Goal: Task Accomplishment & Management: Use online tool/utility

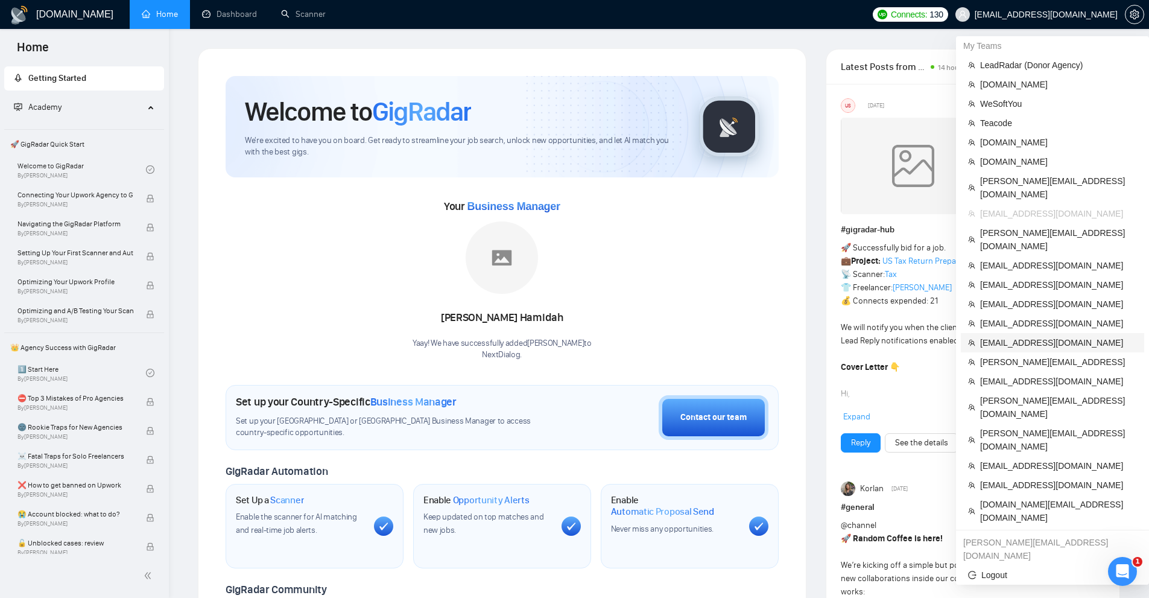
click at [1005, 336] on span "[EMAIL_ADDRESS][DOMAIN_NAME]" at bounding box center [1058, 342] width 157 height 13
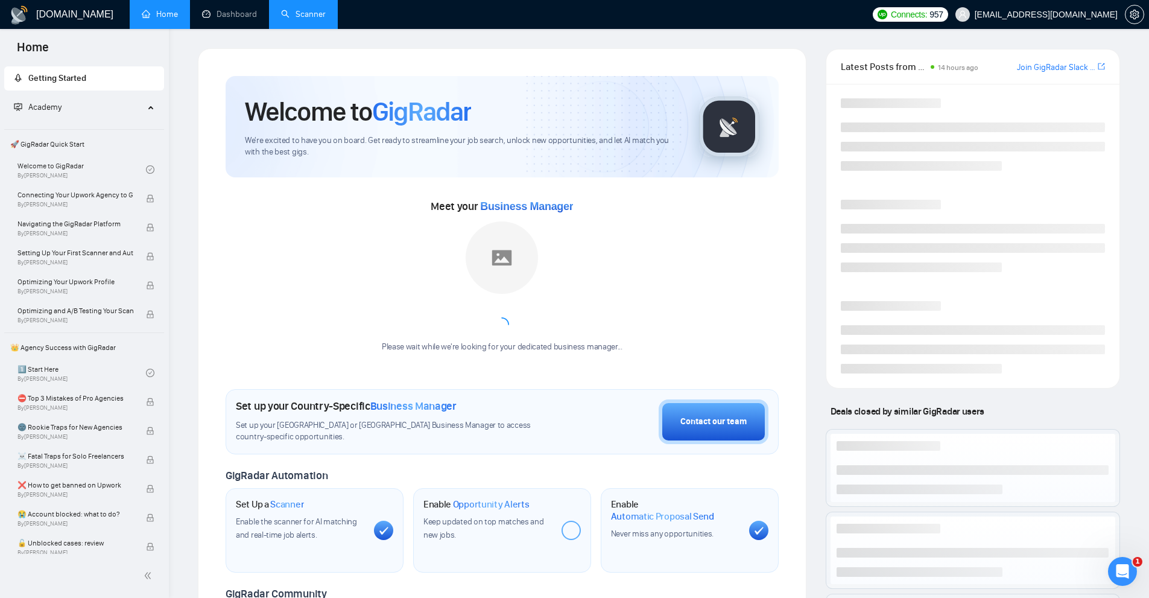
click at [319, 19] on link "Scanner" at bounding box center [303, 14] width 45 height 10
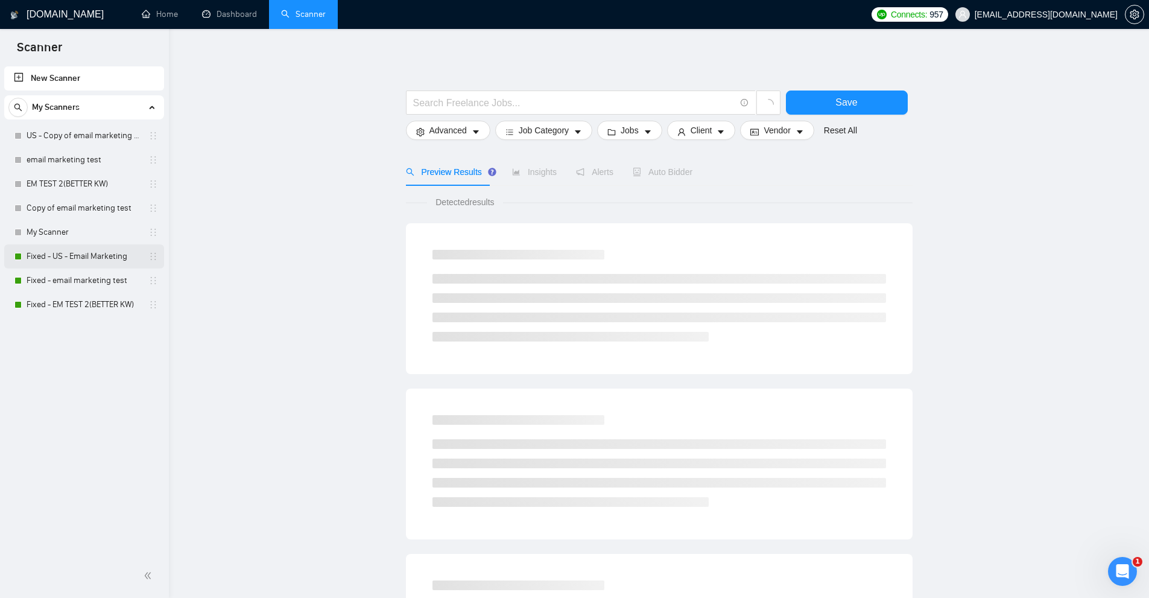
click at [63, 260] on link "Fixed - US - Email Marketing" at bounding box center [84, 256] width 115 height 24
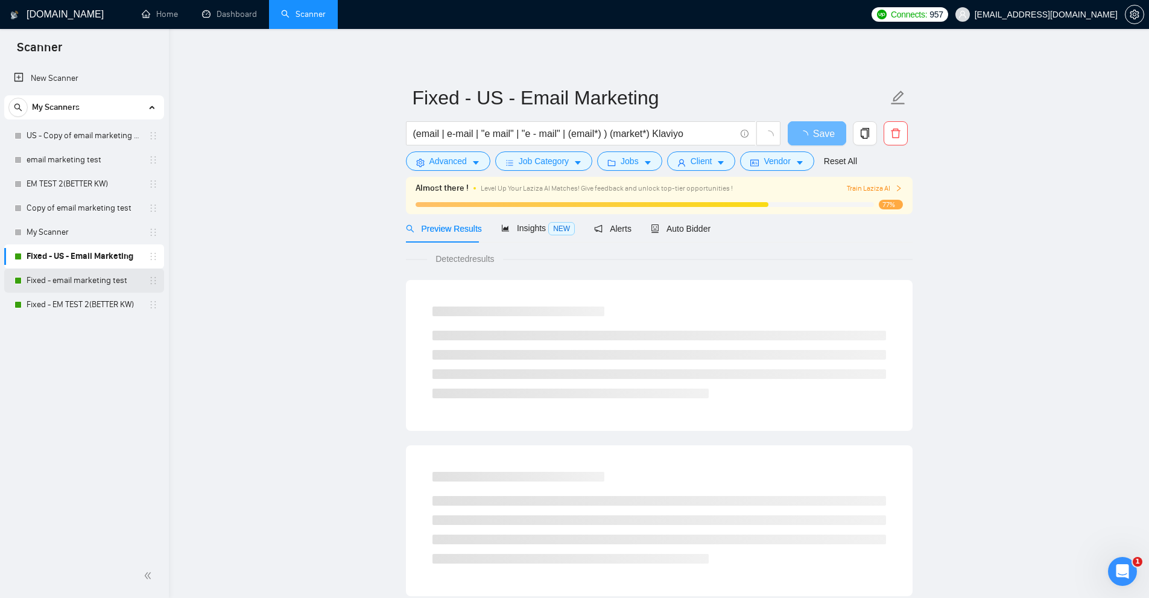
click at [71, 287] on link "Fixed - email marketing test" at bounding box center [84, 280] width 115 height 24
drag, startPoint x: 69, startPoint y: 317, endPoint x: 46, endPoint y: 320, distance: 23.7
click at [46, 320] on div "New Scanner My Scanners US - Copy of email marketing test email marketing test …" at bounding box center [84, 309] width 169 height 490
click at [49, 308] on link "Fixed - EM TEST 2(BETTER KW)" at bounding box center [84, 305] width 115 height 24
click at [64, 288] on link "Fixed - email marketing test" at bounding box center [84, 280] width 115 height 24
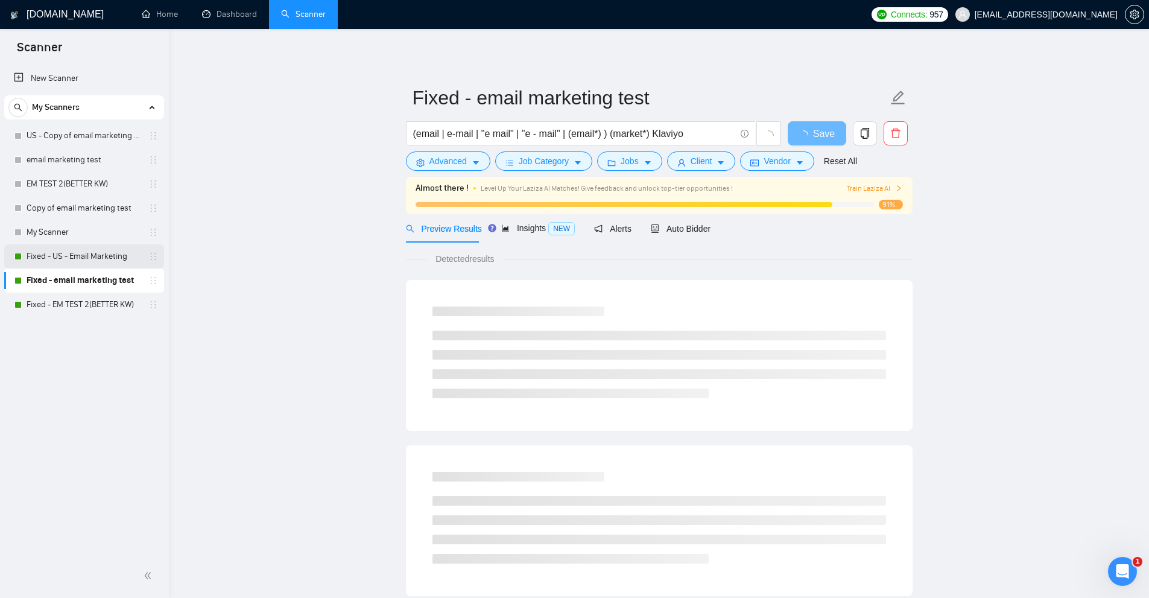
click at [75, 253] on link "Fixed - US - Email Marketing" at bounding box center [84, 256] width 115 height 24
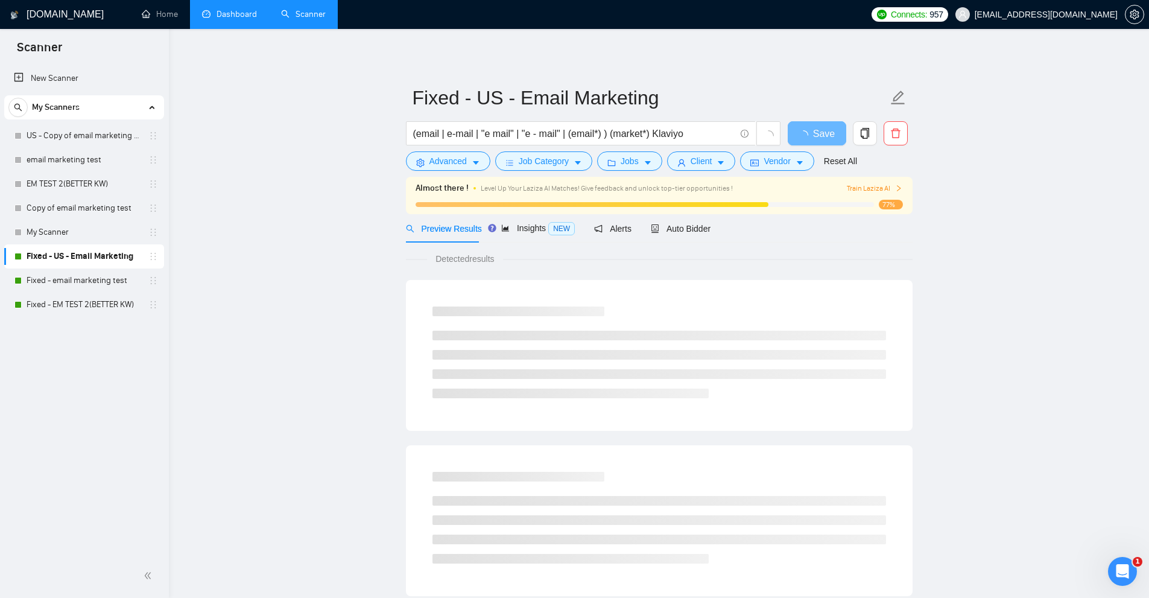
click at [243, 9] on link "Dashboard" at bounding box center [229, 14] width 55 height 10
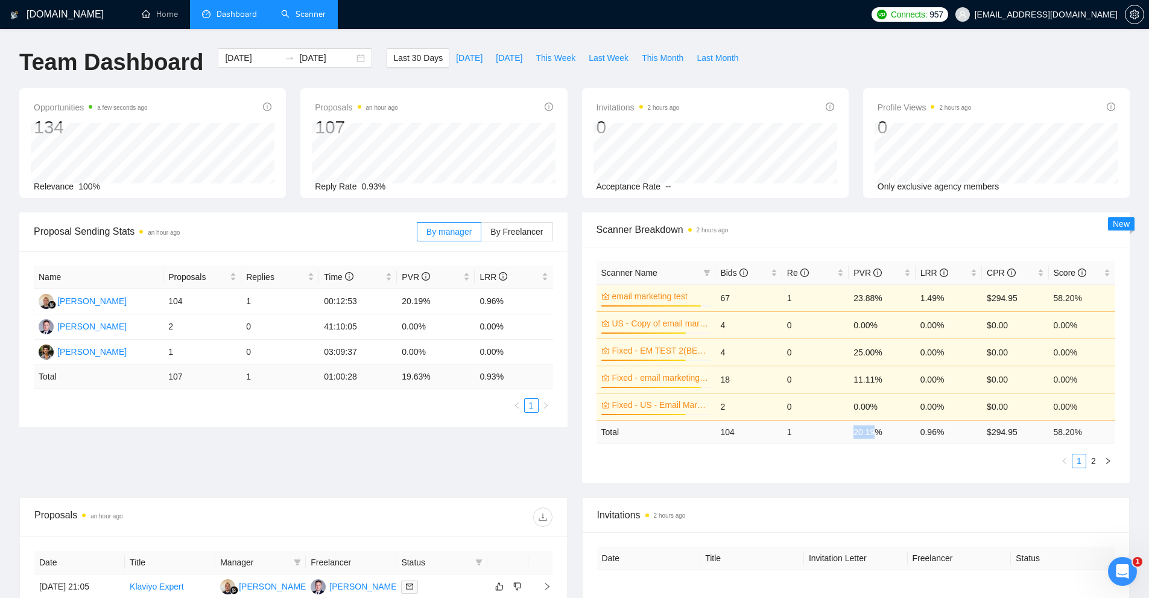
drag, startPoint x: 877, startPoint y: 433, endPoint x: 849, endPoint y: 433, distance: 27.8
click at [849, 433] on td "20.19 %" at bounding box center [882, 432] width 66 height 24
click at [844, 433] on td "1" at bounding box center [815, 432] width 66 height 24
drag, startPoint x: 844, startPoint y: 433, endPoint x: 928, endPoint y: 434, distance: 84.5
click at [901, 434] on tr "Total 104 1 20.19 % 0.96 % $ 294.95 58.20 %" at bounding box center [856, 432] width 519 height 24
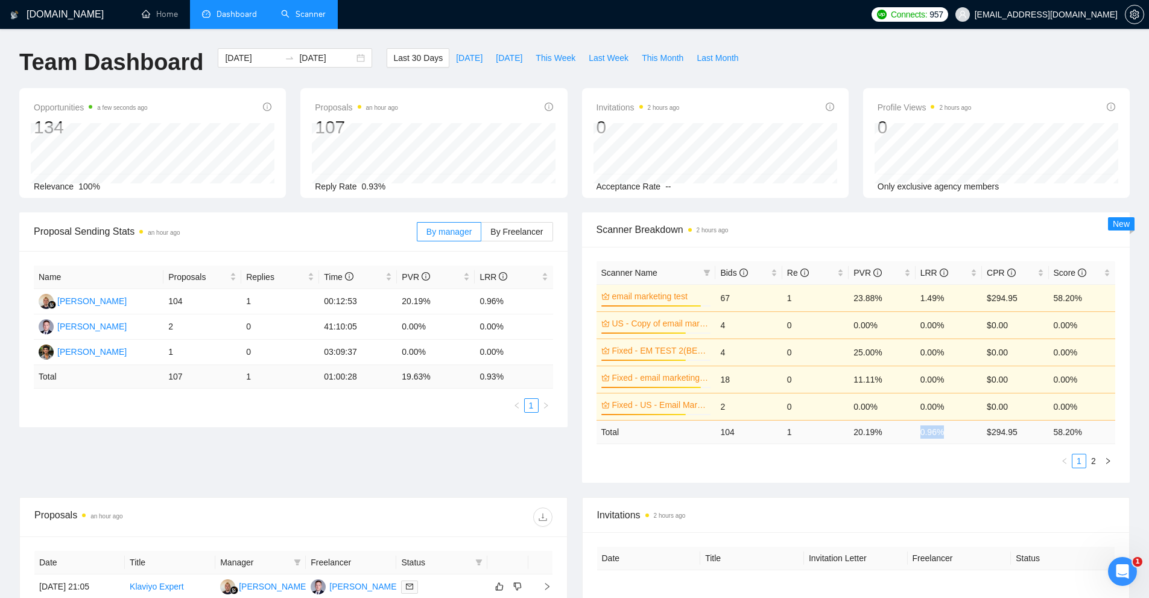
drag, startPoint x: 937, startPoint y: 431, endPoint x: 906, endPoint y: 432, distance: 30.8
click at [907, 432] on tr "Total 104 1 20.19 % 0.96 % $ 294.95 58.20 %" at bounding box center [856, 432] width 519 height 24
drag, startPoint x: 784, startPoint y: 429, endPoint x: 792, endPoint y: 432, distance: 9.0
click at [792, 432] on td "1" at bounding box center [815, 432] width 66 height 24
drag, startPoint x: 962, startPoint y: 436, endPoint x: 840, endPoint y: 430, distance: 122.0
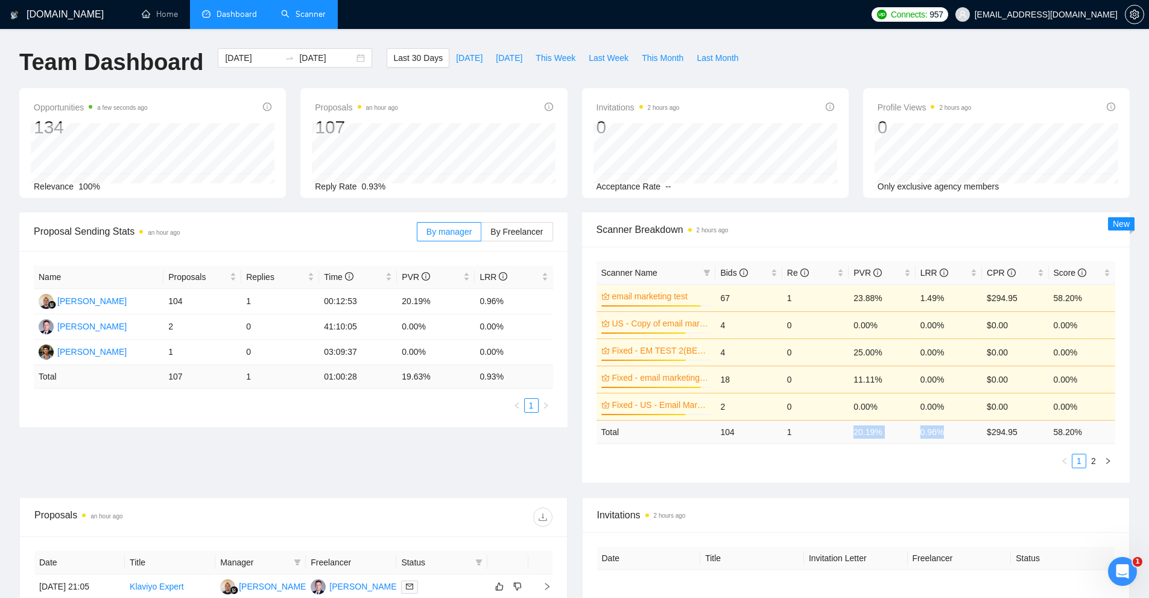
click at [840, 430] on tr "Total 104 1 20.19 % 0.96 % $ 294.95 58.20 %" at bounding box center [856, 432] width 519 height 24
click at [875, 442] on td "20.19 %" at bounding box center [882, 432] width 66 height 24
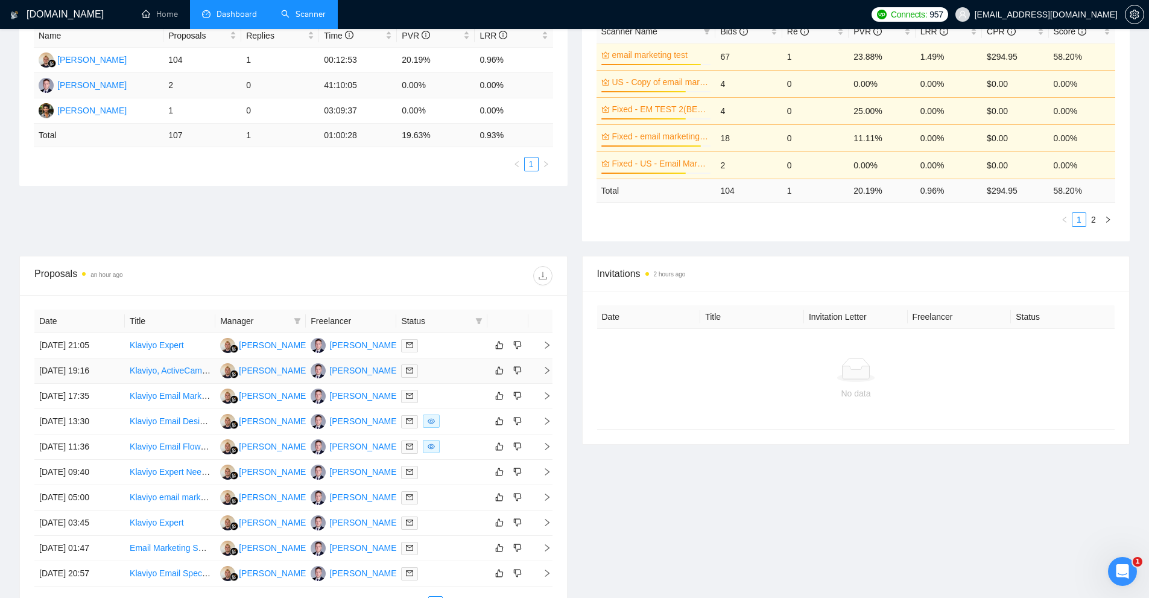
scroll to position [302, 0]
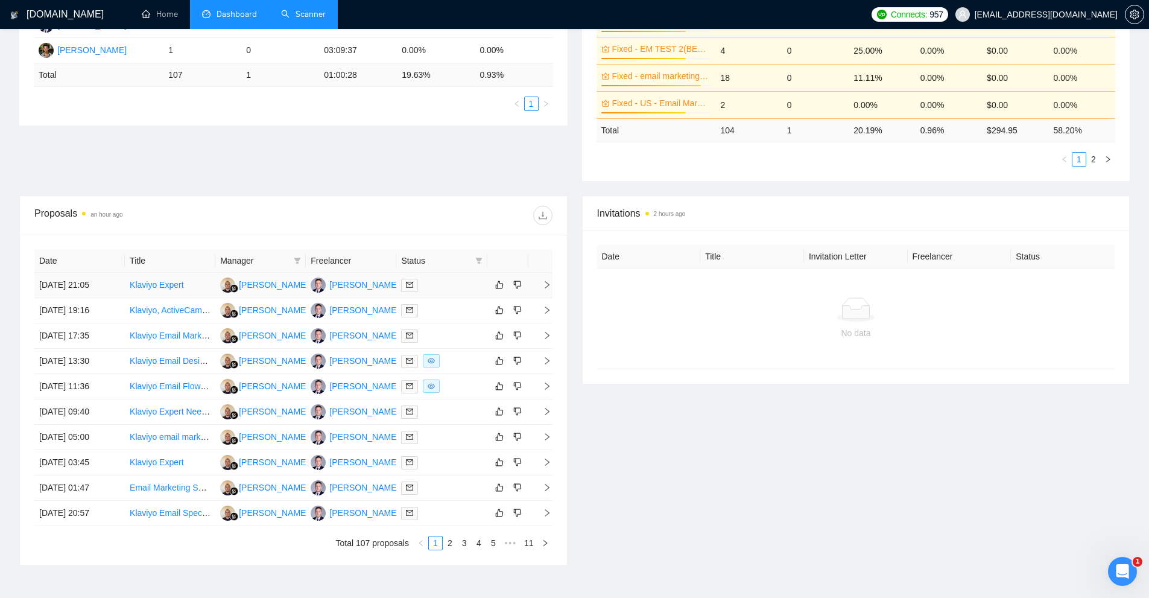
click at [431, 284] on div at bounding box center [441, 285] width 81 height 14
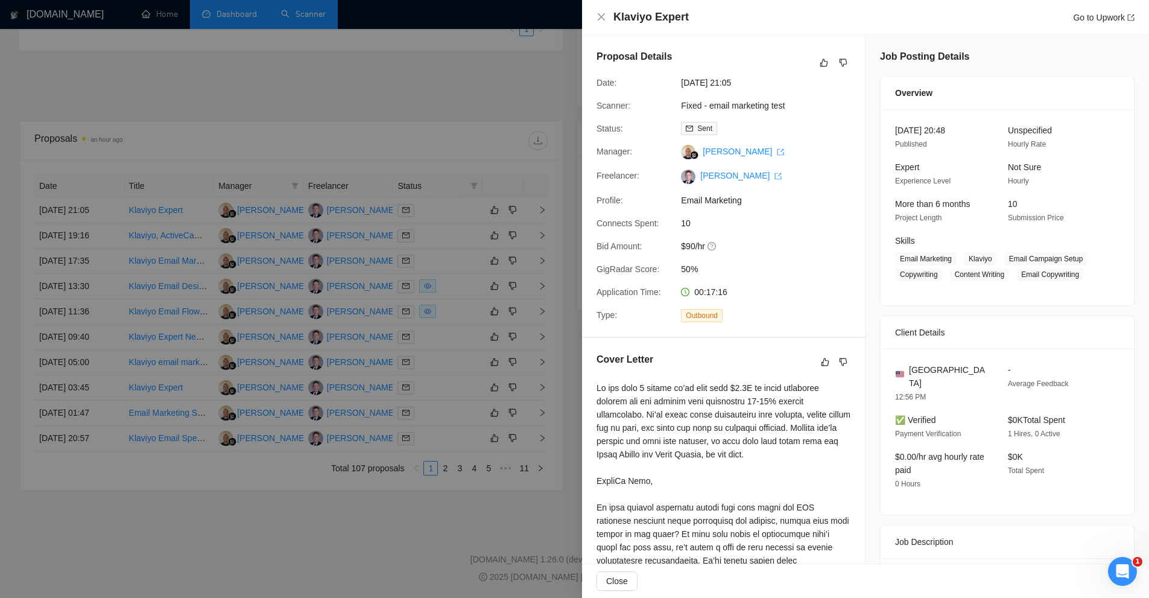
scroll to position [241, 0]
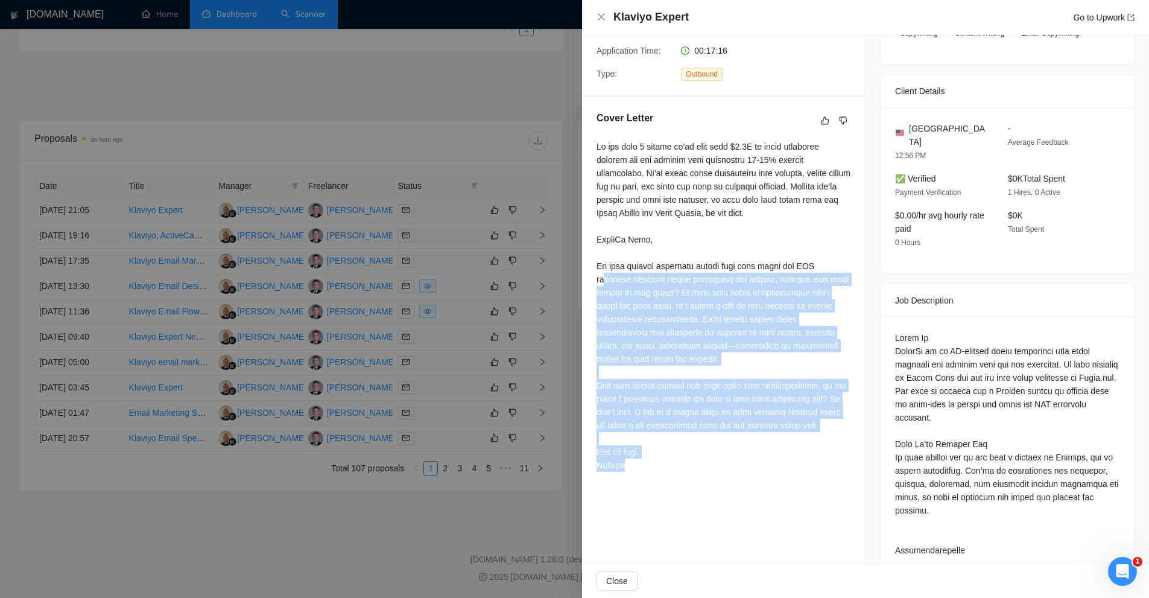
drag, startPoint x: 617, startPoint y: 315, endPoint x: 685, endPoint y: 470, distance: 169.4
click at [685, 472] on div at bounding box center [724, 306] width 254 height 332
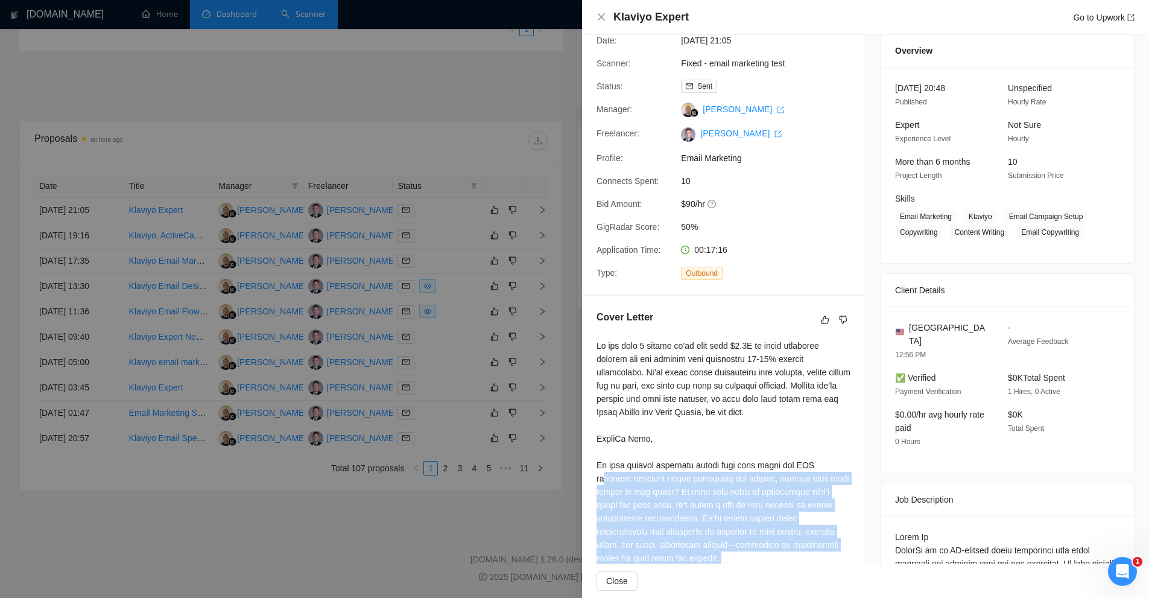
scroll to position [0, 0]
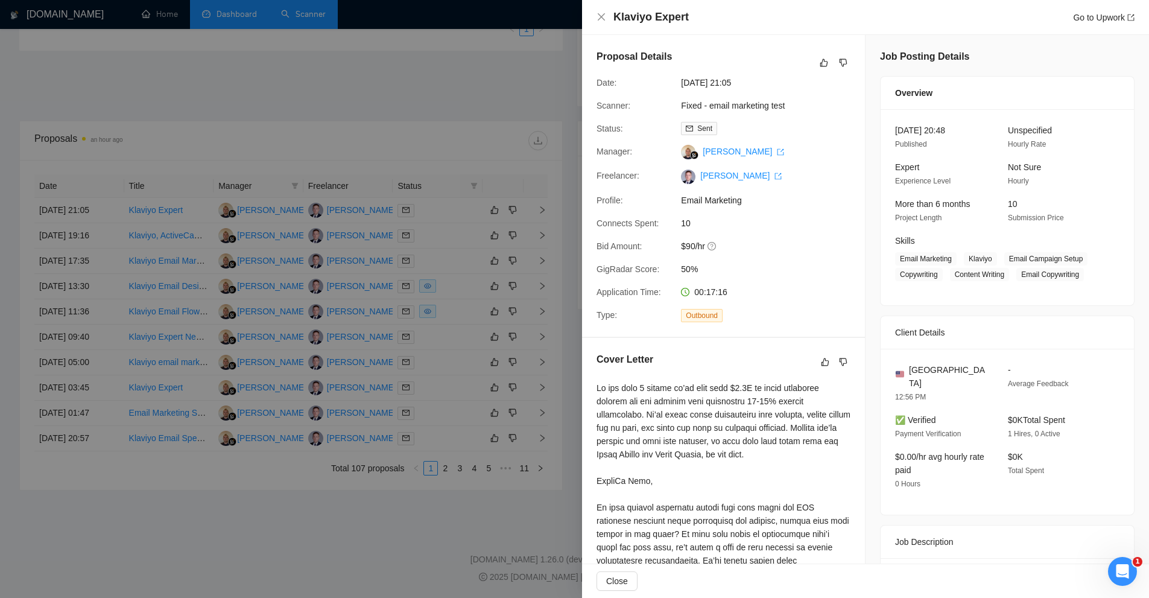
click at [711, 404] on div at bounding box center [724, 547] width 254 height 332
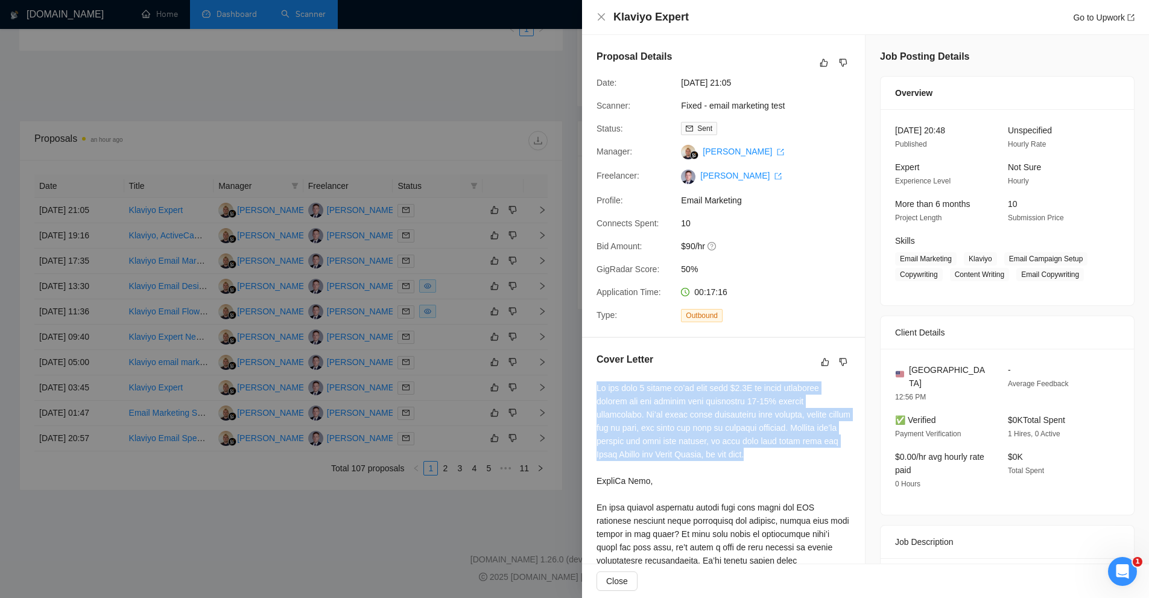
drag, startPoint x: 589, startPoint y: 386, endPoint x: 777, endPoint y: 449, distance: 198.6
click at [777, 449] on div "Cover Letter" at bounding box center [723, 535] width 283 height 395
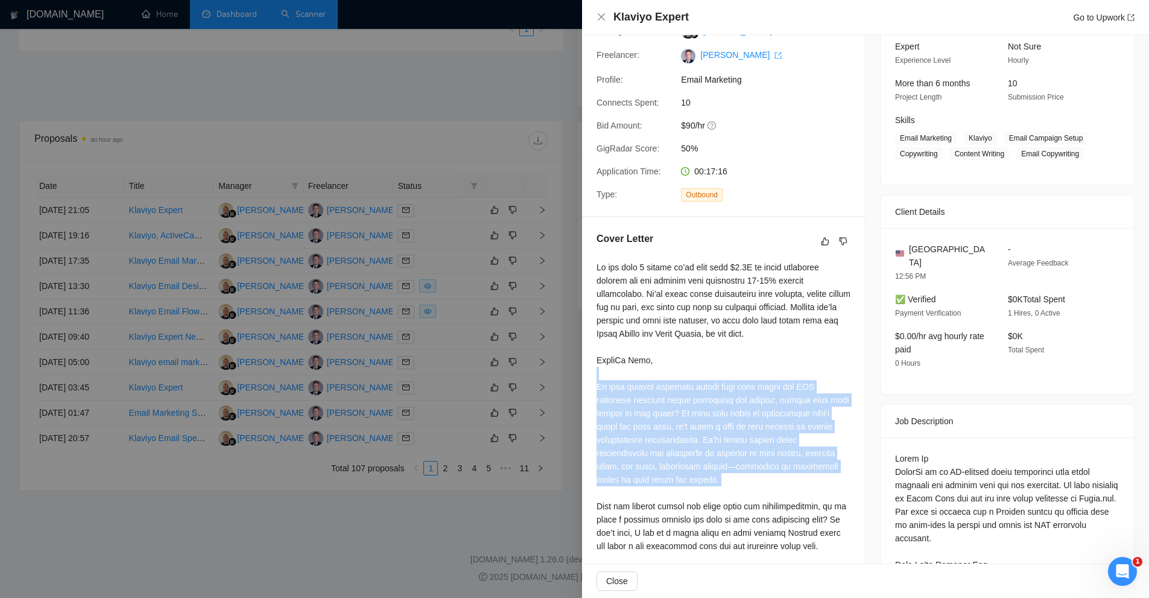
drag, startPoint x: 595, startPoint y: 379, endPoint x: 674, endPoint y: 496, distance: 140.7
click at [674, 496] on div "Cover Letter" at bounding box center [723, 414] width 283 height 395
click at [687, 487] on div at bounding box center [724, 427] width 254 height 332
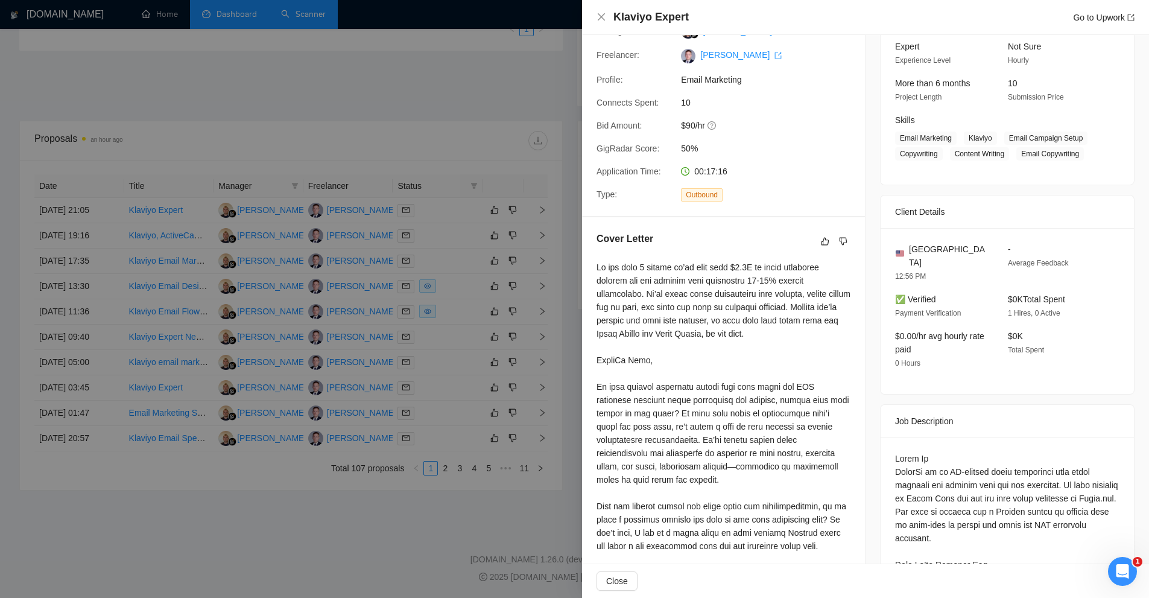
scroll to position [241, 0]
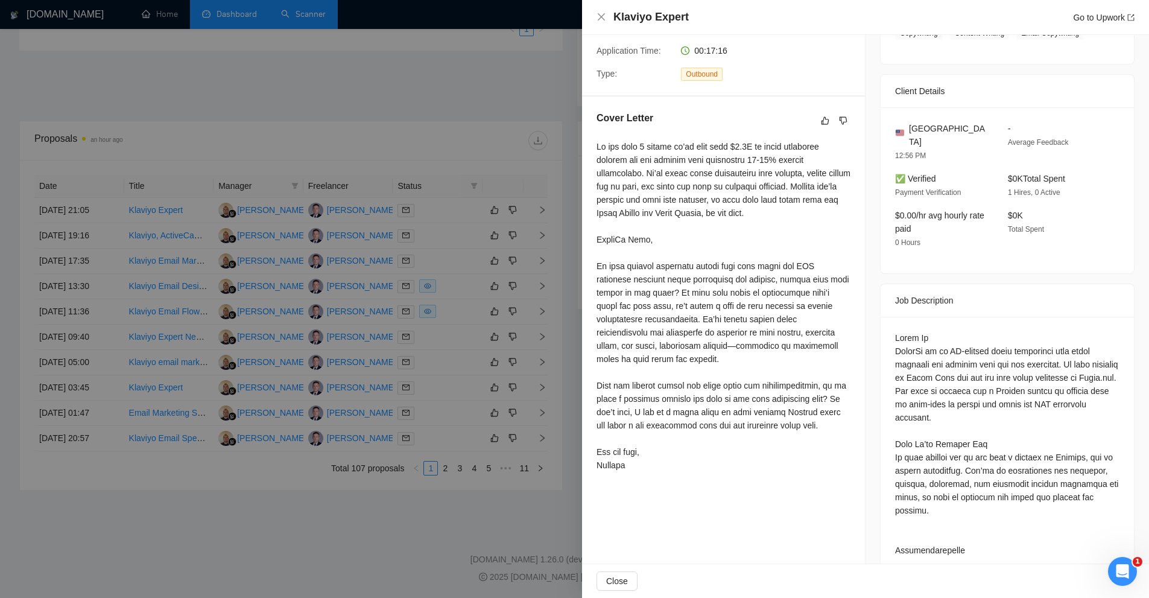
click at [650, 465] on div at bounding box center [724, 306] width 254 height 332
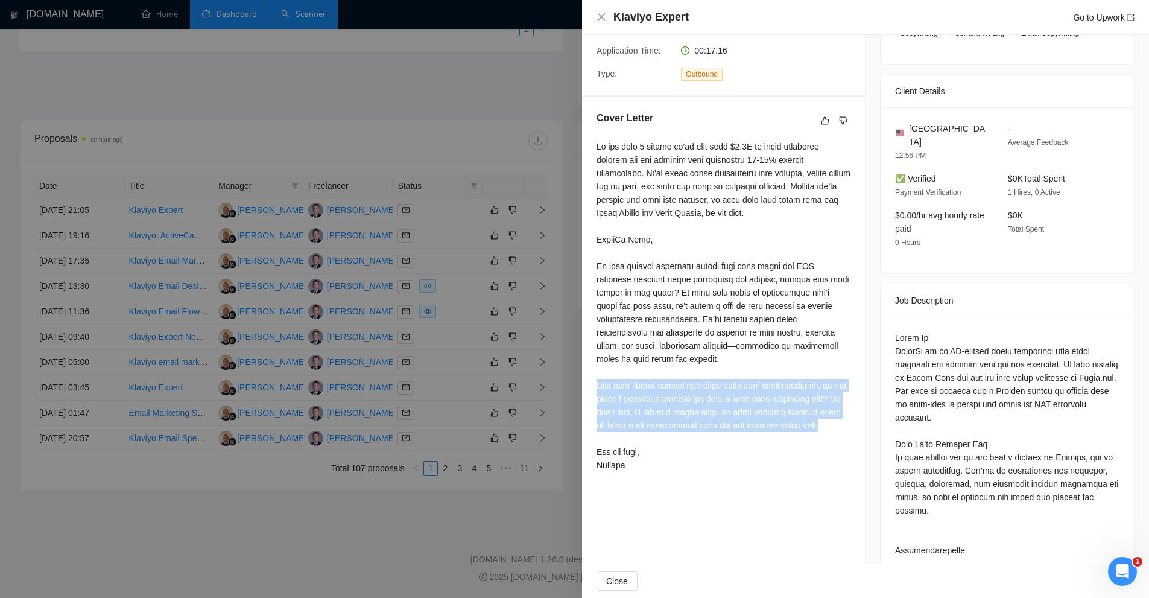
drag, startPoint x: 619, startPoint y: 438, endPoint x: 582, endPoint y: 385, distance: 64.6
click at [582, 385] on div "Cover Letter" at bounding box center [723, 294] width 283 height 395
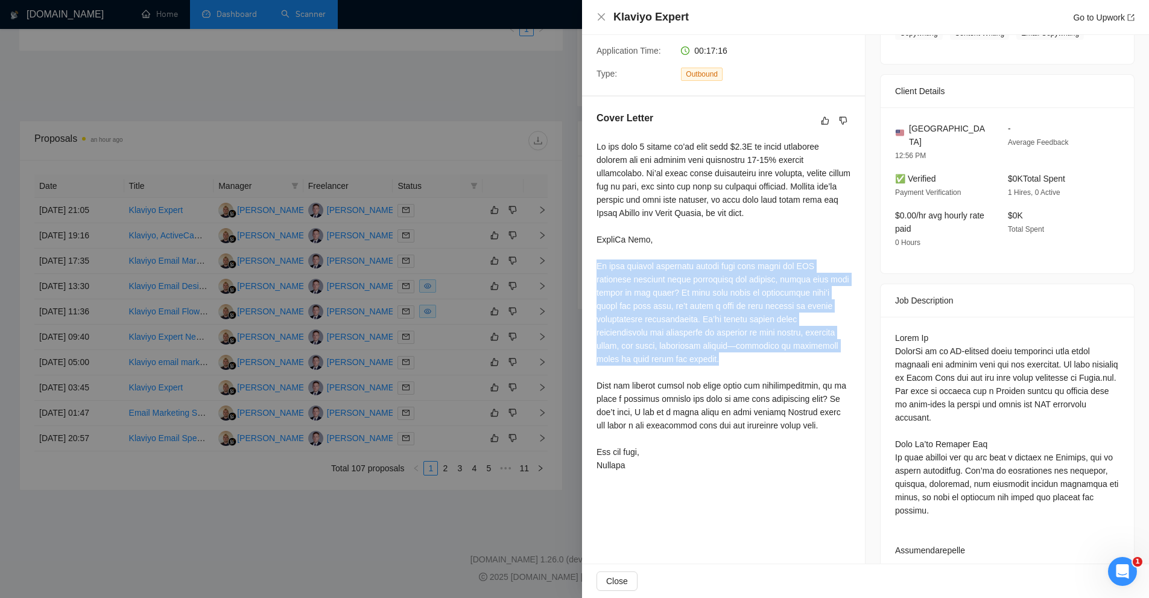
drag, startPoint x: 704, startPoint y: 353, endPoint x: 592, endPoint y: 259, distance: 145.6
click at [592, 259] on div "Cover Letter" at bounding box center [723, 294] width 283 height 395
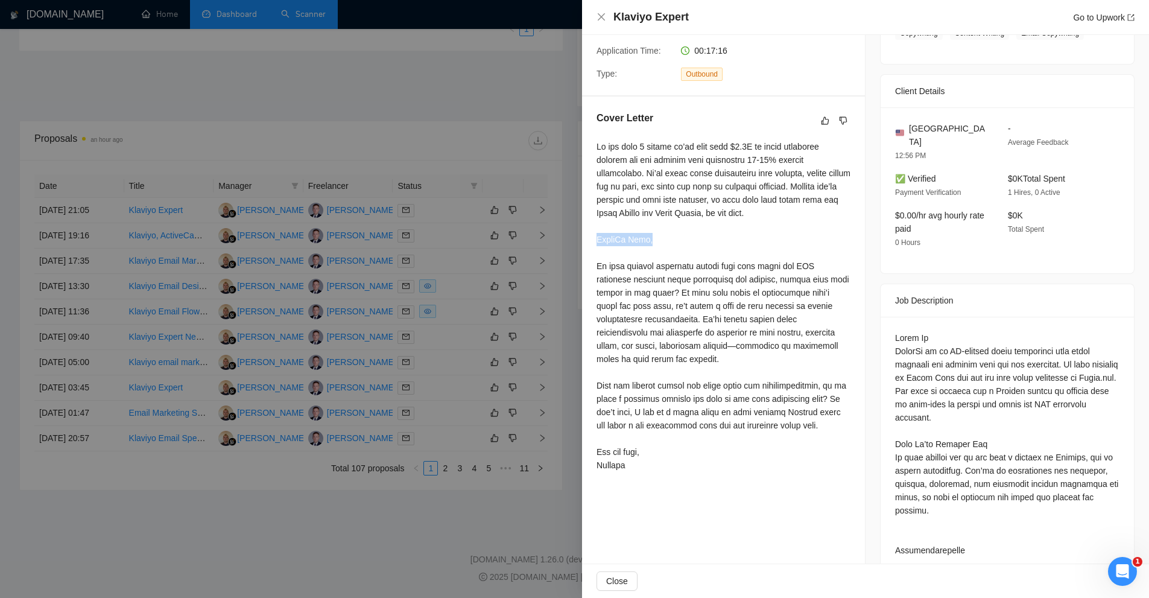
drag, startPoint x: 594, startPoint y: 233, endPoint x: 678, endPoint y: 236, distance: 83.9
click at [678, 236] on div "Cover Letter" at bounding box center [723, 294] width 283 height 395
click at [678, 236] on div at bounding box center [724, 306] width 254 height 332
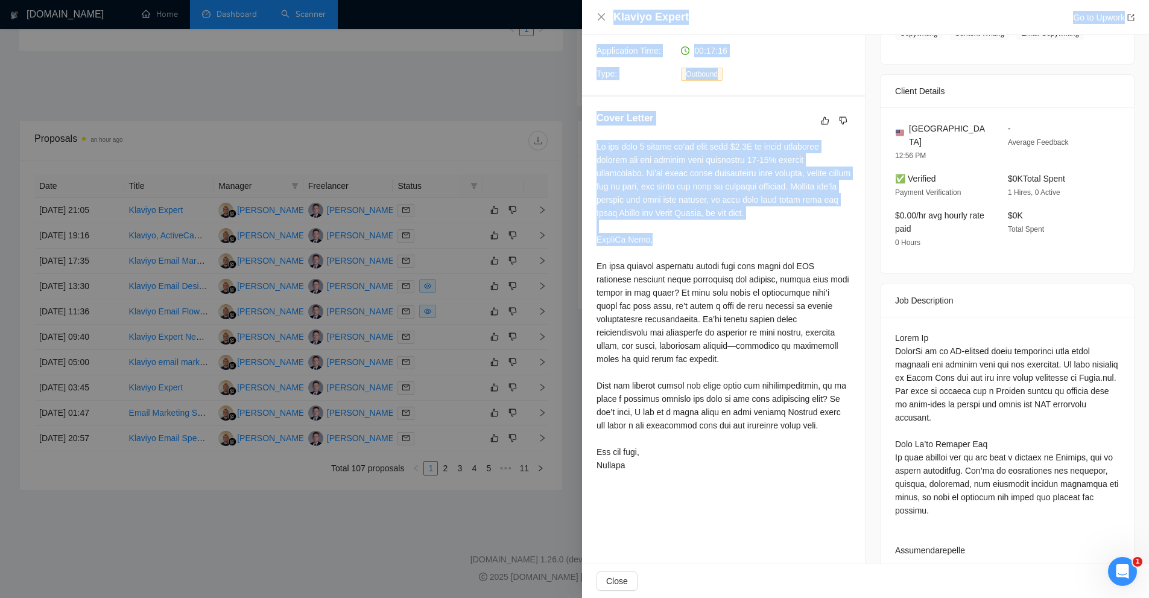
drag, startPoint x: 757, startPoint y: 239, endPoint x: 579, endPoint y: 238, distance: 178.0
click at [579, 238] on div "Klaviyo Expert Go to Upwork Proposal Details Date: [DATE] 21:05 Scanner: Fixed …" at bounding box center [574, 299] width 1149 height 598
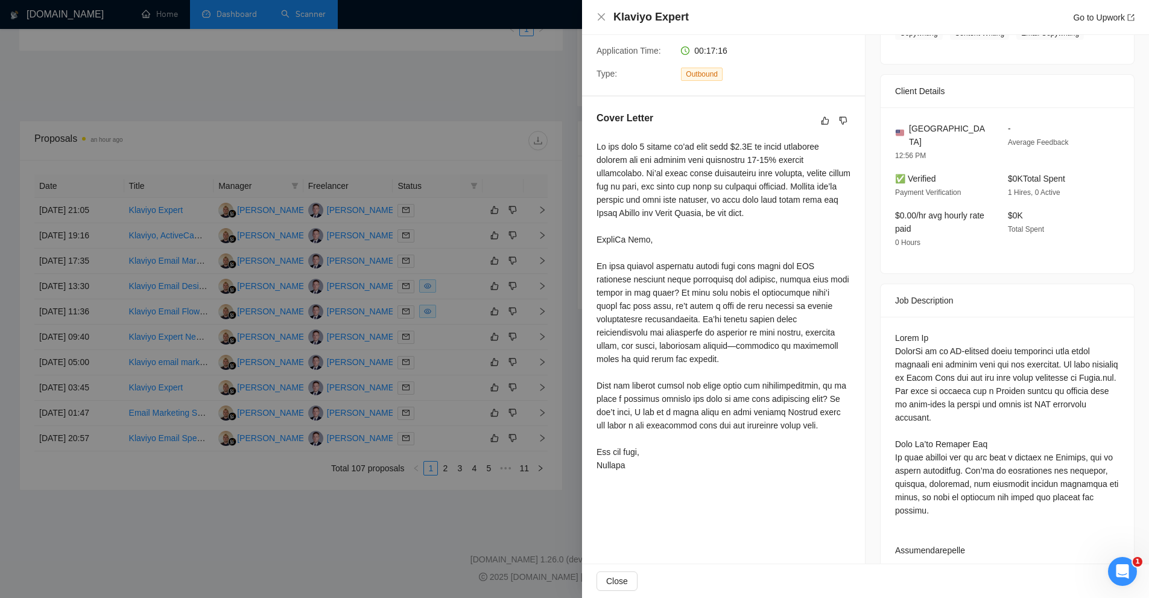
click at [592, 255] on div "Cover Letter" at bounding box center [723, 294] width 283 height 395
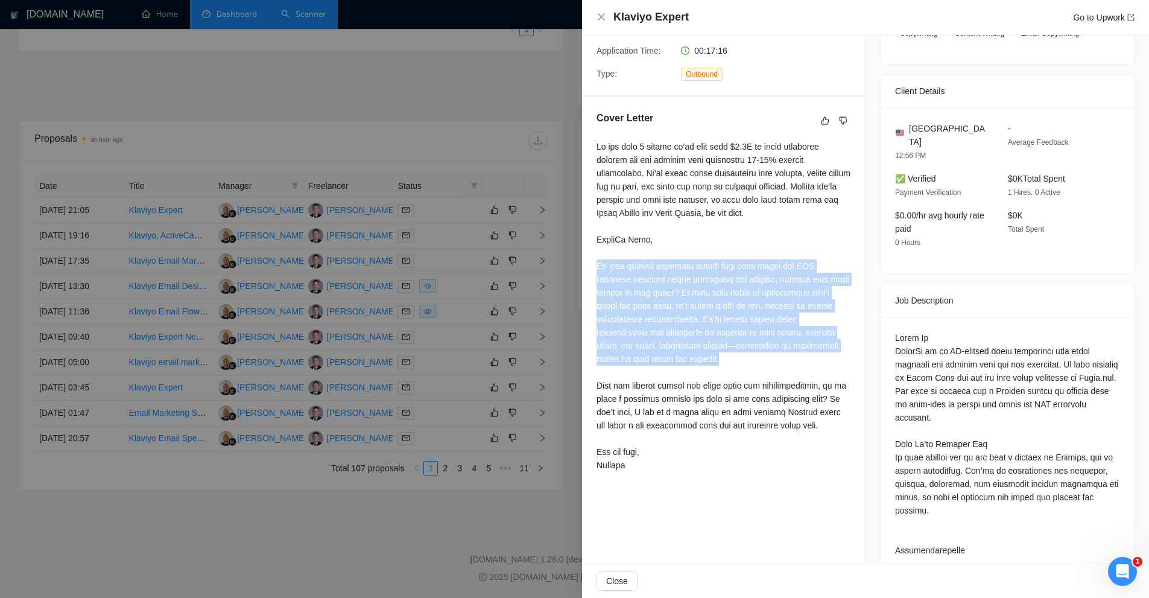
drag, startPoint x: 592, startPoint y: 264, endPoint x: 716, endPoint y: 359, distance: 156.6
click at [716, 359] on div "Cover Letter" at bounding box center [723, 294] width 283 height 395
click at [716, 359] on div at bounding box center [724, 306] width 254 height 332
drag, startPoint x: 745, startPoint y: 363, endPoint x: 597, endPoint y: 261, distance: 180.4
click at [597, 261] on div at bounding box center [724, 306] width 254 height 332
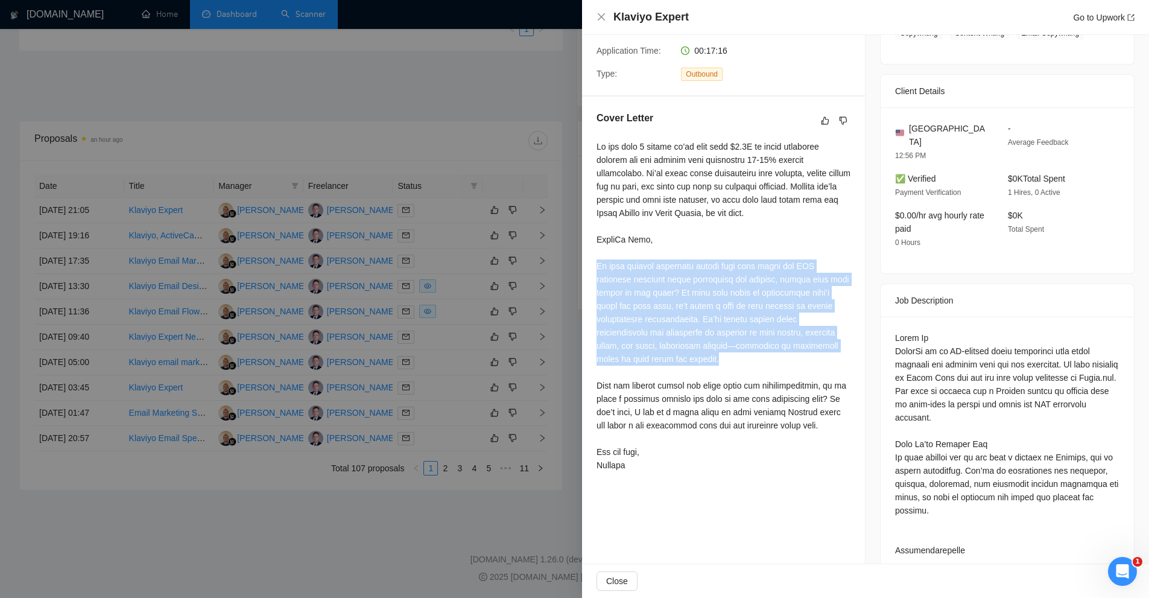
scroll to position [0, 0]
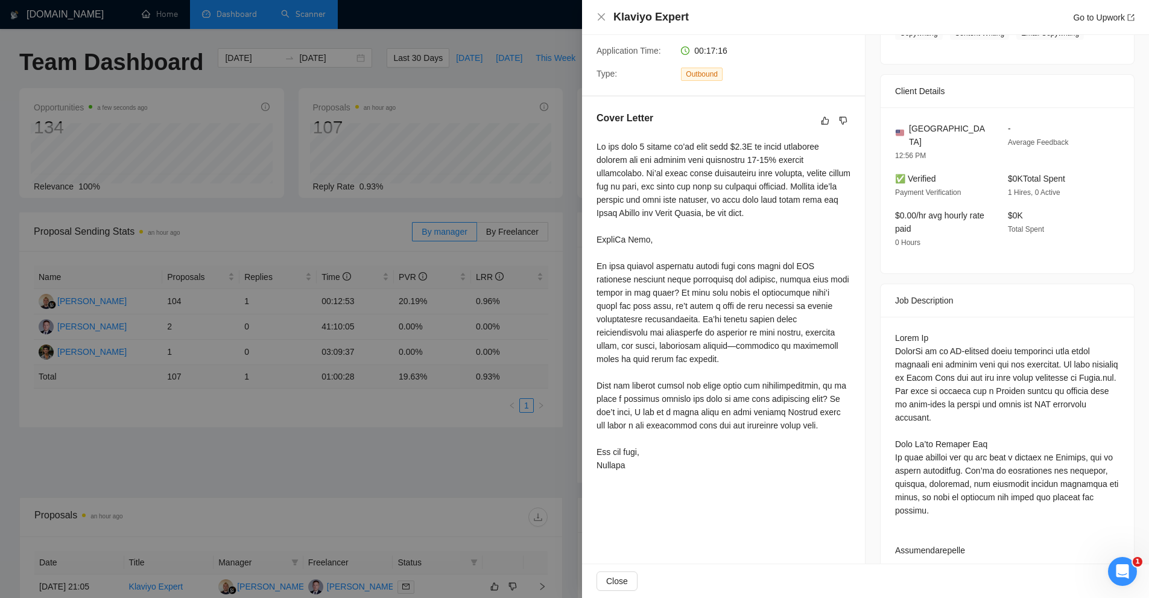
click at [418, 218] on div at bounding box center [574, 299] width 1149 height 598
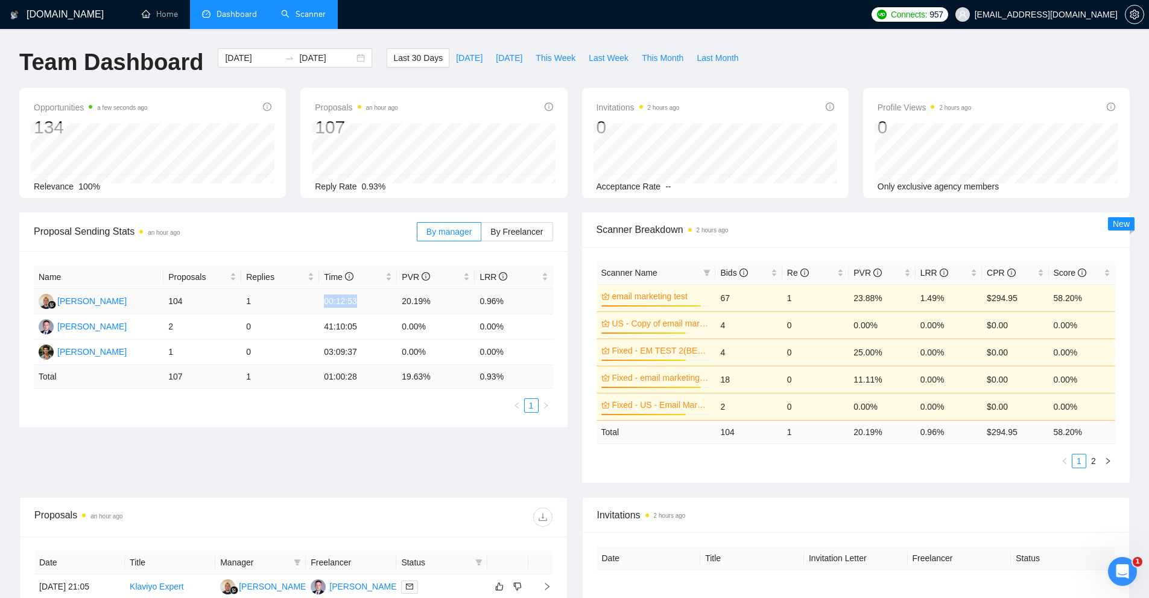
drag, startPoint x: 321, startPoint y: 302, endPoint x: 369, endPoint y: 303, distance: 47.7
click at [369, 303] on td "00:12:53" at bounding box center [358, 301] width 78 height 25
drag, startPoint x: 399, startPoint y: 301, endPoint x: 437, endPoint y: 300, distance: 37.4
click at [437, 300] on td "20.19%" at bounding box center [436, 301] width 78 height 25
drag, startPoint x: 526, startPoint y: 298, endPoint x: 313, endPoint y: 297, distance: 213.6
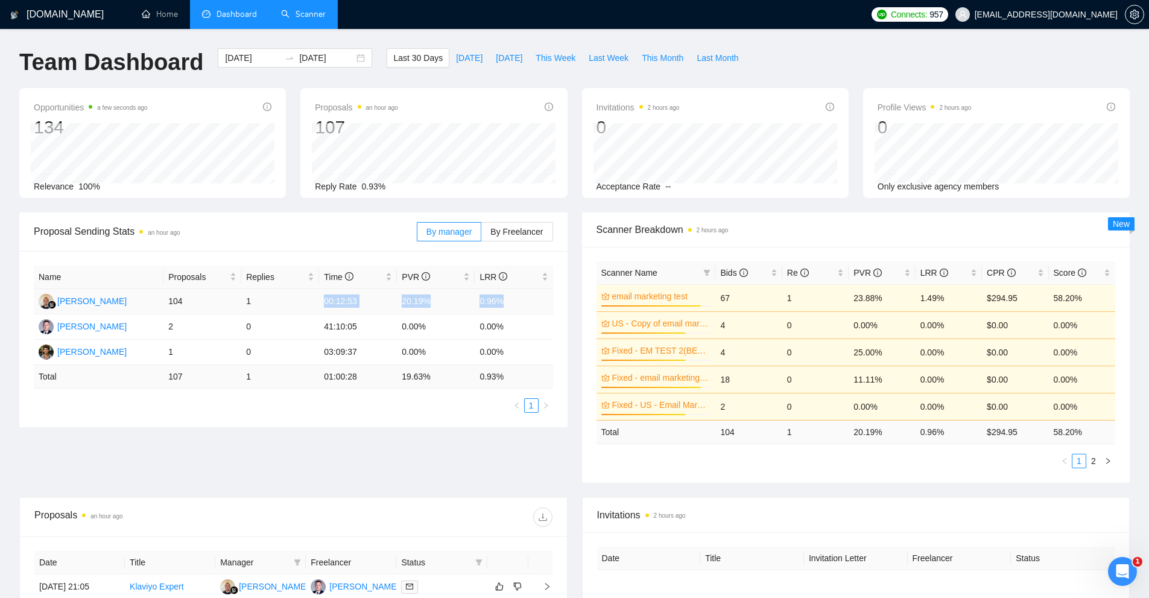
click at [313, 297] on tr "[PERSON_NAME] 104 1 00:12:53 20.19% 0.96%" at bounding box center [293, 301] width 519 height 25
click at [313, 297] on td "1" at bounding box center [280, 301] width 78 height 25
drag, startPoint x: 323, startPoint y: 297, endPoint x: 512, endPoint y: 296, distance: 189.4
click at [512, 296] on tr "[PERSON_NAME] 104 1 00:12:53 20.19% 0.96%" at bounding box center [293, 301] width 519 height 25
drag, startPoint x: 427, startPoint y: 328, endPoint x: 314, endPoint y: 329, distance: 112.2
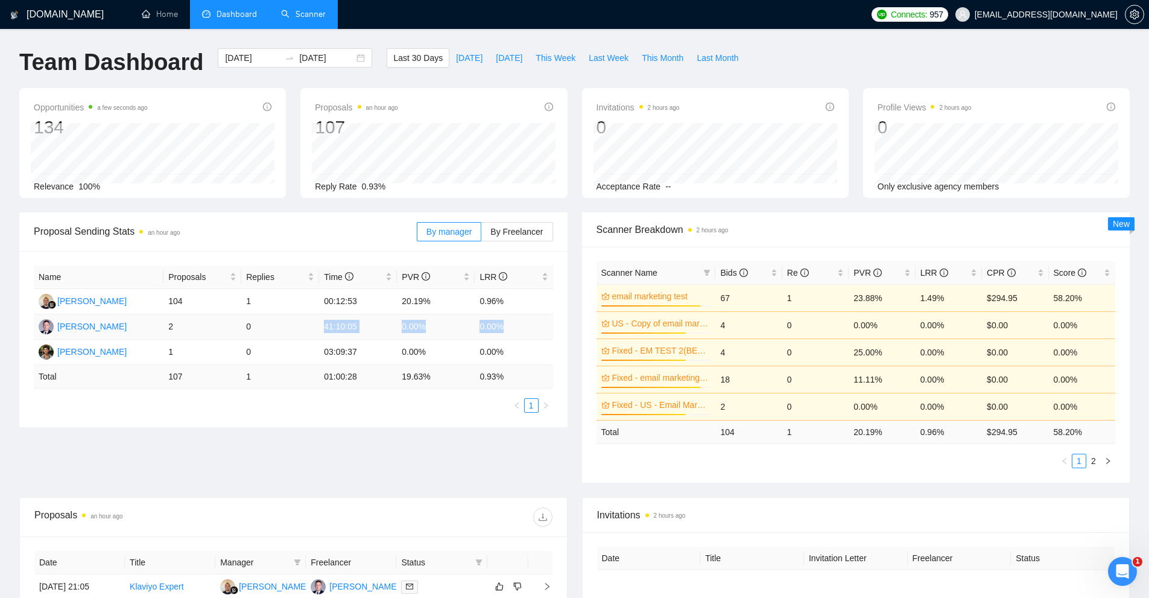
click at [314, 329] on tr "[PERSON_NAME] 2 0 41:10:05 0.00% 0.00%" at bounding box center [293, 326] width 519 height 25
click at [314, 329] on td "0" at bounding box center [280, 326] width 78 height 25
drag, startPoint x: 375, startPoint y: 329, endPoint x: 543, endPoint y: 319, distance: 168.6
click at [543, 319] on tr "[PERSON_NAME] 2 0 41:10:05 0.00% 0.00%" at bounding box center [293, 326] width 519 height 25
drag, startPoint x: 497, startPoint y: 361, endPoint x: 315, endPoint y: 354, distance: 181.7
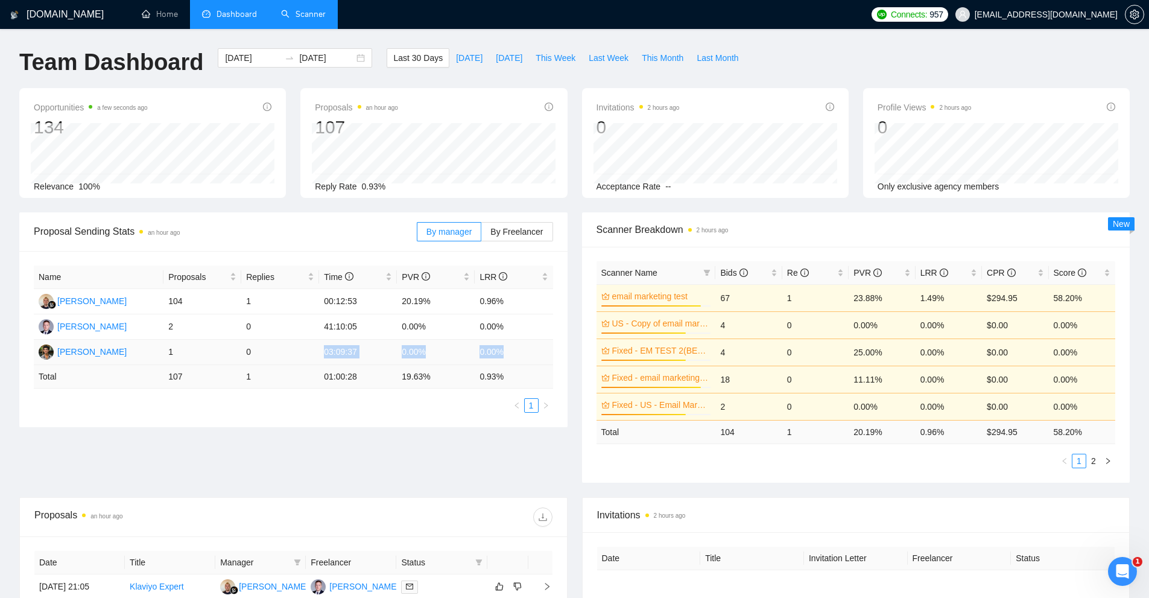
click at [315, 354] on tr "[PERSON_NAME] 1 0 03:09:37 0.00% 0.00%" at bounding box center [293, 352] width 519 height 25
drag, startPoint x: 322, startPoint y: 321, endPoint x: 535, endPoint y: 320, distance: 212.4
click at [535, 320] on tr "[PERSON_NAME] 2 0 41:10:05 0.00% 0.00%" at bounding box center [293, 326] width 519 height 25
drag, startPoint x: 513, startPoint y: 296, endPoint x: 324, endPoint y: 299, distance: 188.9
click at [324, 299] on tr "[PERSON_NAME] 104 1 00:12:53 20.19% 0.96%" at bounding box center [293, 301] width 519 height 25
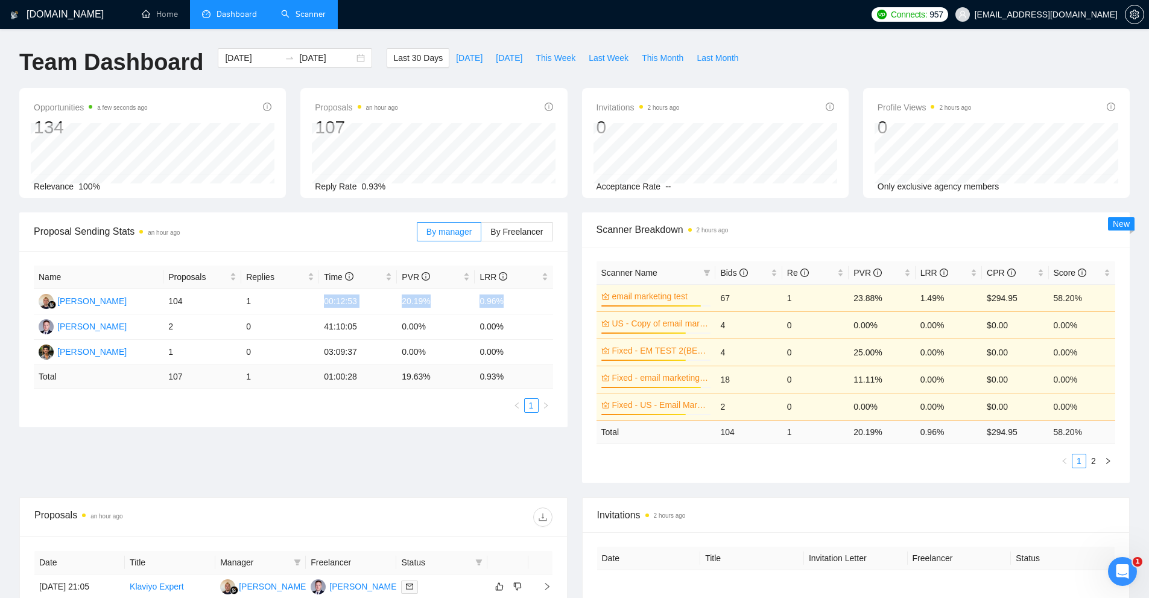
scroll to position [121, 0]
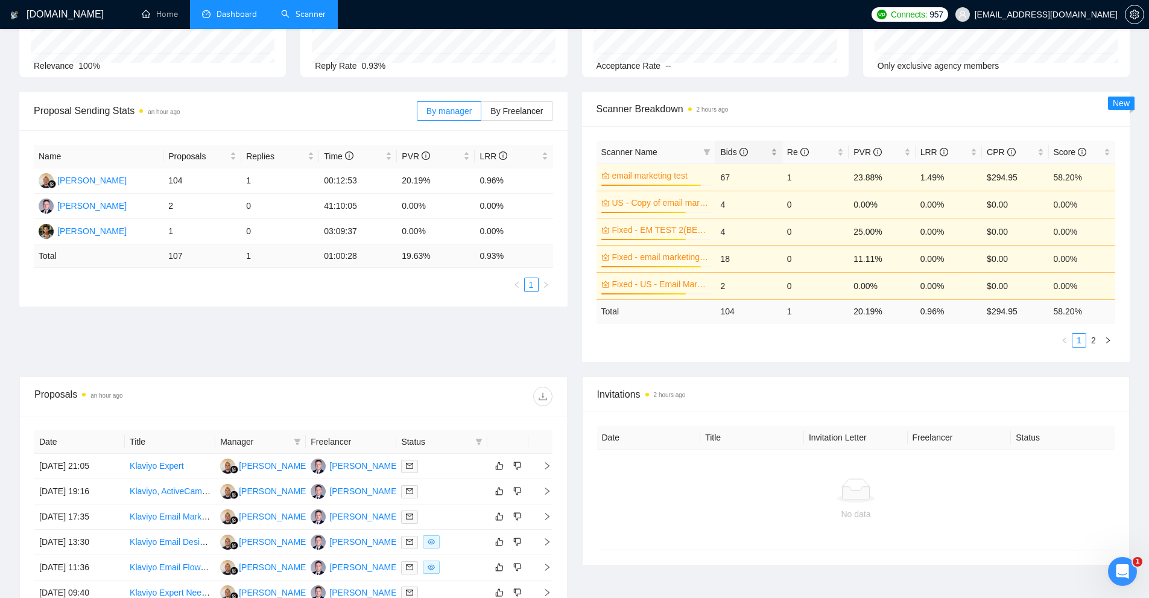
click at [777, 152] on div "Bids" at bounding box center [748, 151] width 57 height 13
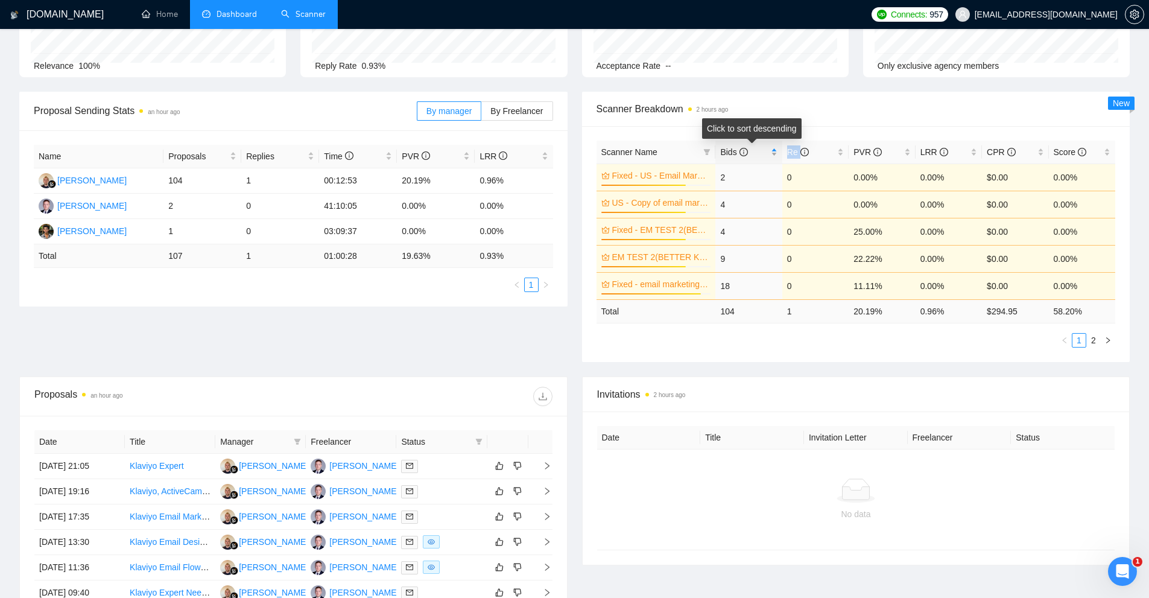
click at [777, 152] on div "Bids" at bounding box center [748, 151] width 57 height 13
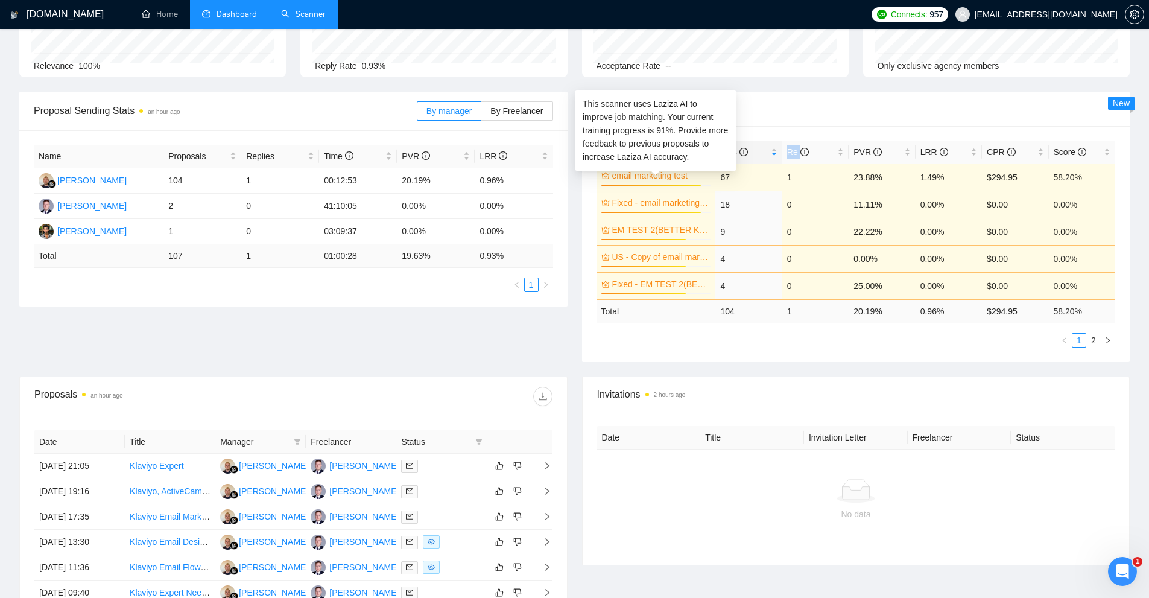
click at [685, 177] on link "email marketing test" at bounding box center [660, 175] width 97 height 13
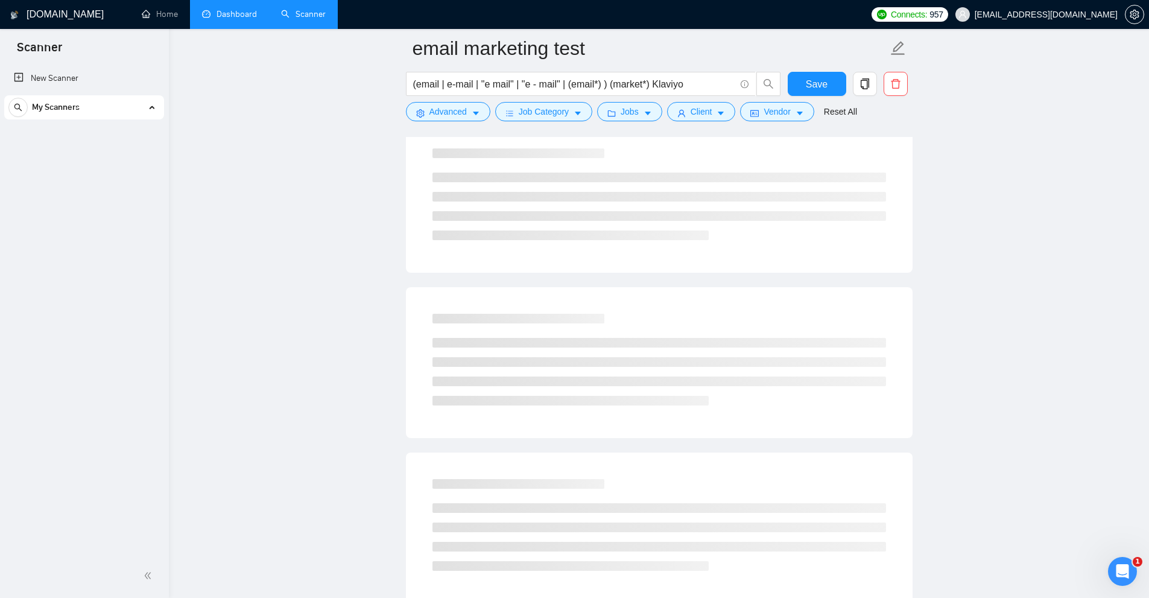
scroll to position [290, 0]
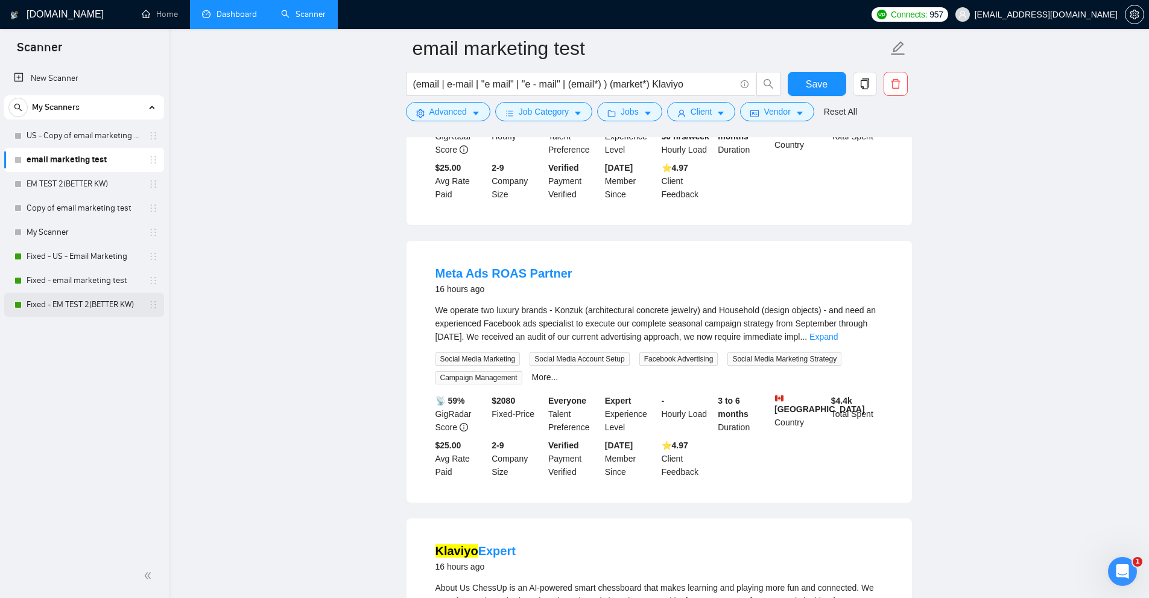
click at [60, 310] on link "Fixed - EM TEST 2(BETTER KW)" at bounding box center [84, 305] width 115 height 24
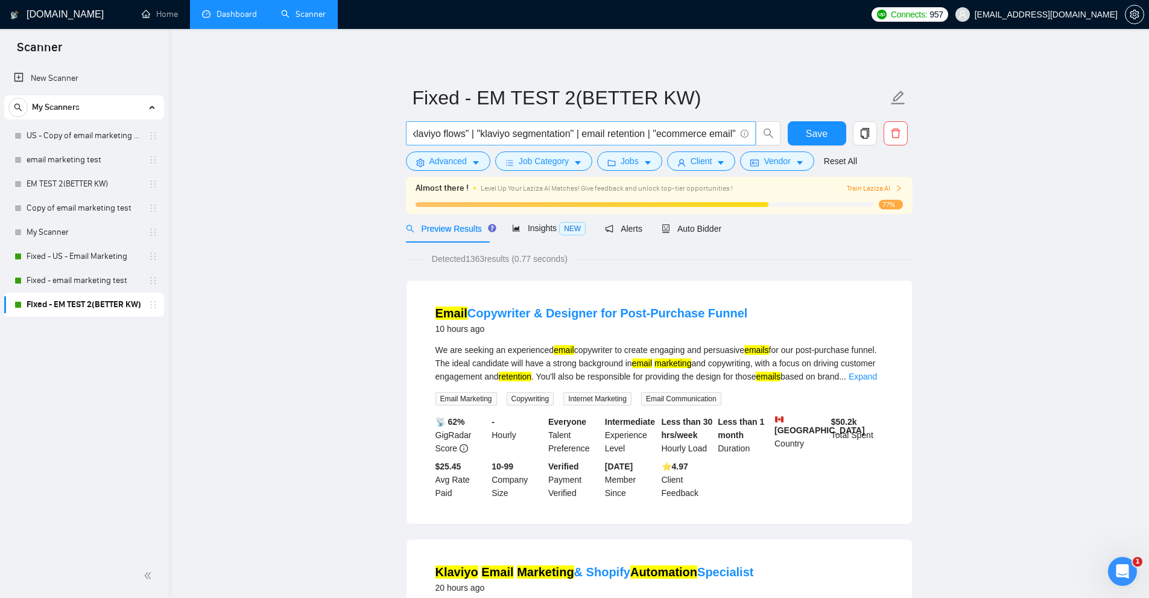
scroll to position [0, 1319]
click at [468, 134] on input "("email marketing" | "email flows" | "email campaigns" | "klaviyo expert" | kla…" at bounding box center [574, 133] width 322 height 15
click at [557, 129] on input "("email marketing" | "email flows" | "email campaigns" | "klaviyo expert" | kla…" at bounding box center [574, 133] width 322 height 15
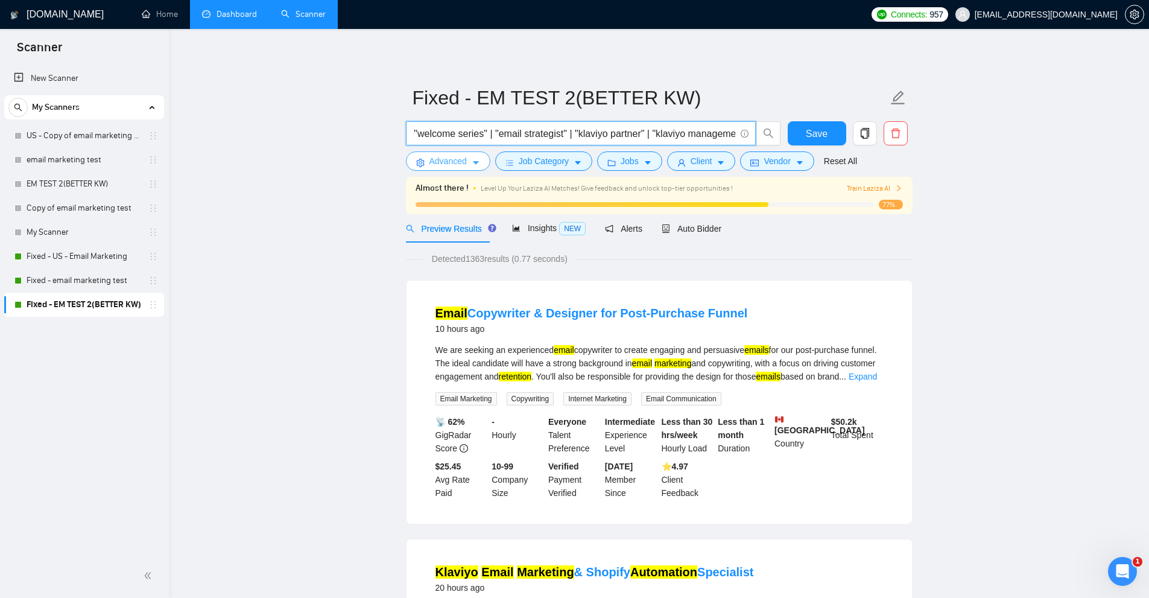
click at [469, 158] on button "Advanced" at bounding box center [448, 160] width 84 height 19
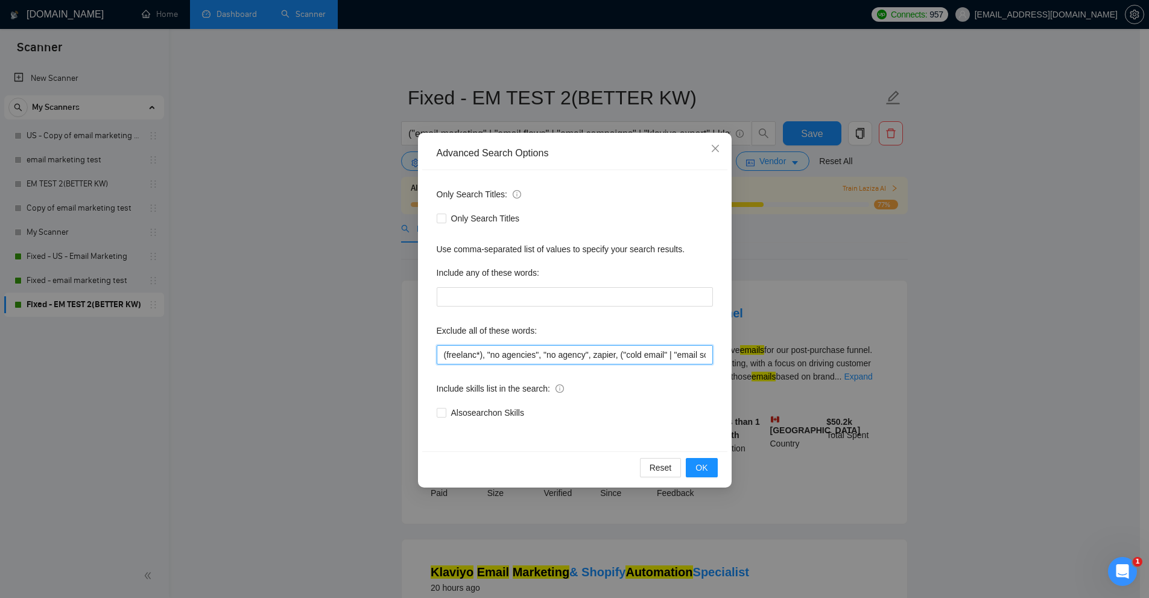
click at [515, 355] on input "(freelanc*), "no agencies", "no agency", zapier, ("cold email" | "email scrapin…" at bounding box center [575, 354] width 276 height 19
click at [313, 197] on div "Advanced Search Options Only Search Titles: Only Search Titles Use comma-separa…" at bounding box center [574, 299] width 1149 height 598
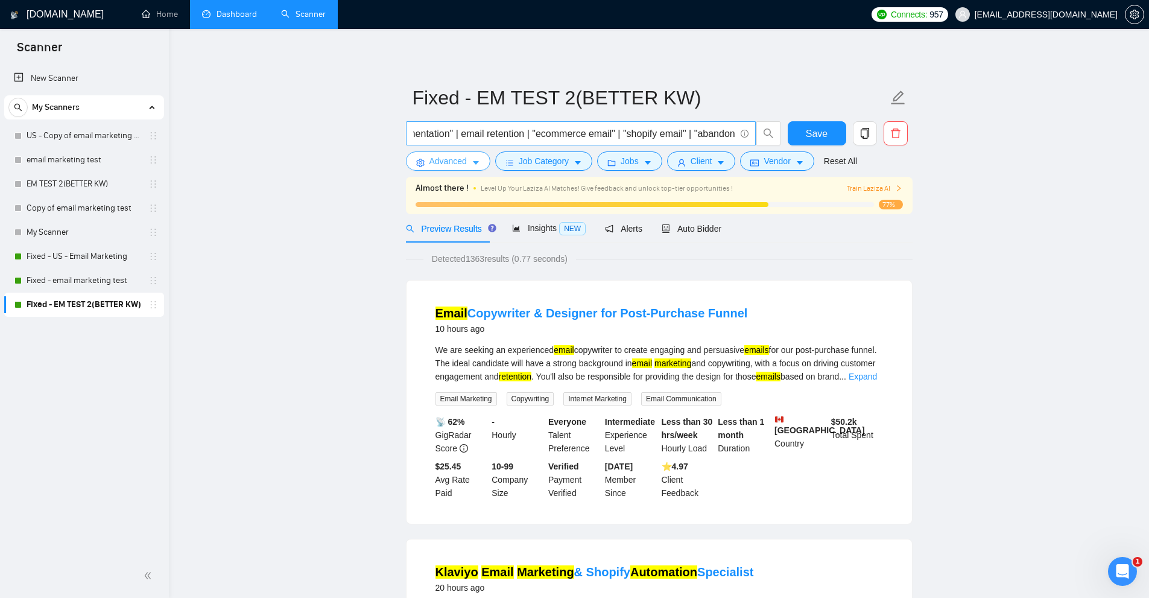
scroll to position [0, 1319]
click at [524, 130] on input "("email marketing" | "email flows" | "email campaigns" | "klaviyo expert" | kla…" at bounding box center [574, 133] width 322 height 15
click at [485, 138] on input "("email marketing" | "email flows" | "email campaigns" | "klaviyo expert" | kla…" at bounding box center [574, 133] width 322 height 15
paste input "marketer" | "email flows" | "email flow" | "email campaign" | "email campaigns"…"
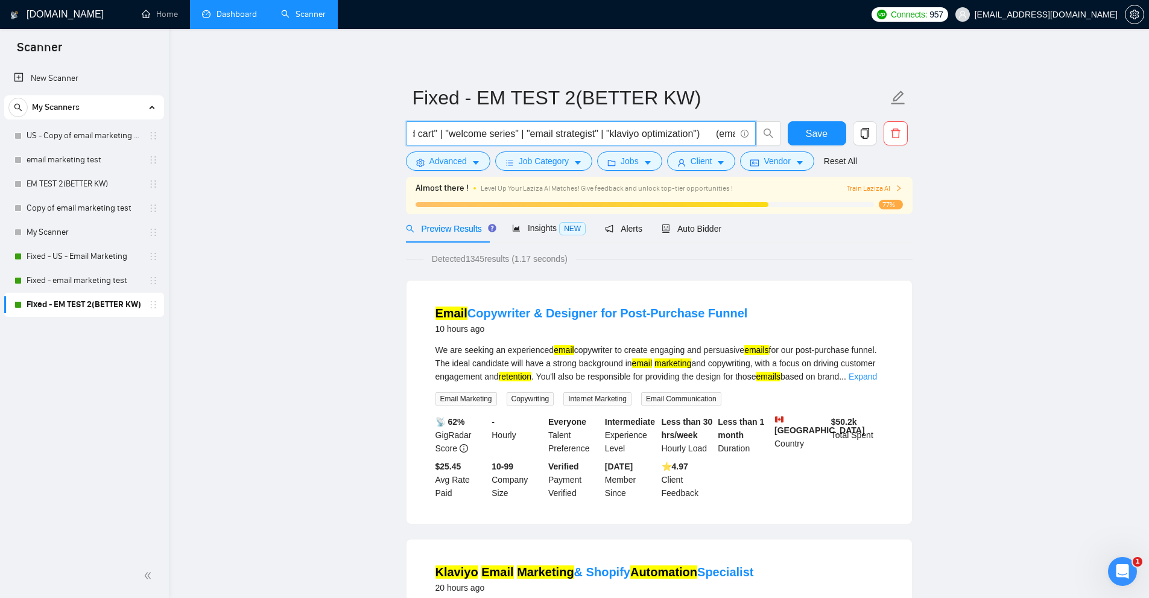
scroll to position [0, 1063]
type input "("email marketing" | "email marketer" | "email flows" | "email flow" | "email c…"
click at [95, 306] on link "Fixed - EM TEST 2(BETTER KW)" at bounding box center [84, 305] width 115 height 24
click at [92, 129] on link "US - Copy of email marketing test" at bounding box center [84, 136] width 115 height 24
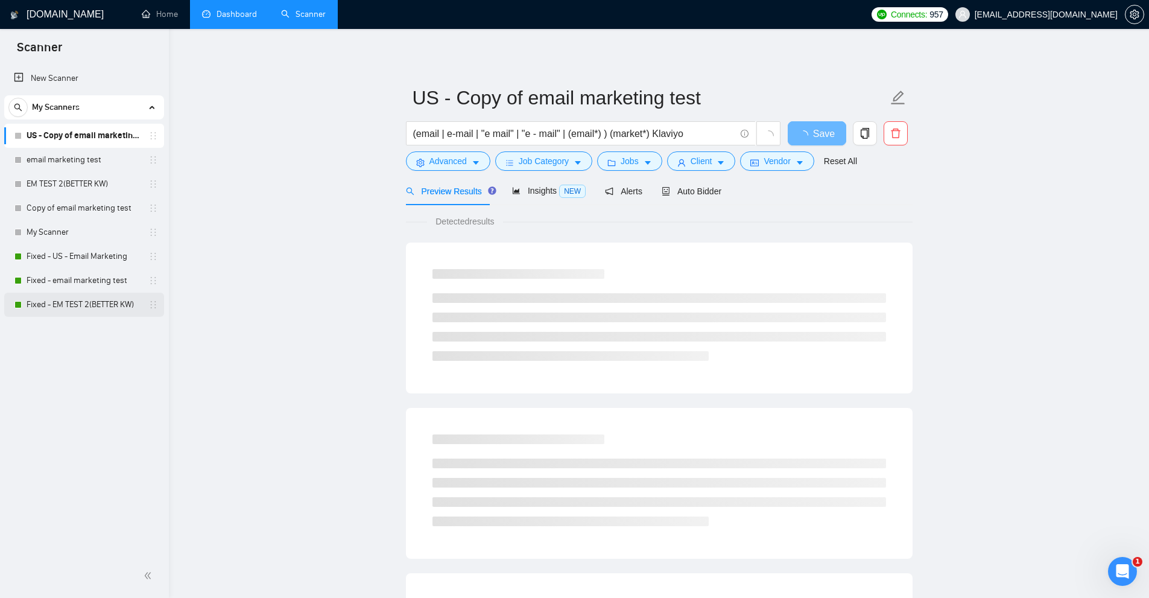
click at [63, 304] on link "Fixed - EM TEST 2(BETTER KW)" at bounding box center [84, 305] width 115 height 24
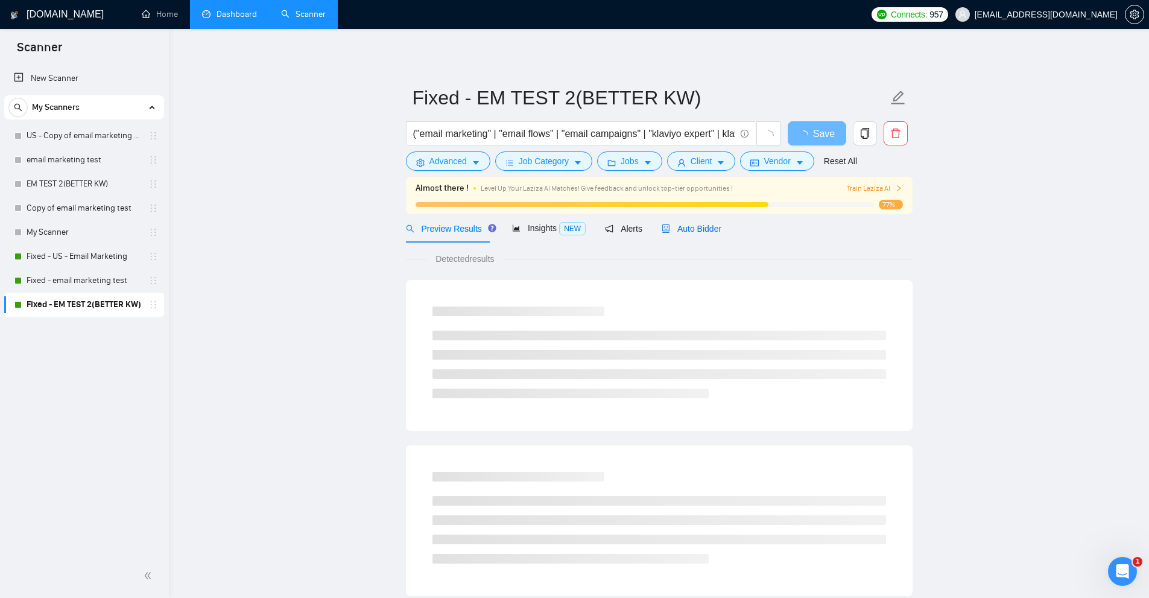
click at [694, 224] on span "Auto Bidder" at bounding box center [692, 229] width 60 height 10
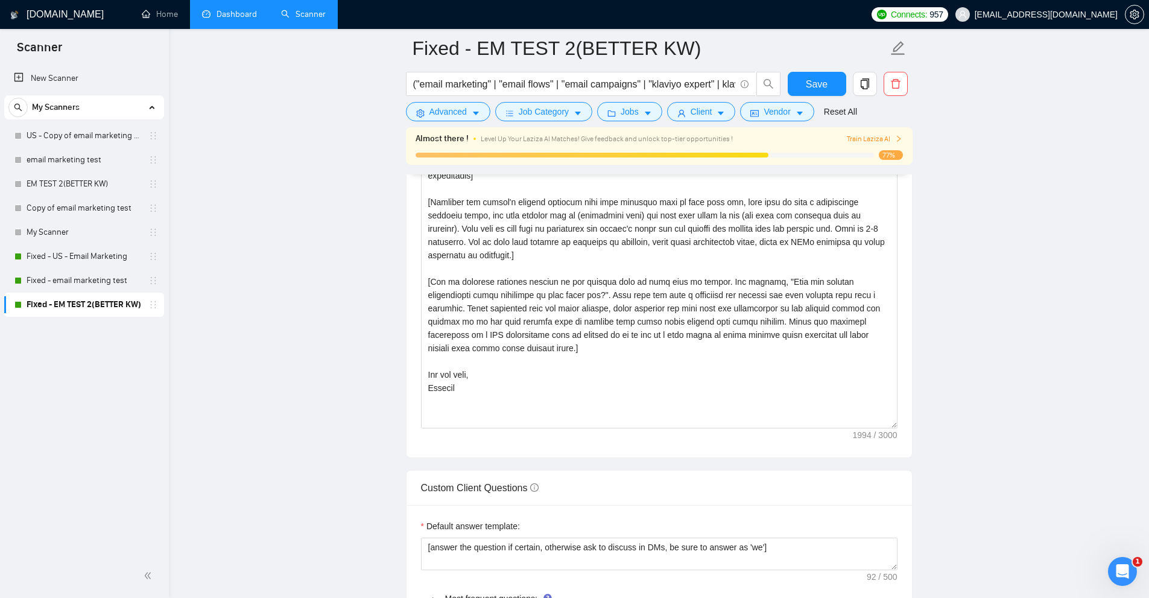
drag, startPoint x: 896, startPoint y: 282, endPoint x: 922, endPoint y: 422, distance: 142.3
click at [922, 422] on main "Fixed - EM TEST 2(BETTER KW) ("email marketing" | "email flows" | "email campai…" at bounding box center [659, 284] width 942 height 3609
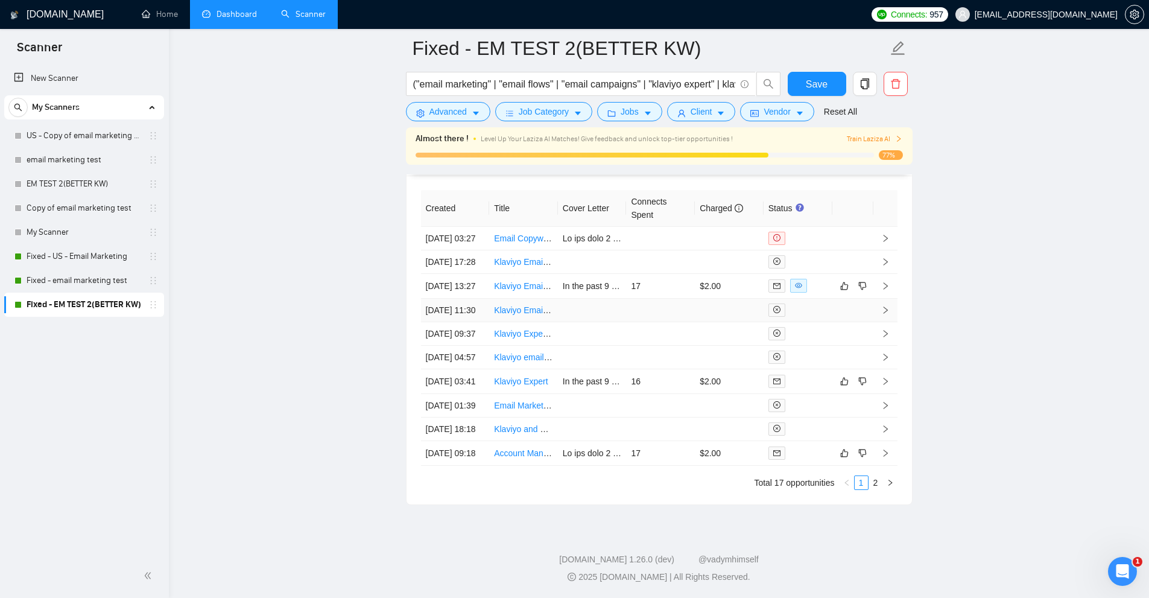
scroll to position [3100, 0]
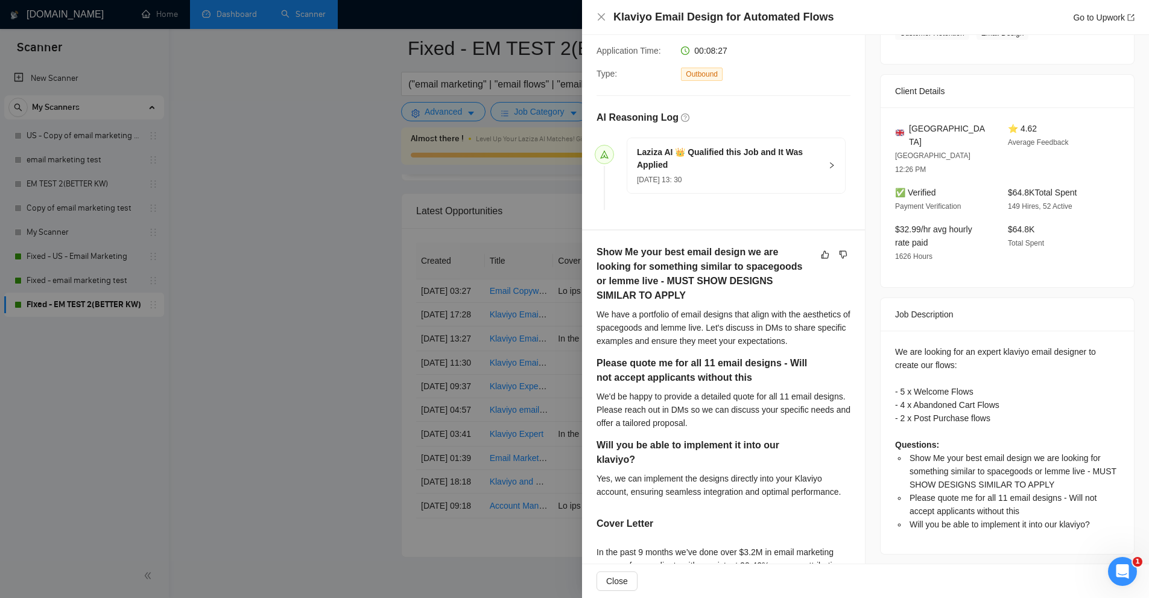
scroll to position [483, 0]
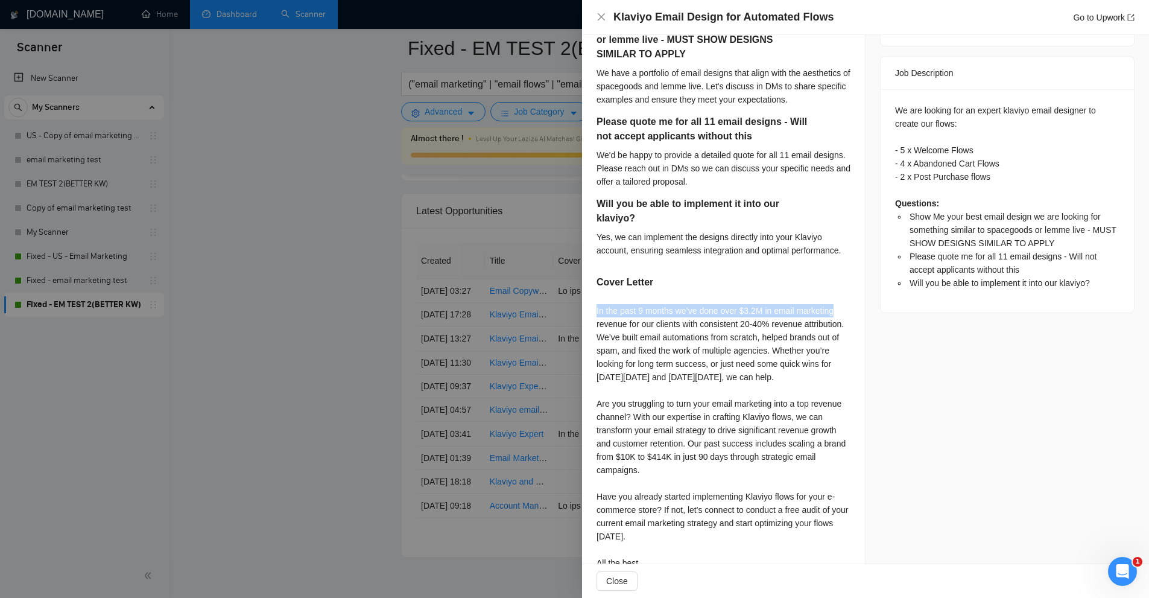
drag, startPoint x: 594, startPoint y: 294, endPoint x: 835, endPoint y: 288, distance: 241.4
click at [835, 288] on div "Show Me your best email design we are looking for something similar to spacegoo…" at bounding box center [723, 295] width 283 height 613
click at [801, 275] on div "Cover Letter" at bounding box center [724, 284] width 254 height 19
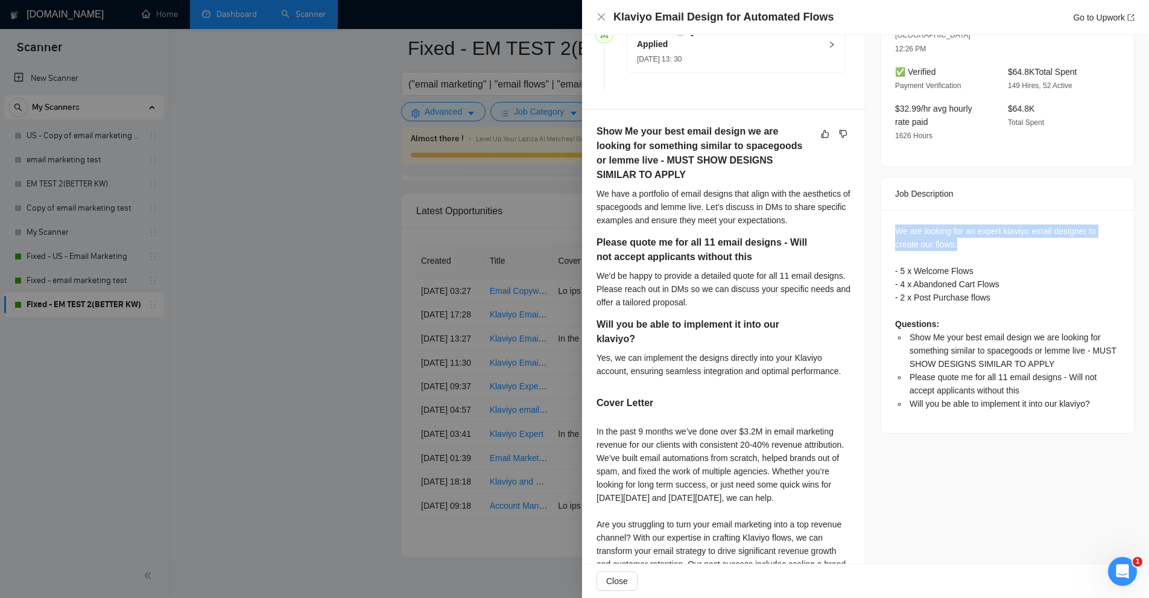
drag, startPoint x: 893, startPoint y: 202, endPoint x: 982, endPoint y: 216, distance: 89.8
click at [982, 224] on div "We are looking for an expert klaviyo email designer to create our flows: - 5 x …" at bounding box center [1007, 317] width 224 height 186
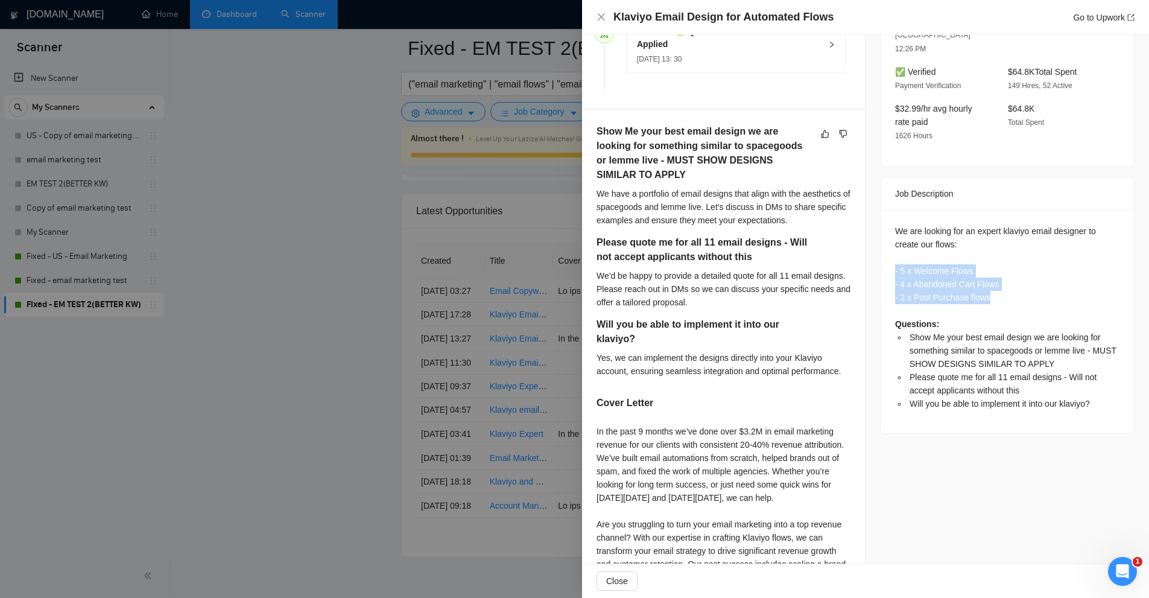
drag, startPoint x: 993, startPoint y: 267, endPoint x: 891, endPoint y: 246, distance: 104.2
click at [895, 246] on div "We are looking for an expert klaviyo email designer to create our flows: - 5 x …" at bounding box center [1007, 317] width 224 height 186
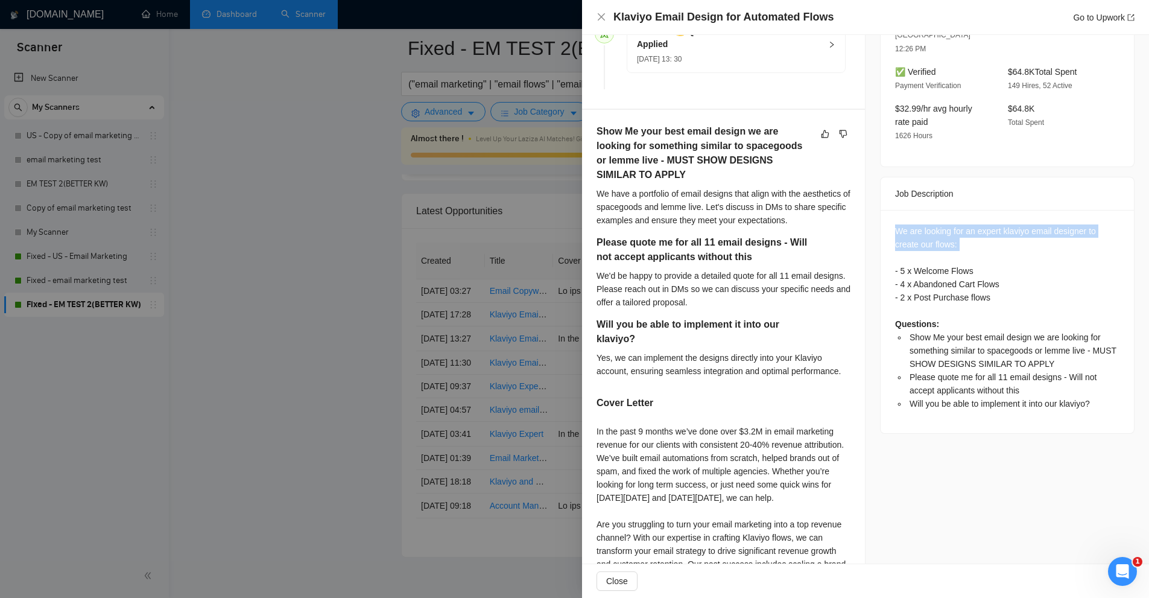
drag, startPoint x: 889, startPoint y: 204, endPoint x: 998, endPoint y: 221, distance: 110.0
click at [998, 221] on div "We are looking for an expert klaviyo email designer to create our flows: - 5 x …" at bounding box center [1007, 321] width 253 height 223
click at [1001, 270] on div "We are looking for an expert klaviyo email designer to create our flows: - 5 x …" at bounding box center [1007, 317] width 224 height 186
click at [979, 332] on span "Show Me your best email design we are looking for something similar to spacegoo…" at bounding box center [1013, 350] width 207 height 36
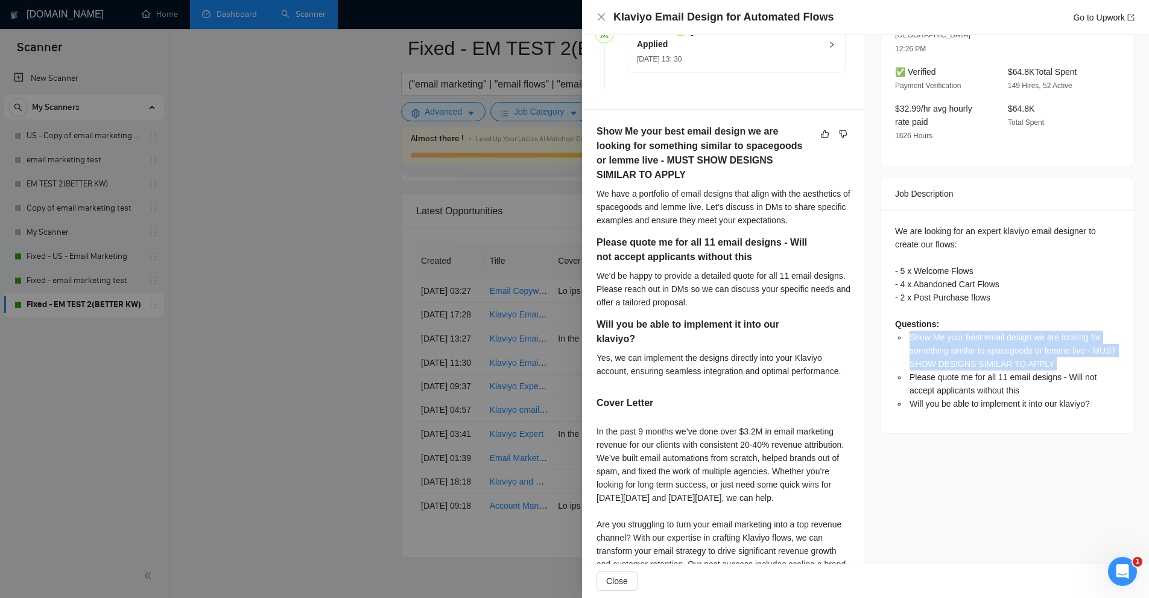
click at [979, 332] on span "Show Me your best email design we are looking for something similar to spacegoo…" at bounding box center [1013, 350] width 207 height 36
drag, startPoint x: 979, startPoint y: 318, endPoint x: 965, endPoint y: 381, distance: 64.3
click at [965, 381] on div "We are looking for an expert klaviyo email designer to create our flows: - 5 x …" at bounding box center [1007, 321] width 253 height 223
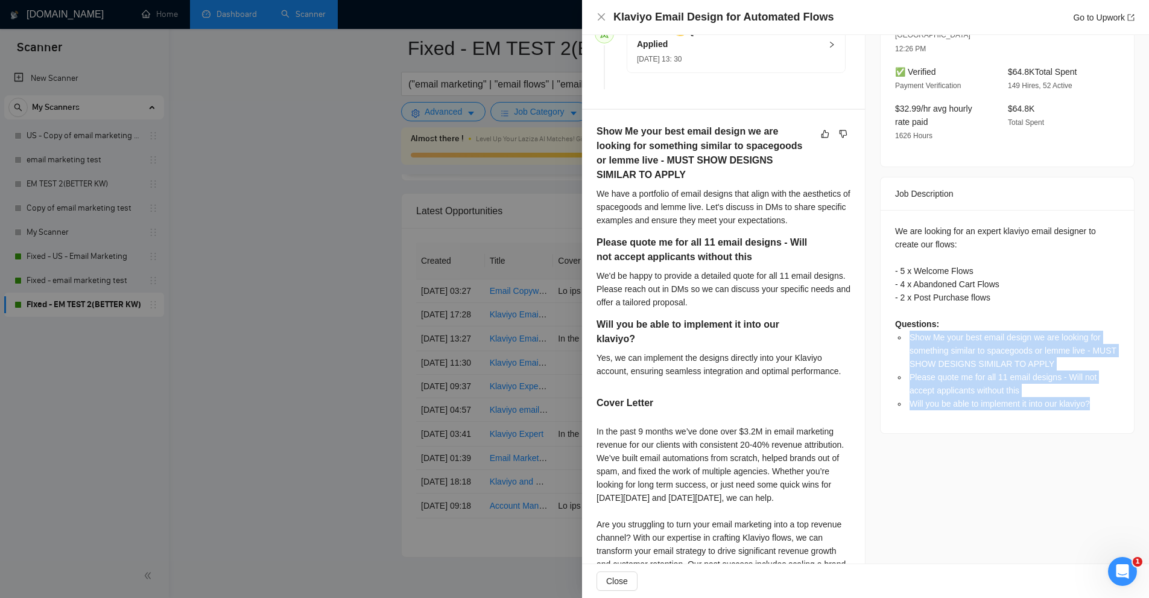
click at [965, 399] on span "Will you be able to implement it into our klaviyo?" at bounding box center [1000, 404] width 180 height 10
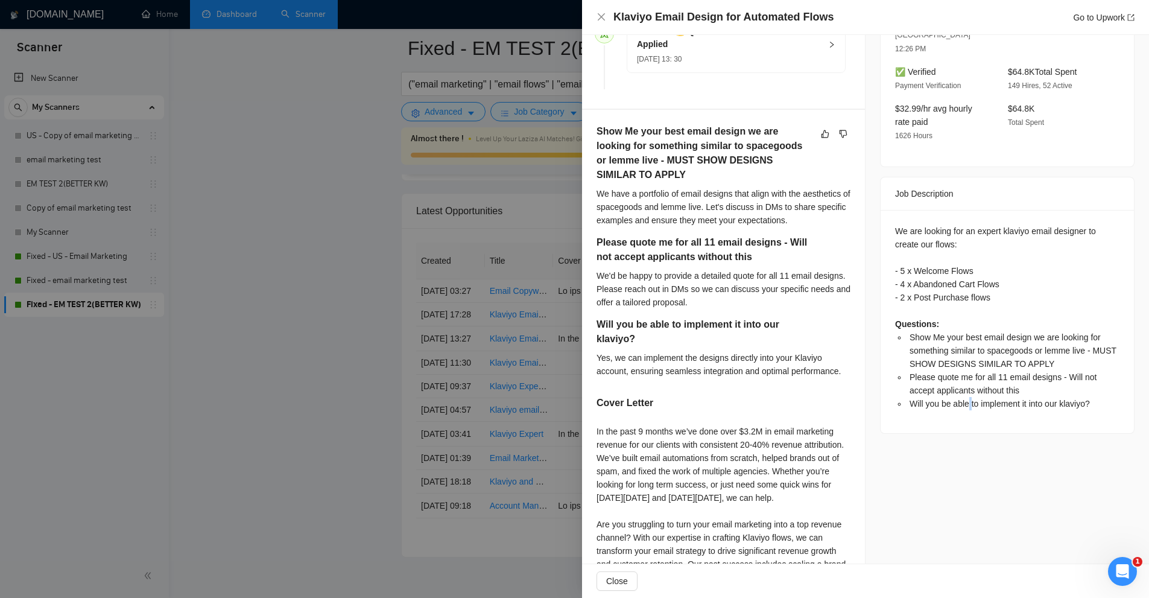
click at [965, 399] on span "Will you be able to implement it into our klaviyo?" at bounding box center [1000, 404] width 180 height 10
drag, startPoint x: 965, startPoint y: 372, endPoint x: 965, endPoint y: 360, distance: 12.7
click at [965, 360] on ul "Show Me your best email design we are looking for something similar to spacegoo…" at bounding box center [1007, 371] width 224 height 80
click at [965, 372] on span "Please quote me for all 11 email designs - Will not accept applicants without t…" at bounding box center [1003, 383] width 187 height 23
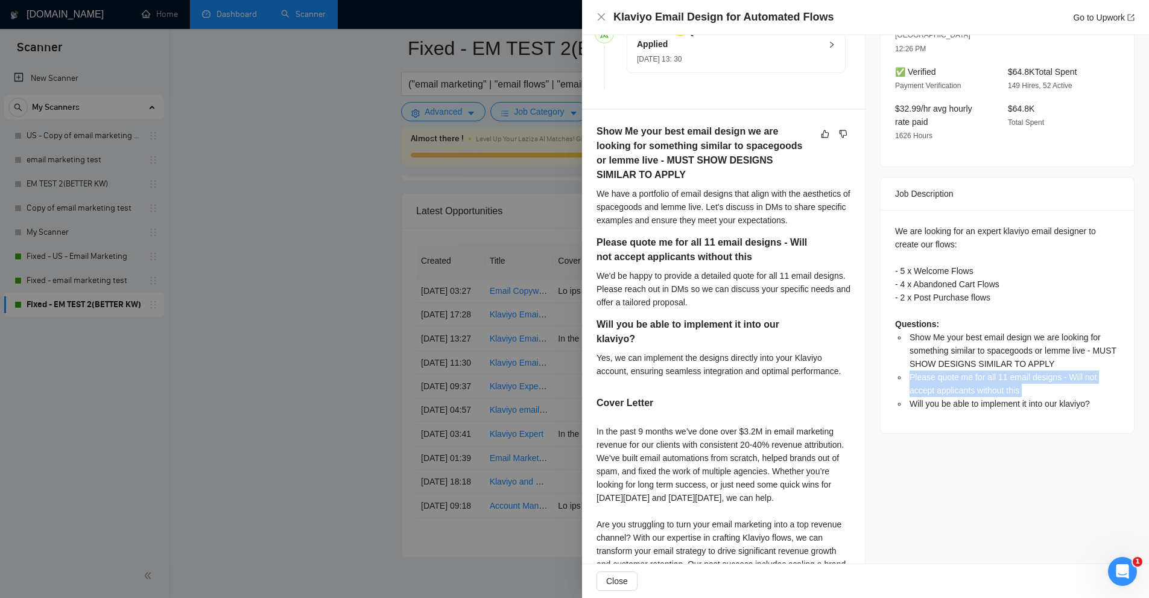
click at [965, 372] on span "Please quote me for all 11 email designs - Will not accept applicants without t…" at bounding box center [1003, 383] width 187 height 23
click at [952, 399] on span "Will you be able to implement it into our klaviyo?" at bounding box center [1000, 404] width 180 height 10
click at [947, 338] on span "Show Me your best email design we are looking for something similar to spacegoo…" at bounding box center [1013, 350] width 207 height 36
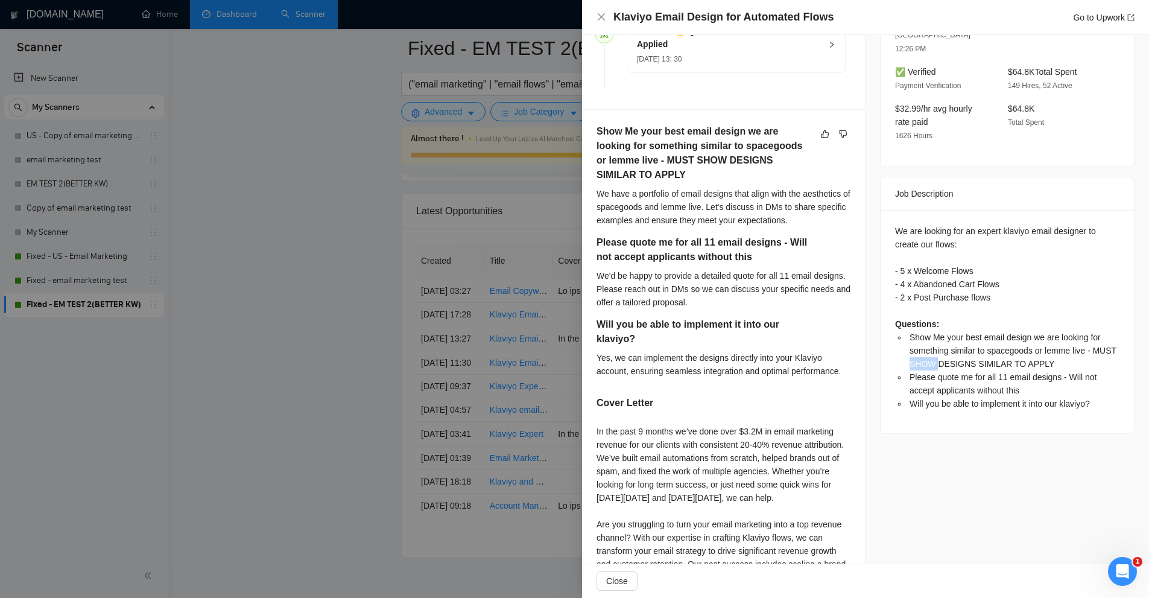
click at [947, 338] on span "Show Me your best email design we are looking for something similar to spacegoo…" at bounding box center [1013, 350] width 207 height 36
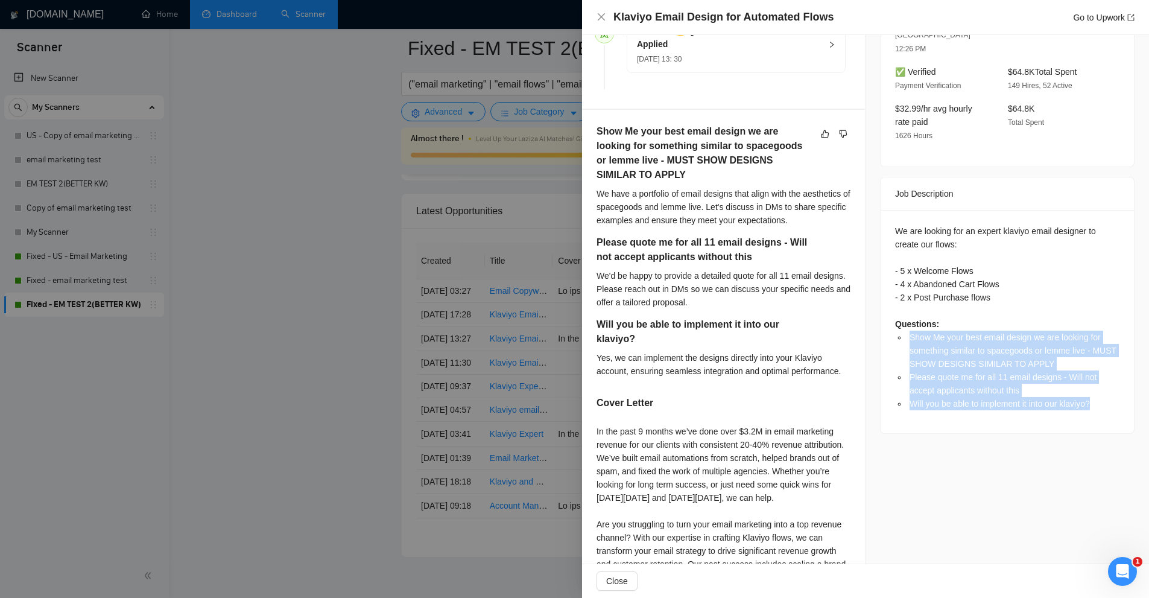
drag, startPoint x: 947, startPoint y: 338, endPoint x: 942, endPoint y: 370, distance: 31.8
click at [942, 370] on ul "Show Me your best email design we are looking for something similar to spacegoo…" at bounding box center [1007, 371] width 224 height 80
click at [942, 399] on span "Will you be able to implement it into our klaviyo?" at bounding box center [1000, 404] width 180 height 10
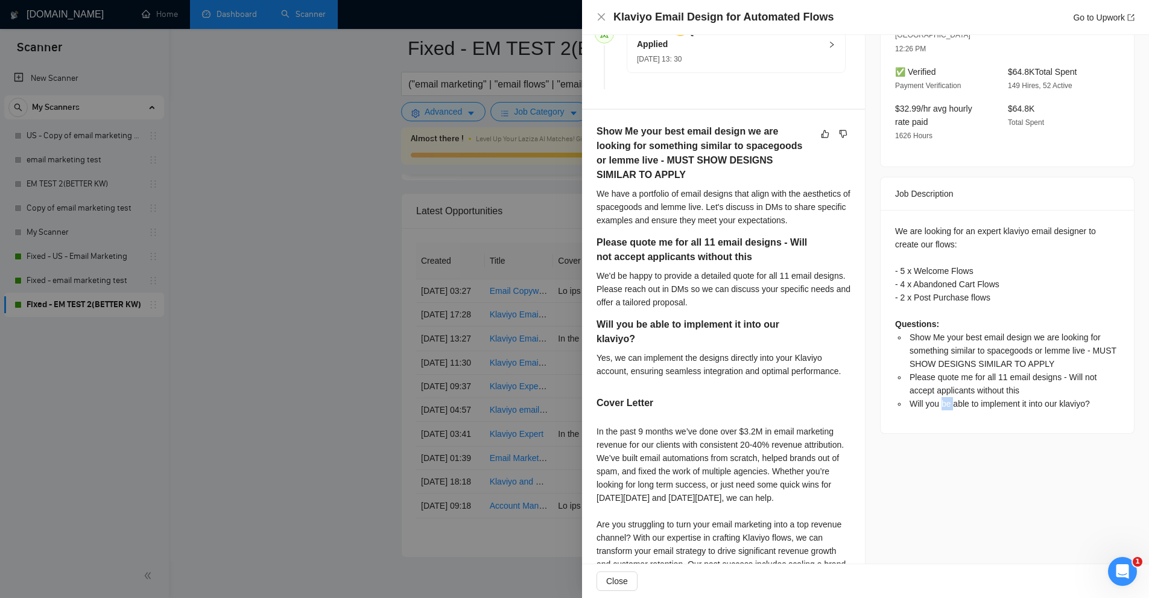
click at [942, 399] on span "Will you be able to implement it into our klaviyo?" at bounding box center [1000, 404] width 180 height 10
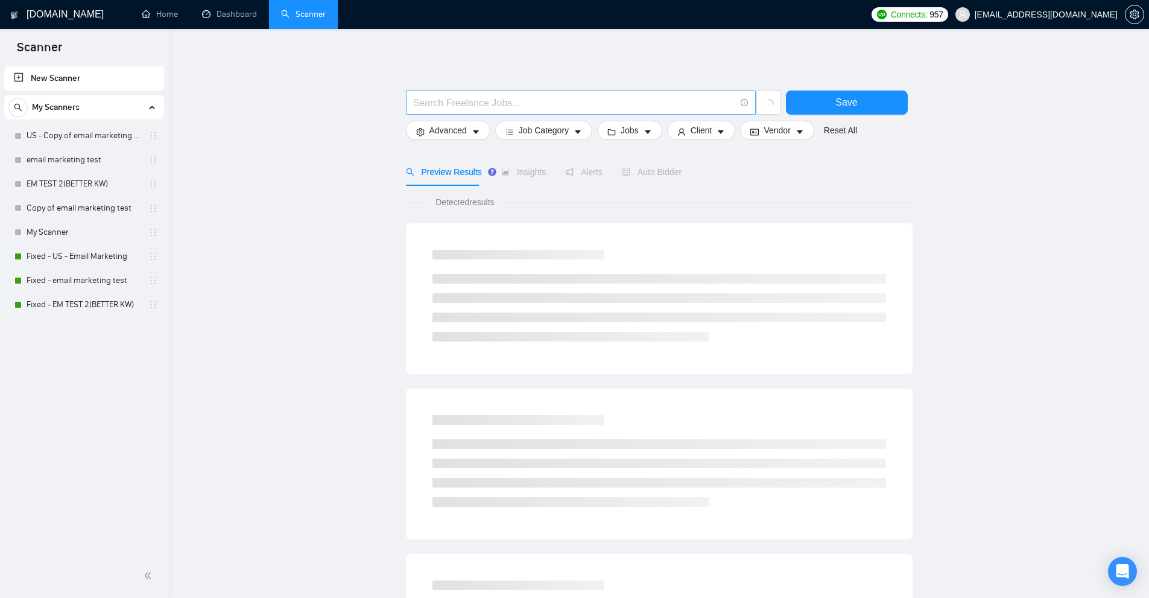
drag, startPoint x: 0, startPoint y: 0, endPoint x: 452, endPoint y: 97, distance: 462.2
click at [452, 97] on input "text" at bounding box center [574, 102] width 322 height 15
paste input "("email marketing""
drag, startPoint x: 487, startPoint y: 101, endPoint x: 477, endPoint y: 101, distance: 10.3
click at [477, 101] on input "("email marketing"" at bounding box center [574, 102] width 322 height 15
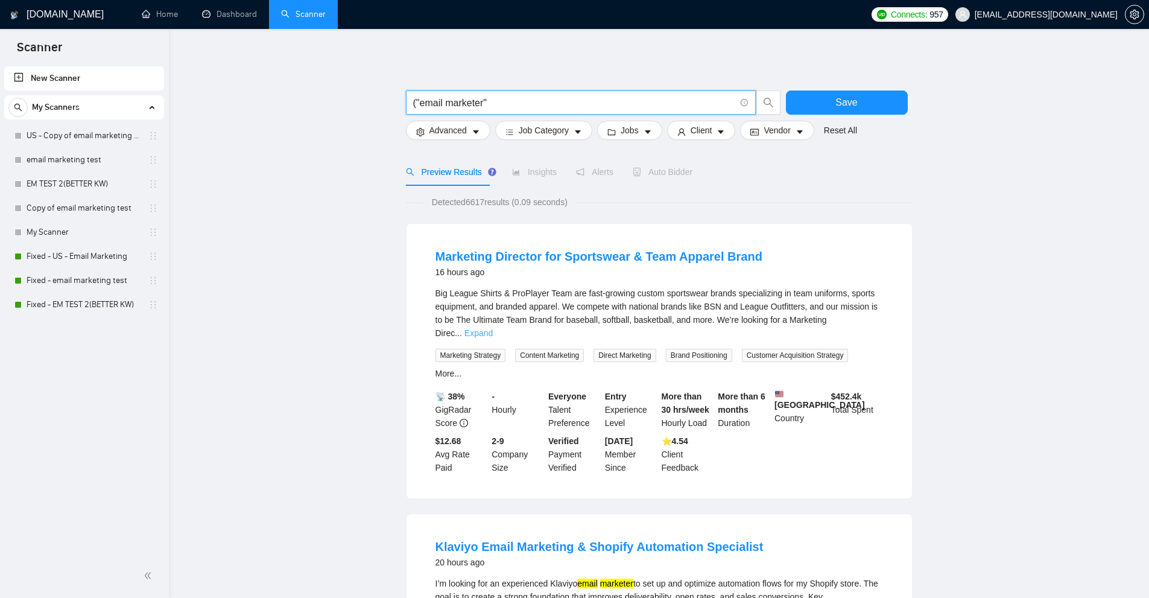
type input "("email marketer""
click at [493, 328] on link "Expand" at bounding box center [479, 333] width 28 height 10
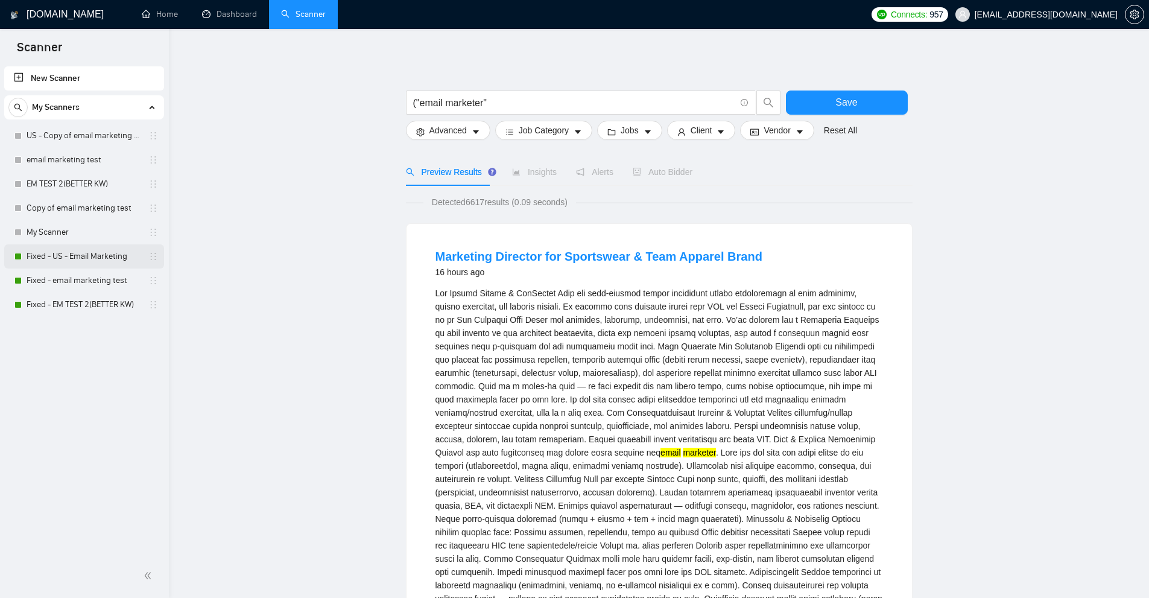
click at [77, 258] on link "Fixed - US - Email Marketing" at bounding box center [84, 256] width 115 height 24
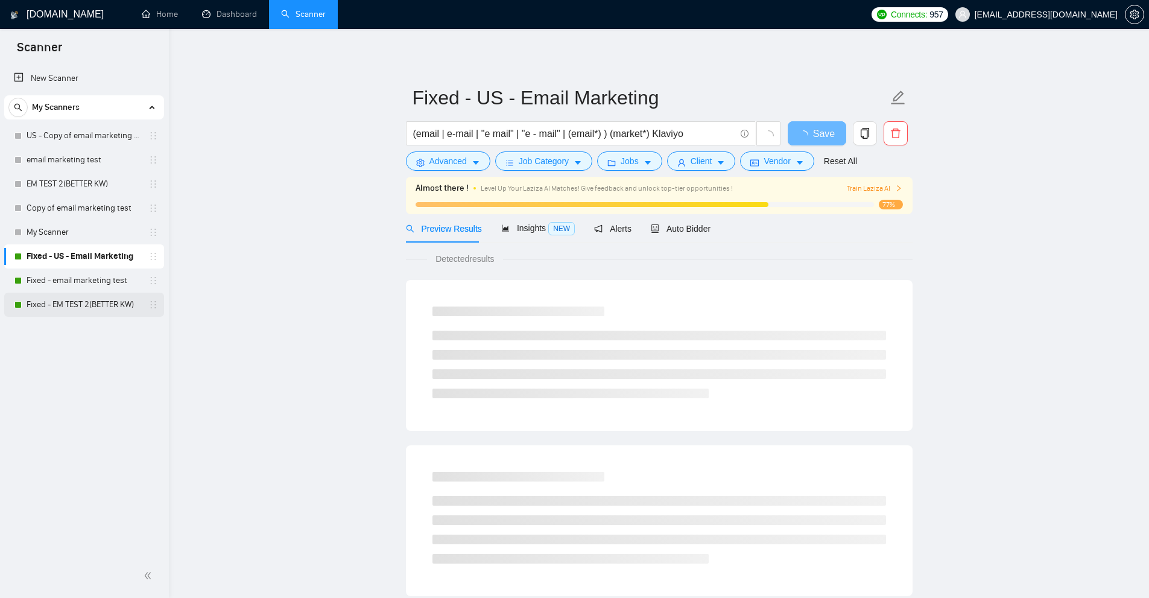
click at [90, 296] on link "Fixed - EM TEST 2(BETTER KW)" at bounding box center [84, 305] width 115 height 24
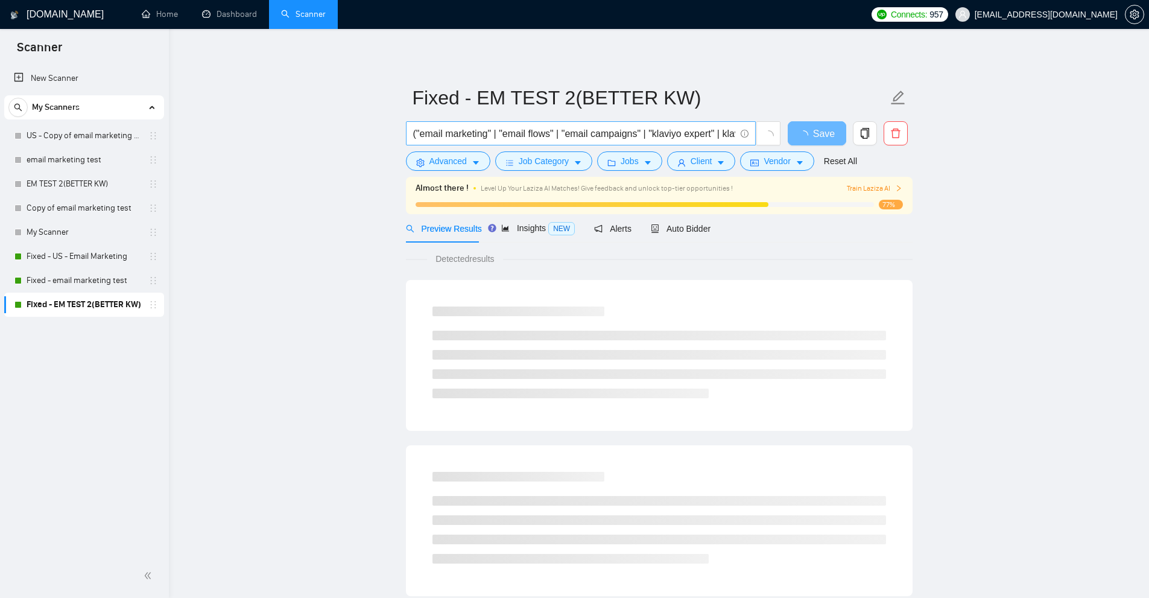
click at [452, 128] on input "("email marketing" | "email flows" | "email campaigns" | "klaviyo expert" | kla…" at bounding box center [574, 133] width 322 height 15
paste input "text"
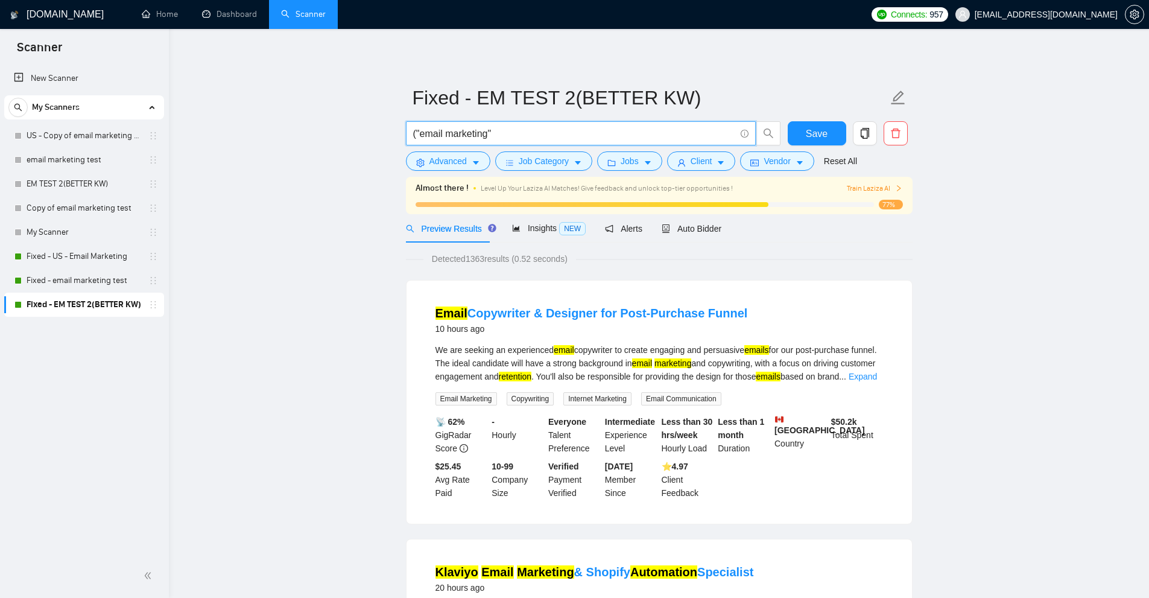
drag, startPoint x: 416, startPoint y: 136, endPoint x: 325, endPoint y: 129, distance: 91.4
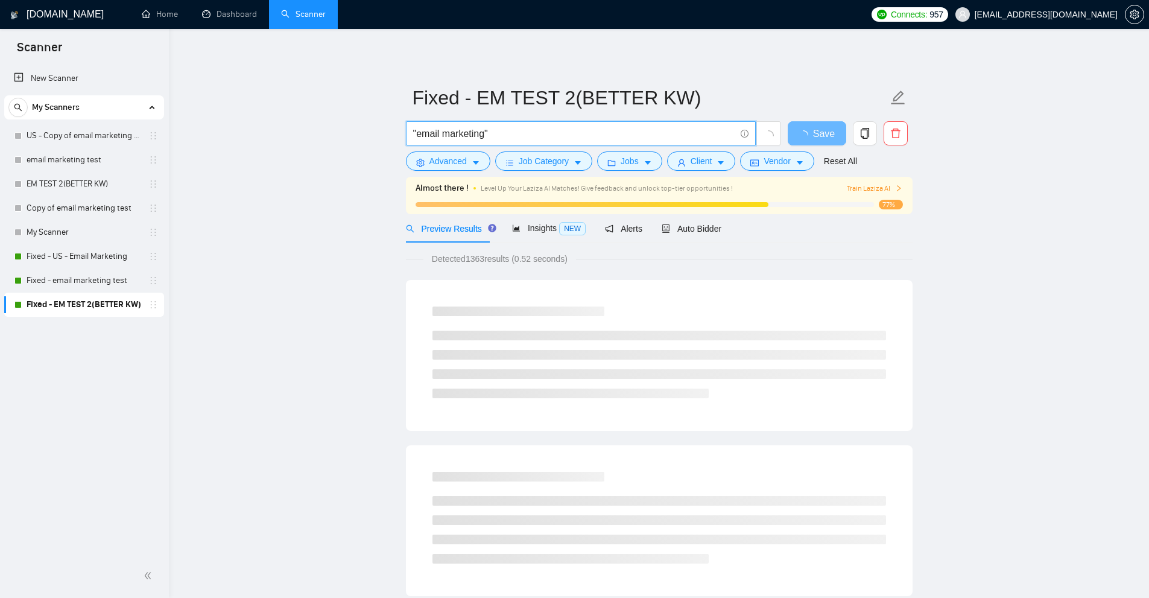
click at [482, 131] on input ""email marketing"" at bounding box center [574, 133] width 322 height 15
drag, startPoint x: 486, startPoint y: 133, endPoint x: 472, endPoint y: 133, distance: 13.9
click at [472, 133] on input ""email marketing"" at bounding box center [574, 133] width 322 height 15
type input ""email marketer""
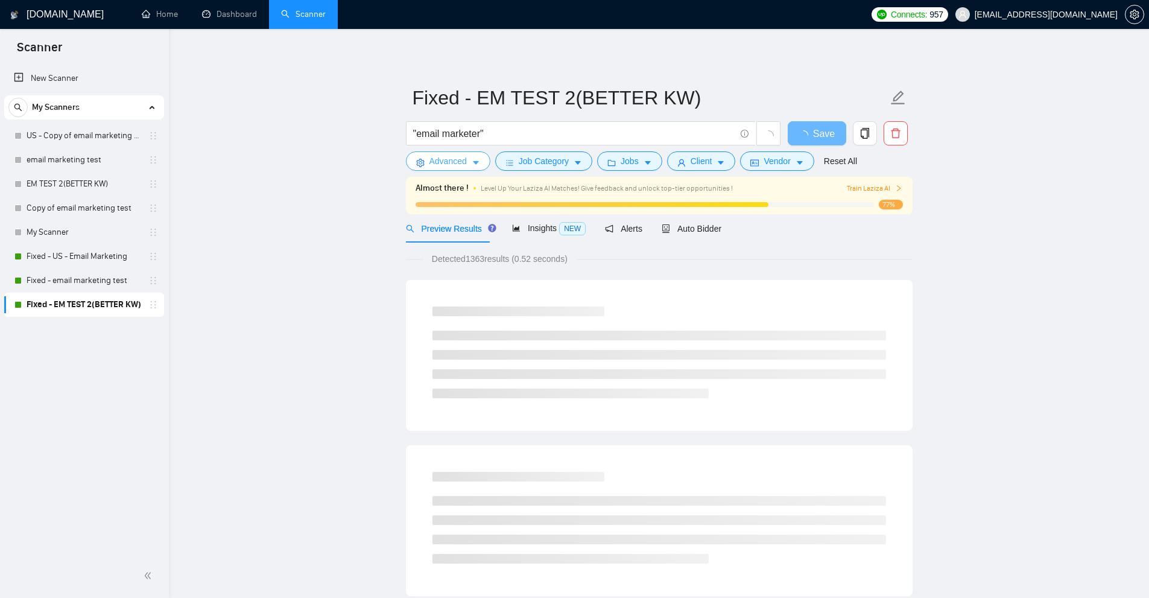
click at [441, 151] on button "Advanced" at bounding box center [448, 160] width 84 height 19
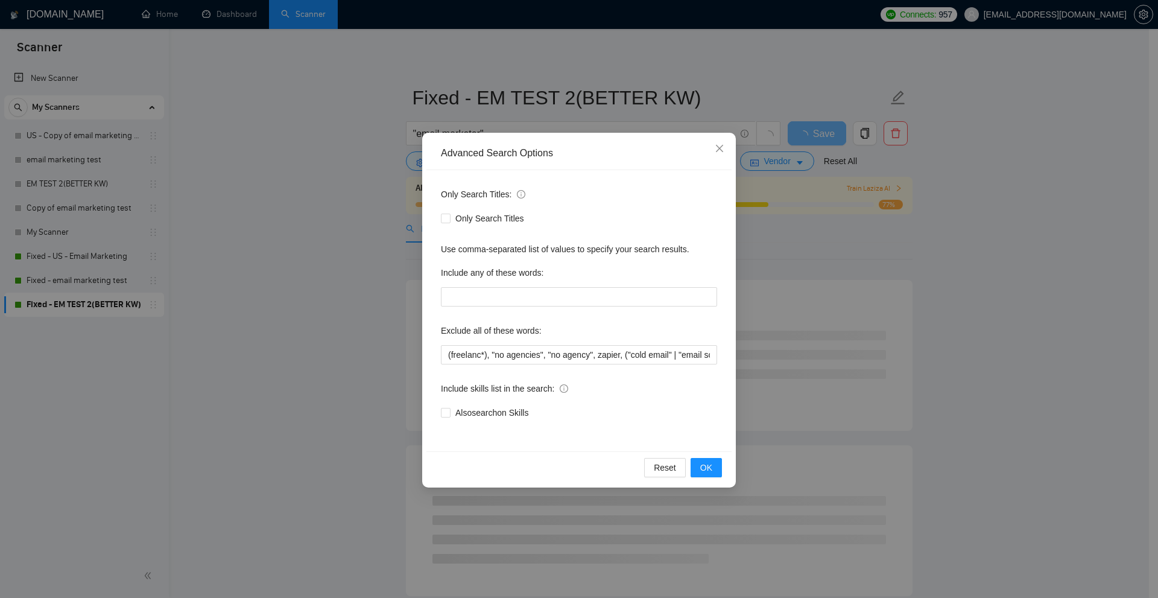
click at [538, 89] on div "Advanced Search Options Only Search Titles: Only Search Titles Use comma-separa…" at bounding box center [579, 299] width 1158 height 598
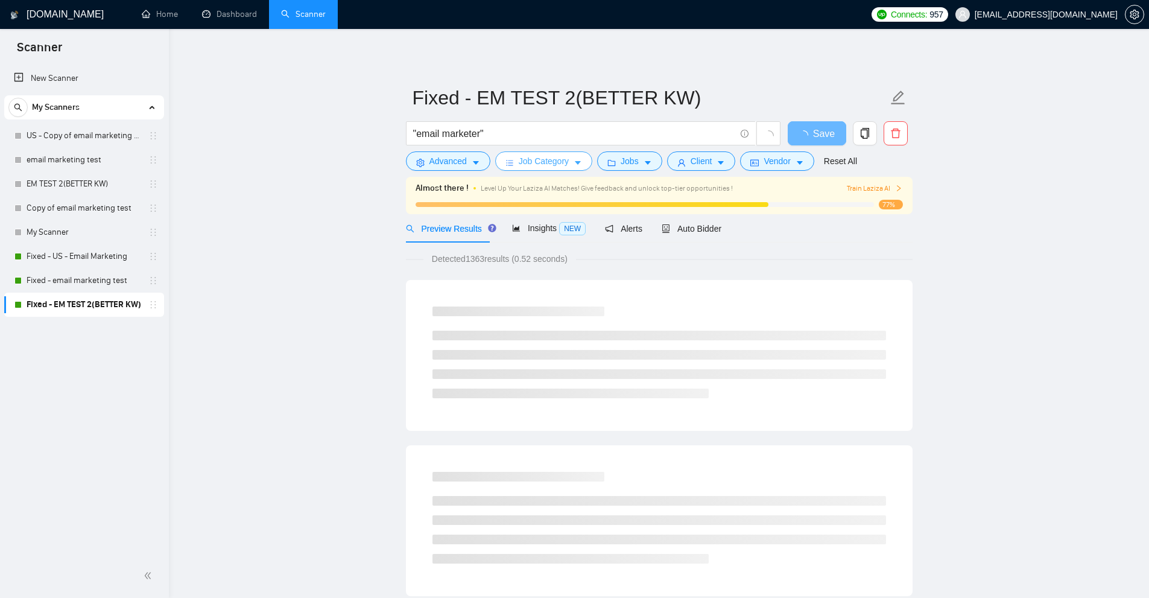
click at [554, 162] on span "Job Category" at bounding box center [544, 160] width 50 height 13
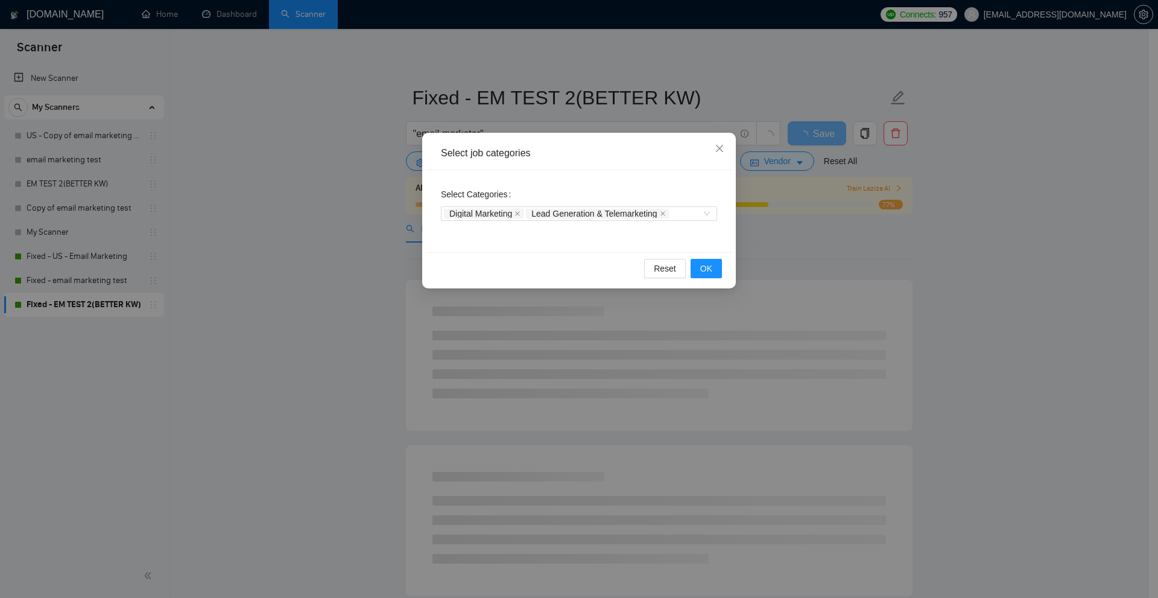
click at [638, 103] on div "Select job categories Select Categories Digital Marketing Lead Generation & Tel…" at bounding box center [579, 299] width 1158 height 598
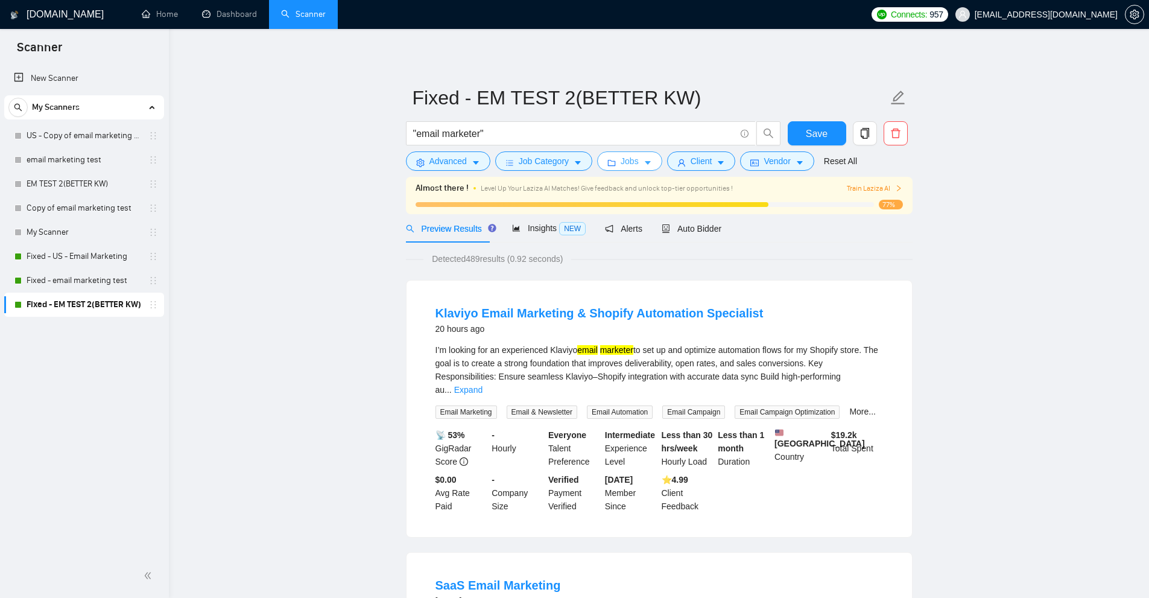
click at [643, 155] on button "Jobs" at bounding box center [629, 160] width 65 height 19
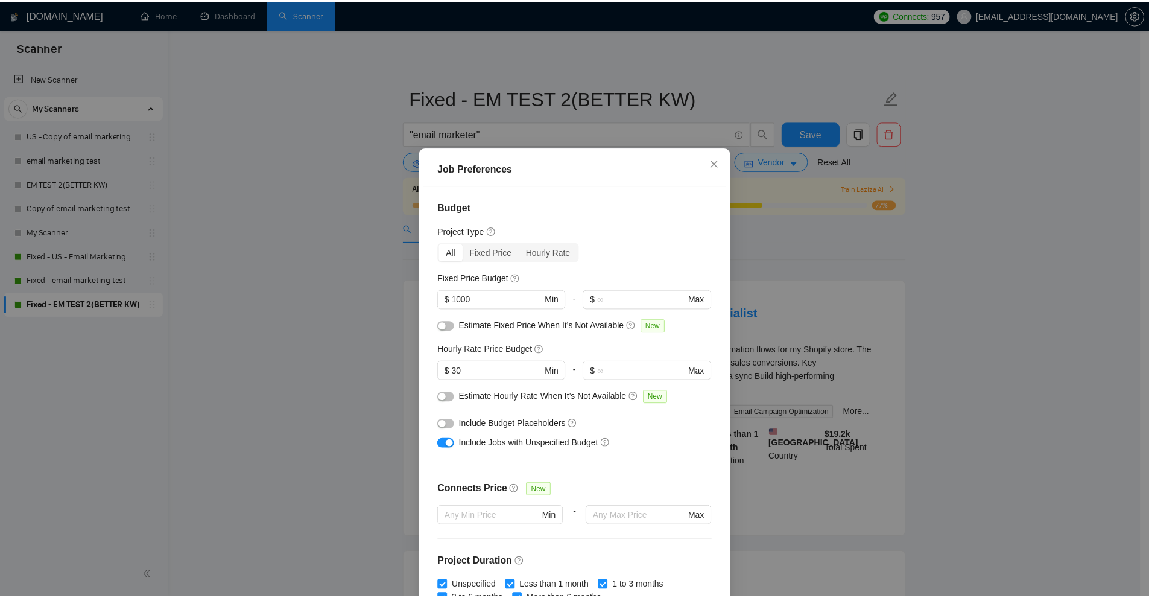
scroll to position [261, 0]
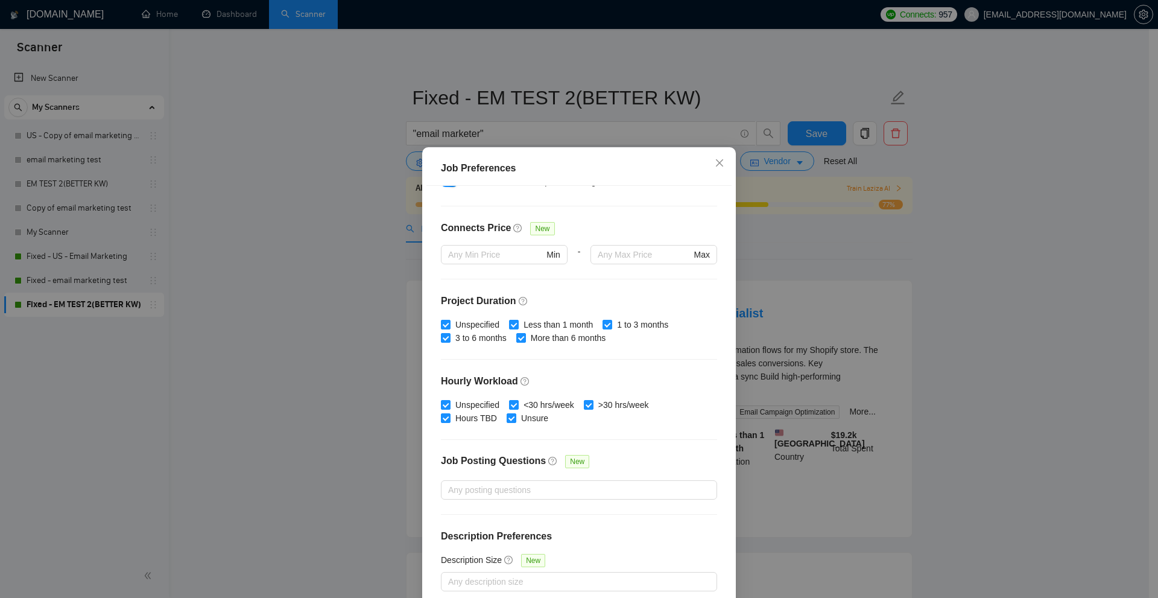
click at [633, 118] on div "Job Preferences Budget Project Type All Fixed Price Hourly Rate Fixed Price Bud…" at bounding box center [579, 299] width 1158 height 598
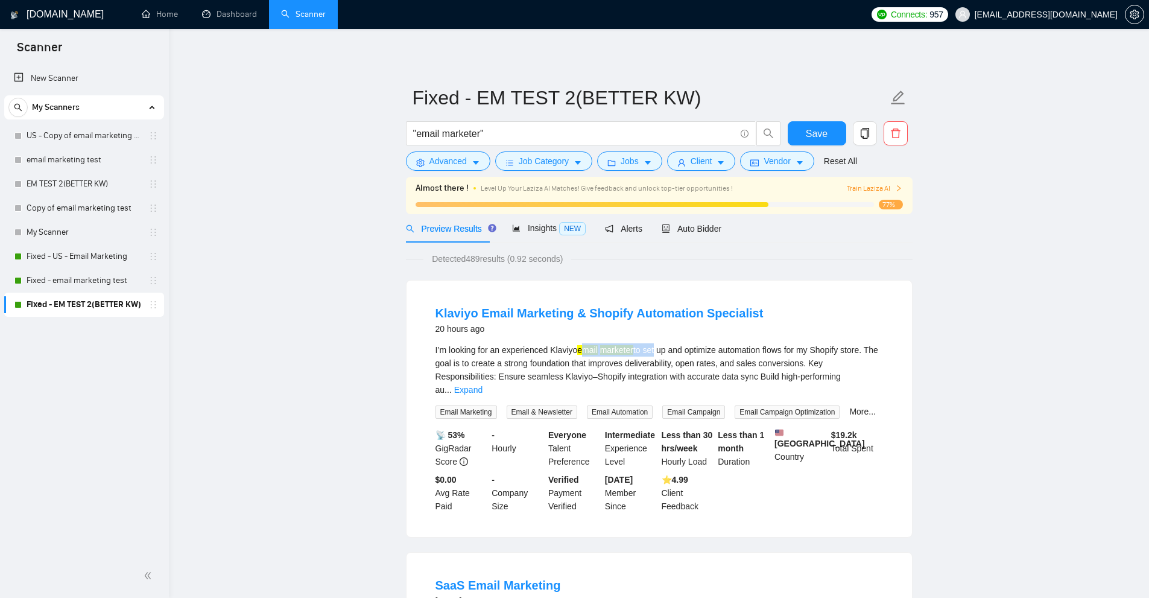
drag, startPoint x: 583, startPoint y: 346, endPoint x: 659, endPoint y: 355, distance: 76.5
click at [657, 354] on div "I’m looking for an experienced Klaviyo email marketer to set up and optimize au…" at bounding box center [660, 369] width 448 height 53
click at [684, 356] on div "I’m looking for an experienced Klaviyo email marketer to set up and optimize au…" at bounding box center [660, 369] width 448 height 53
click at [65, 273] on link "Fixed - email marketing test" at bounding box center [84, 280] width 115 height 24
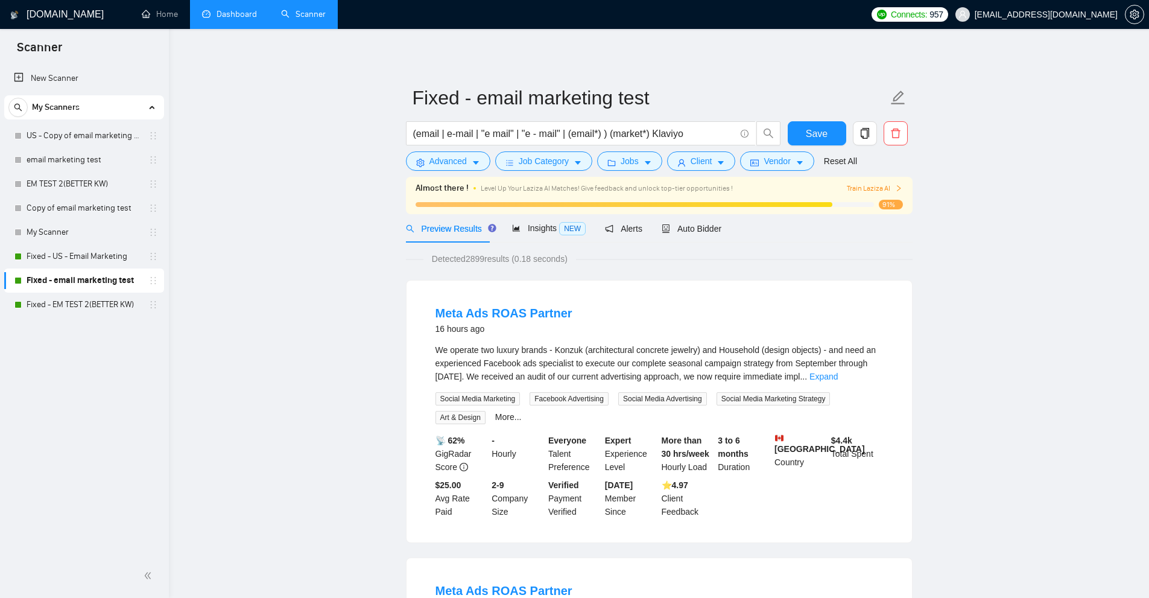
click at [232, 19] on link "Dashboard" at bounding box center [229, 14] width 55 height 10
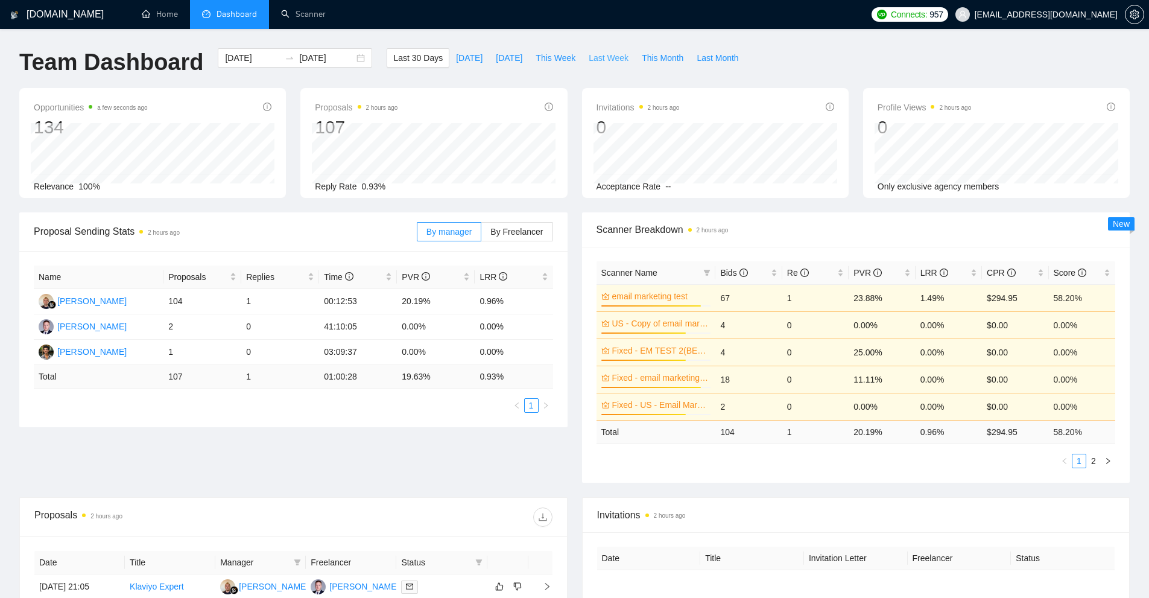
click at [582, 59] on button "Last Week" at bounding box center [608, 57] width 53 height 19
type input "2025-09-01"
type input "2025-09-07"
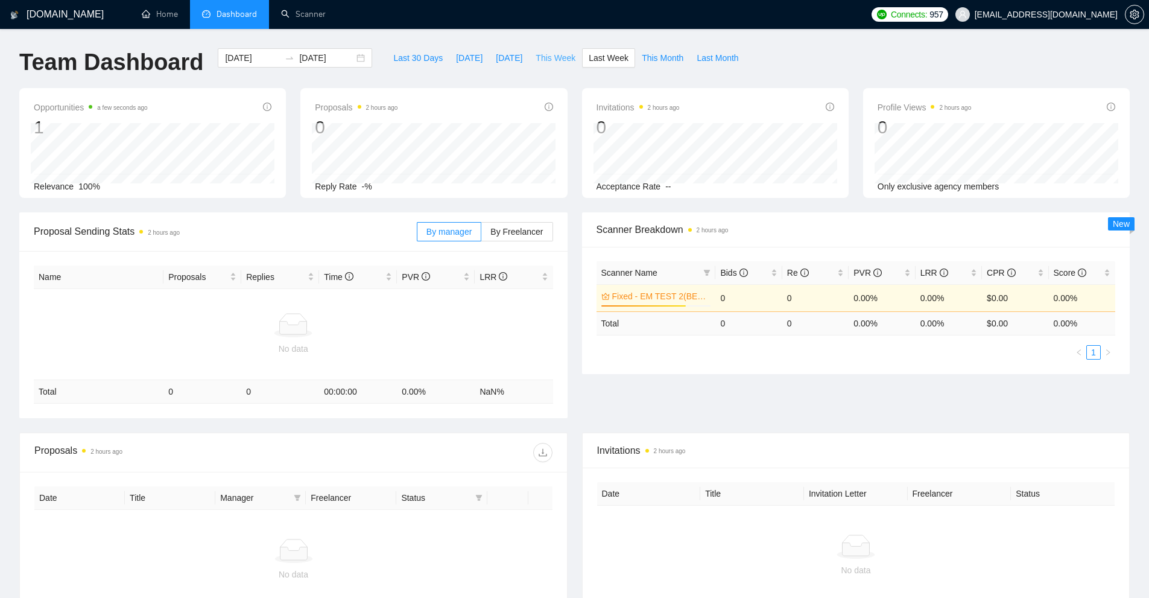
click at [554, 63] on span "This Week" at bounding box center [556, 57] width 40 height 13
type input "2025-09-08"
type input "2025-09-14"
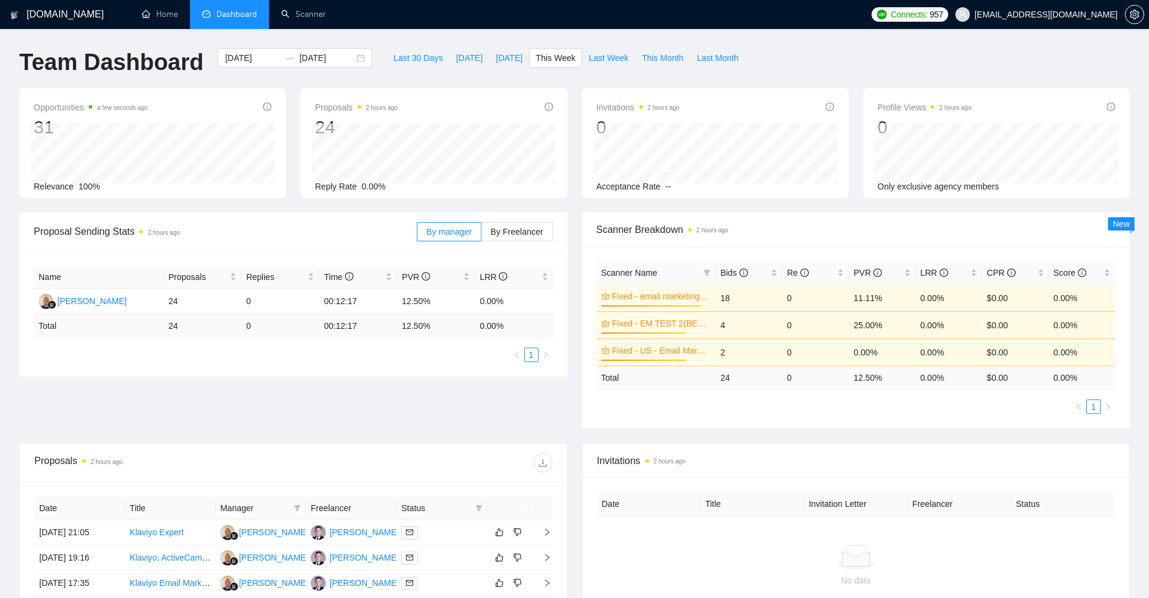
click at [754, 330] on td "4" at bounding box center [748, 324] width 66 height 27
click at [674, 327] on link "Fixed - EM TEST 2(BETTER KW)" at bounding box center [660, 323] width 97 height 13
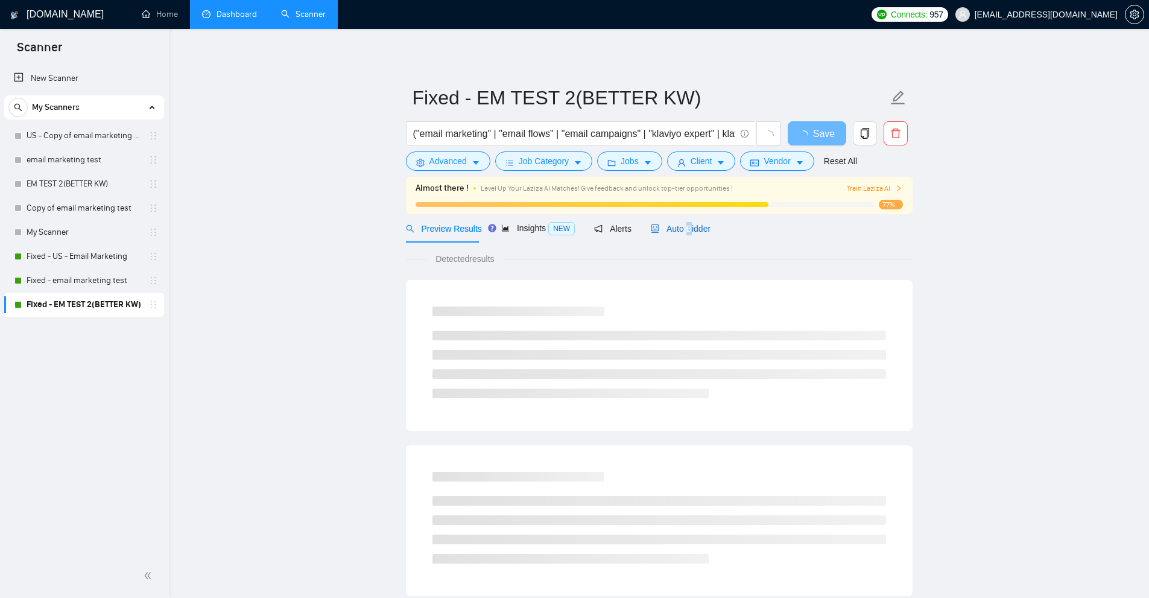
click at [685, 226] on span "Auto Bidder" at bounding box center [681, 229] width 60 height 10
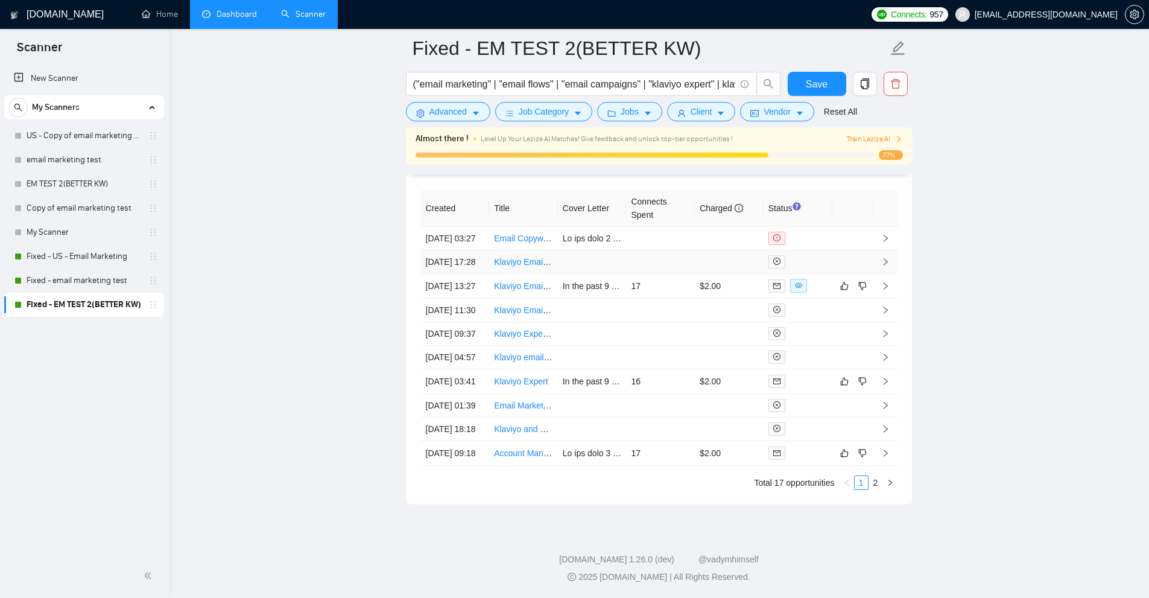
scroll to position [2990, 0]
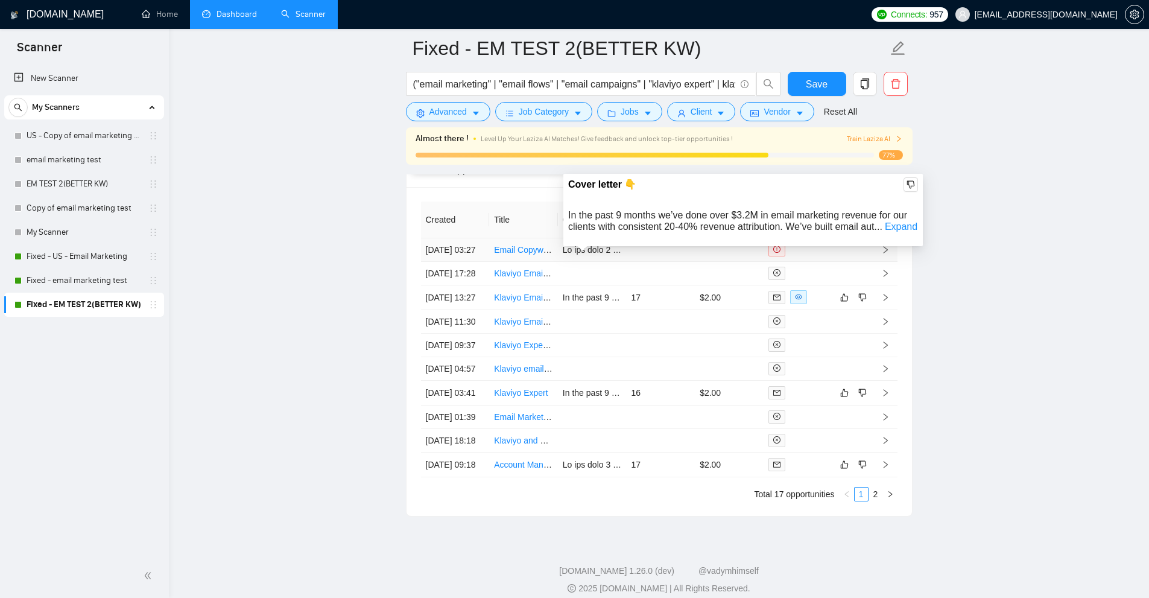
click at [904, 232] on link "Expand" at bounding box center [901, 226] width 33 height 10
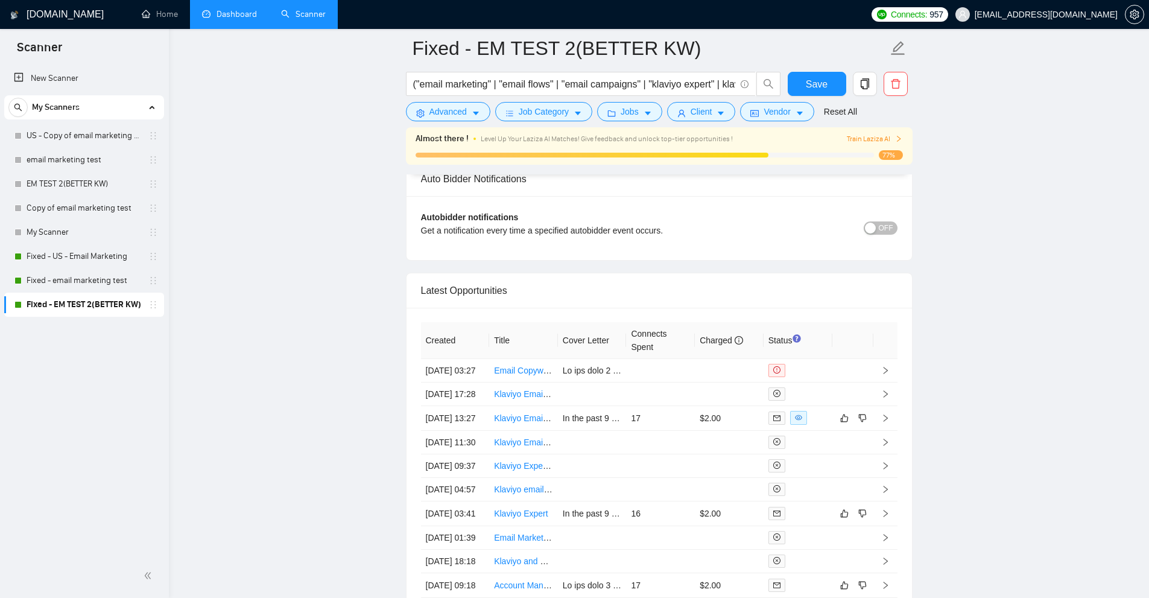
scroll to position [3111, 0]
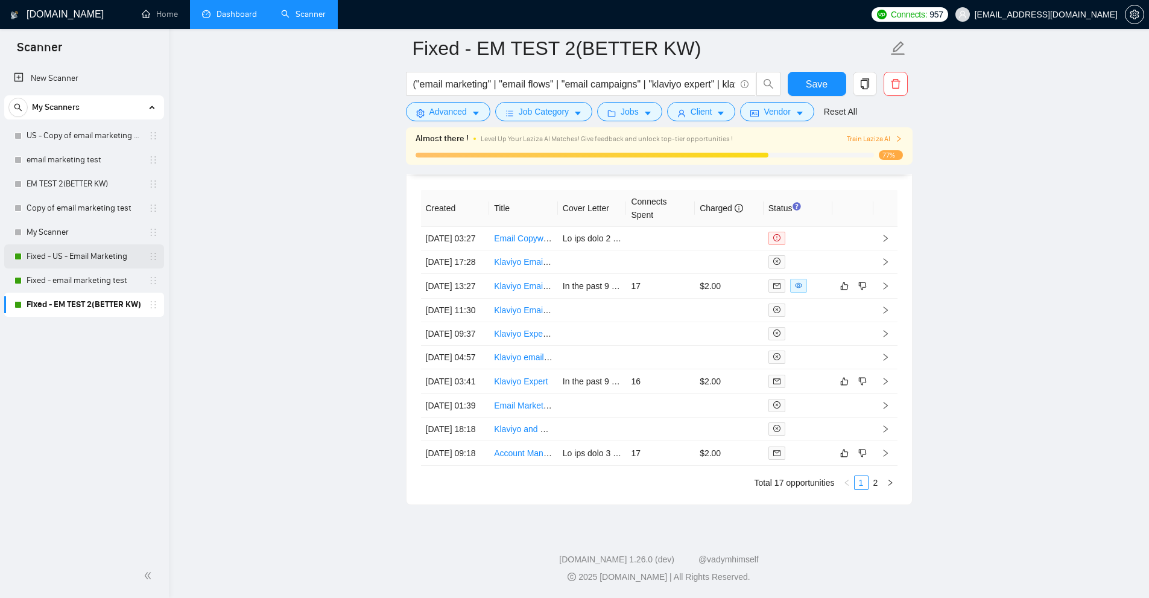
click at [51, 258] on link "Fixed - US - Email Marketing" at bounding box center [84, 256] width 115 height 24
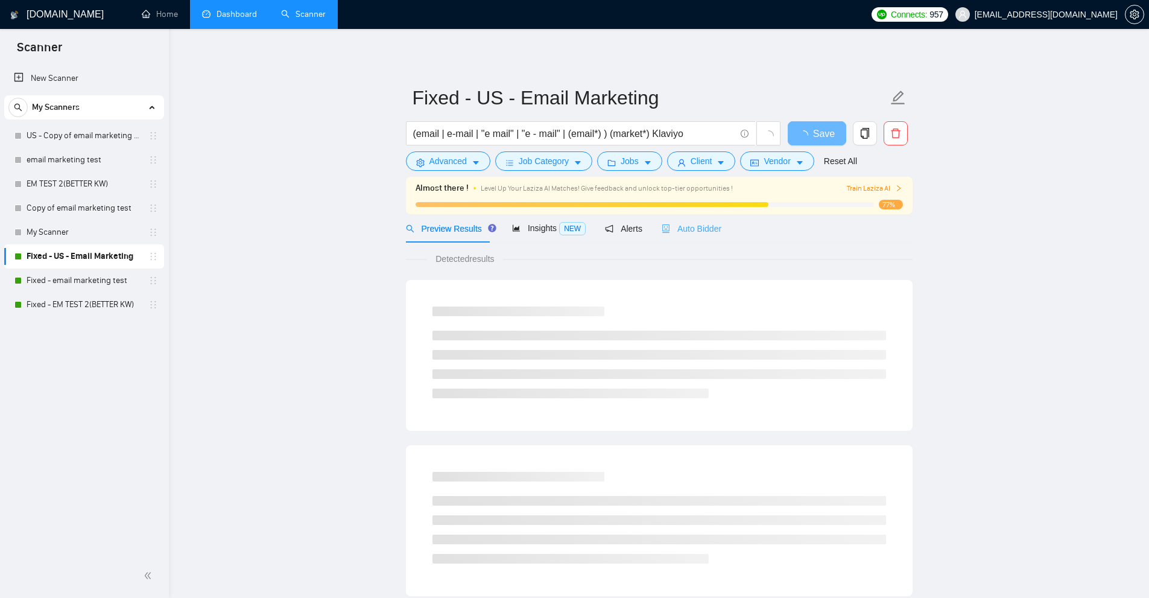
click at [692, 236] on div "Auto Bidder" at bounding box center [692, 228] width 60 height 28
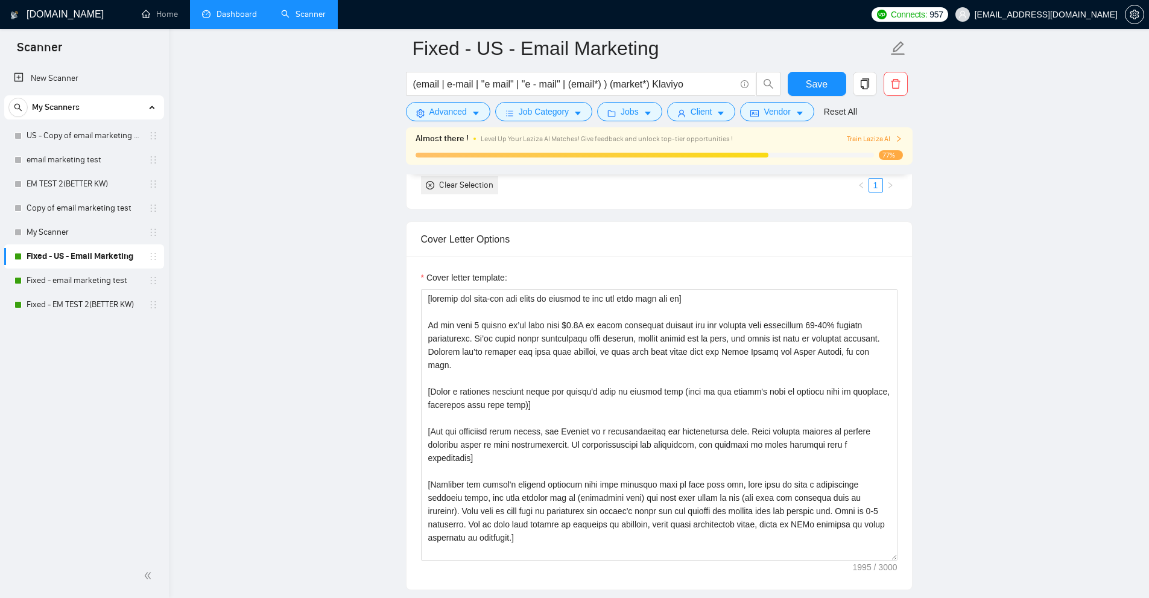
scroll to position [1508, 0]
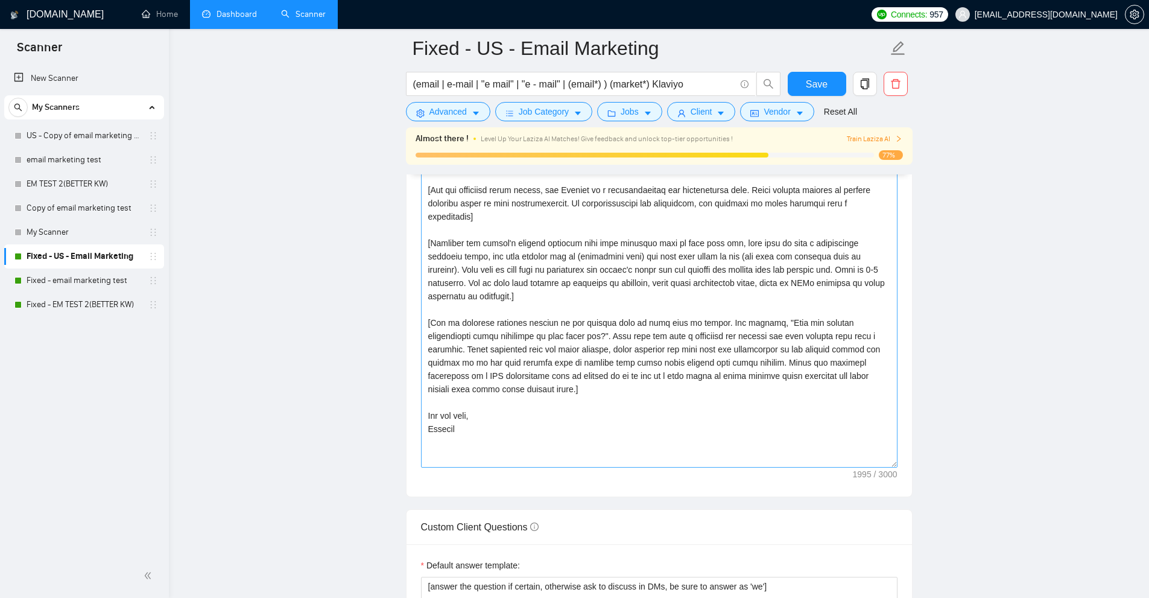
drag, startPoint x: 894, startPoint y: 313, endPoint x: 888, endPoint y: 462, distance: 148.5
click at [888, 462] on textarea "Cover letter template:" at bounding box center [659, 258] width 477 height 420
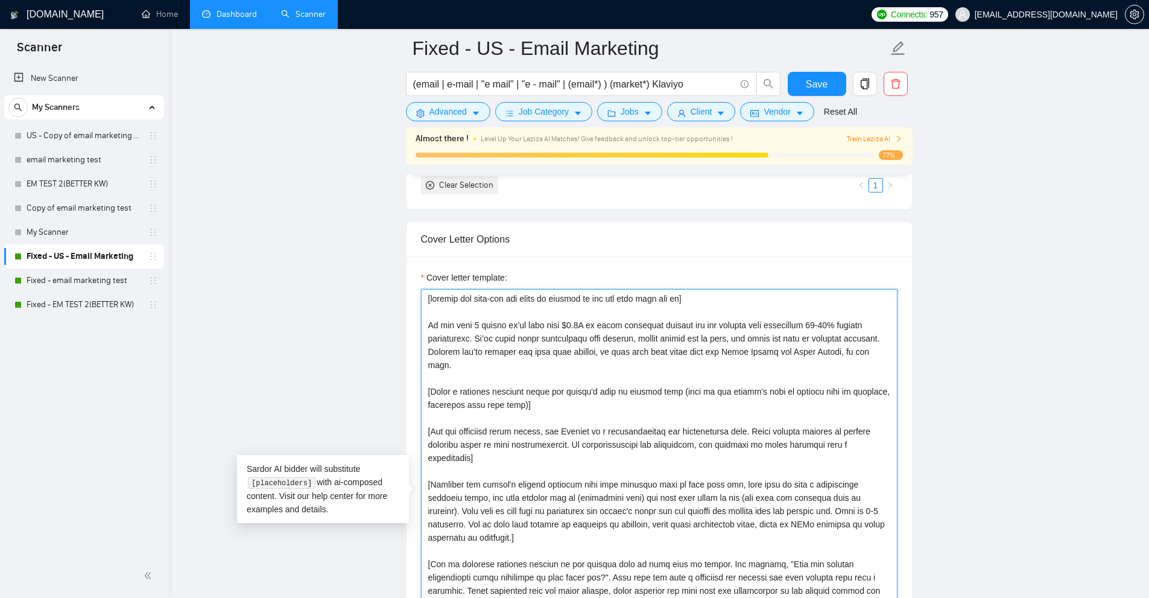
drag, startPoint x: 427, startPoint y: 326, endPoint x: 512, endPoint y: 332, distance: 85.9
click at [512, 332] on textarea "Cover letter template:" at bounding box center [659, 499] width 477 height 420
drag, startPoint x: 474, startPoint y: 335, endPoint x: 860, endPoint y: 363, distance: 387.1
click at [860, 363] on textarea "Cover letter template:" at bounding box center [659, 499] width 477 height 420
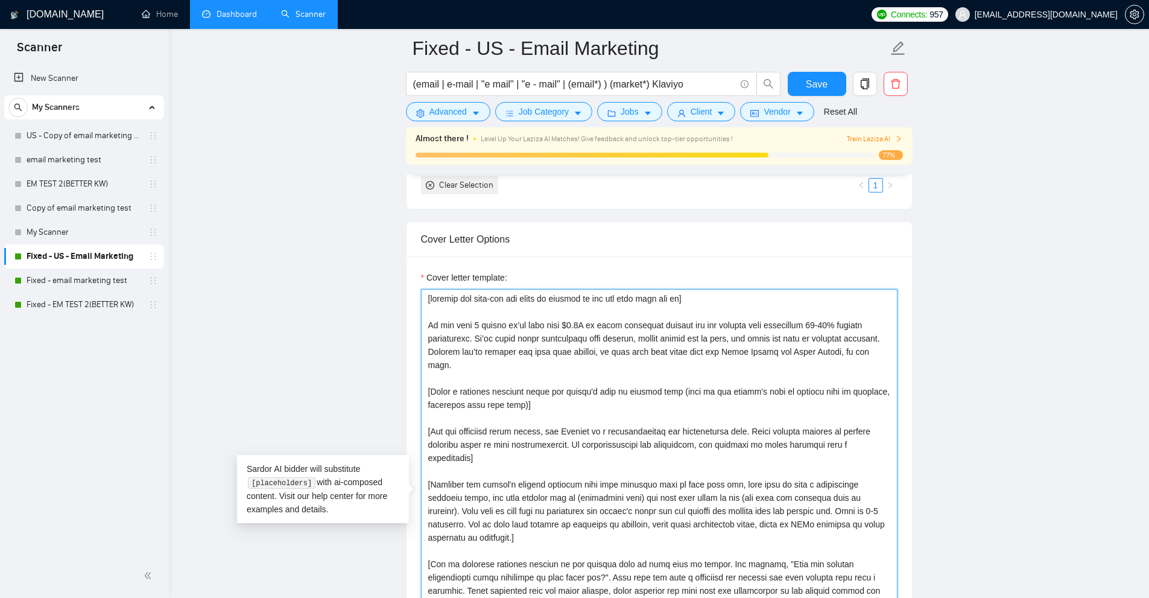
click at [860, 363] on textarea "Cover letter template:" at bounding box center [659, 499] width 477 height 420
drag, startPoint x: 703, startPoint y: 372, endPoint x: 798, endPoint y: 351, distance: 96.6
click at [798, 351] on textarea "Cover letter template:" at bounding box center [659, 499] width 477 height 420
click at [783, 355] on textarea "Cover letter template:" at bounding box center [659, 499] width 477 height 420
drag, startPoint x: 563, startPoint y: 358, endPoint x: 390, endPoint y: 327, distance: 175.3
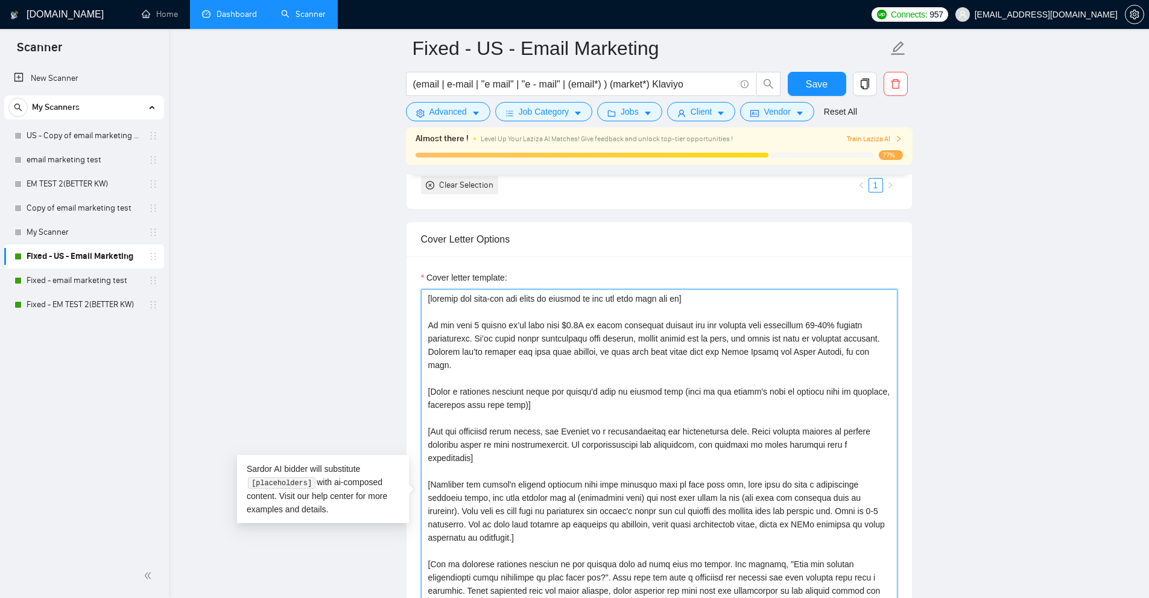
click at [390, 327] on main "Fixed - US - Email Marketing (email | e-mail | "e mail" | "e - mail" | (email*)…" at bounding box center [659, 480] width 942 height 3398
drag, startPoint x: 430, startPoint y: 394, endPoint x: 553, endPoint y: 408, distance: 123.9
click at [553, 408] on textarea "Cover letter template:" at bounding box center [659, 499] width 477 height 420
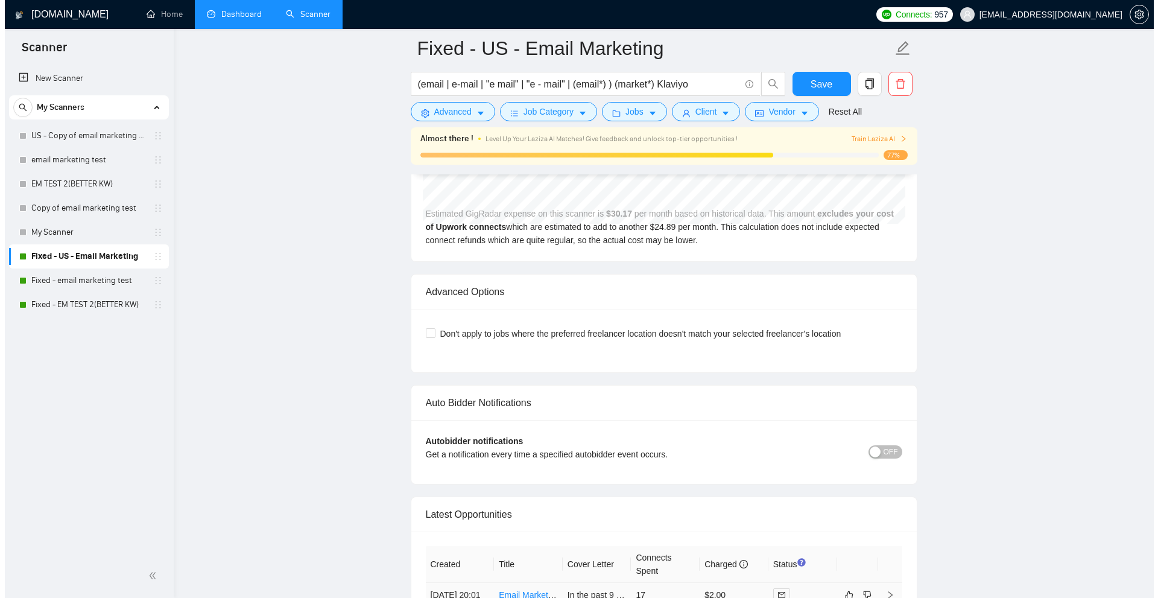
scroll to position [2965, 0]
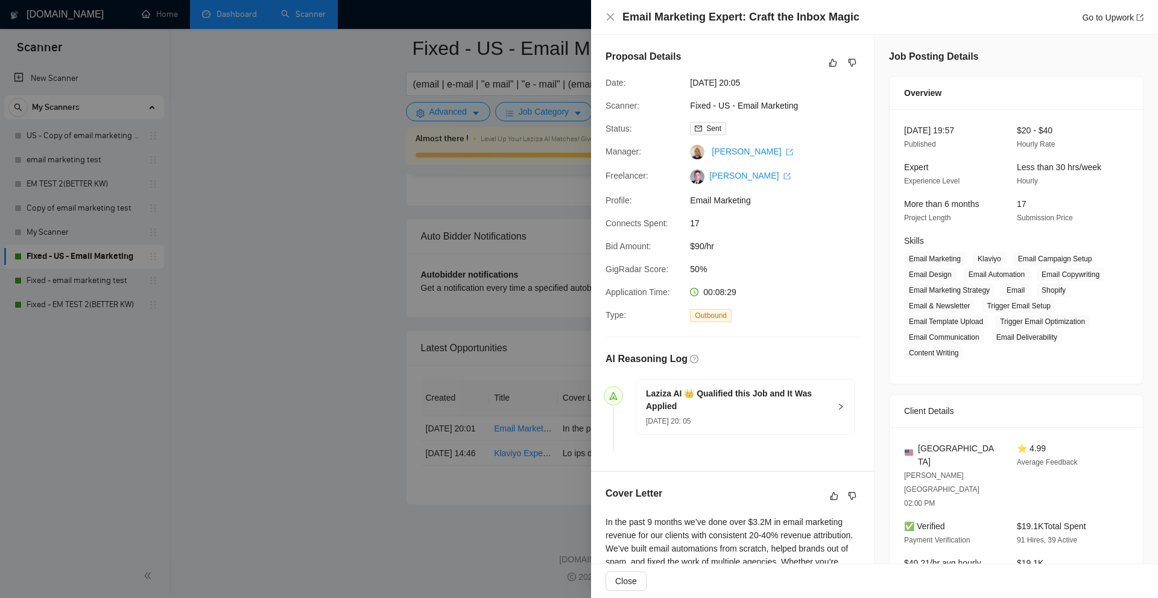
click at [334, 95] on div at bounding box center [579, 299] width 1158 height 598
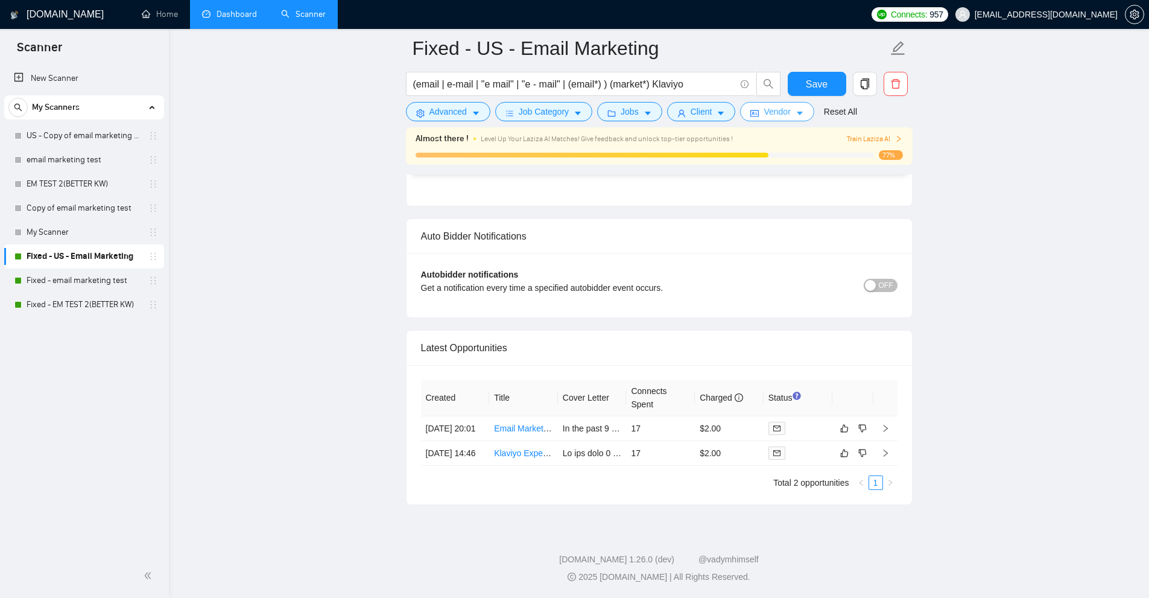
click at [782, 114] on span "Vendor" at bounding box center [777, 111] width 27 height 13
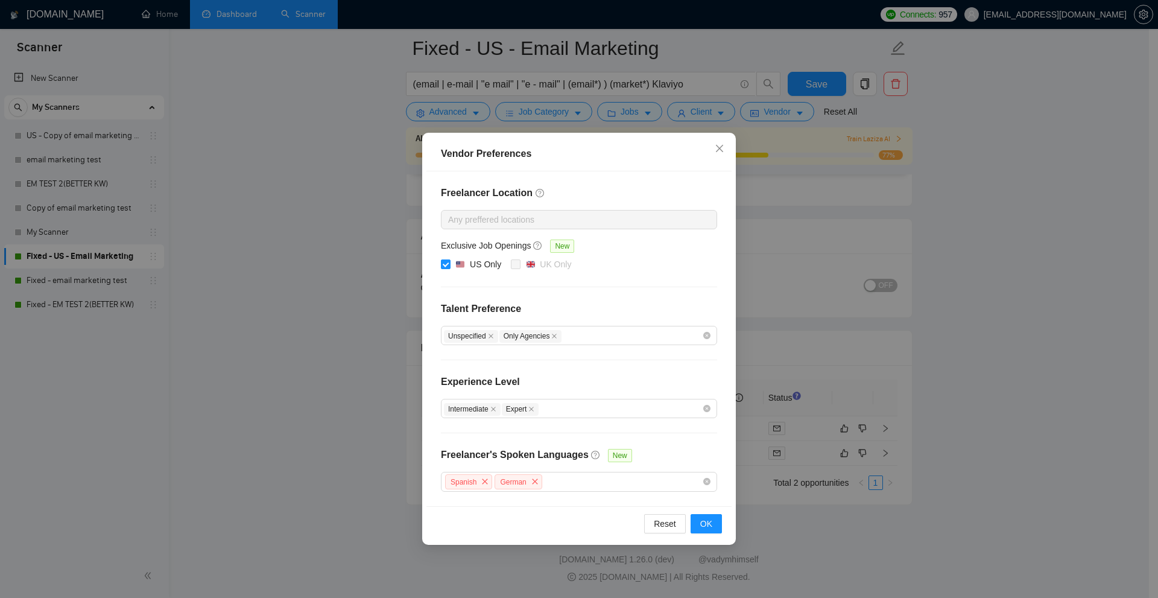
click at [794, 155] on div "Vendor Preferences Freelancer Location Any preffered locations Exclusive Job Op…" at bounding box center [579, 299] width 1158 height 598
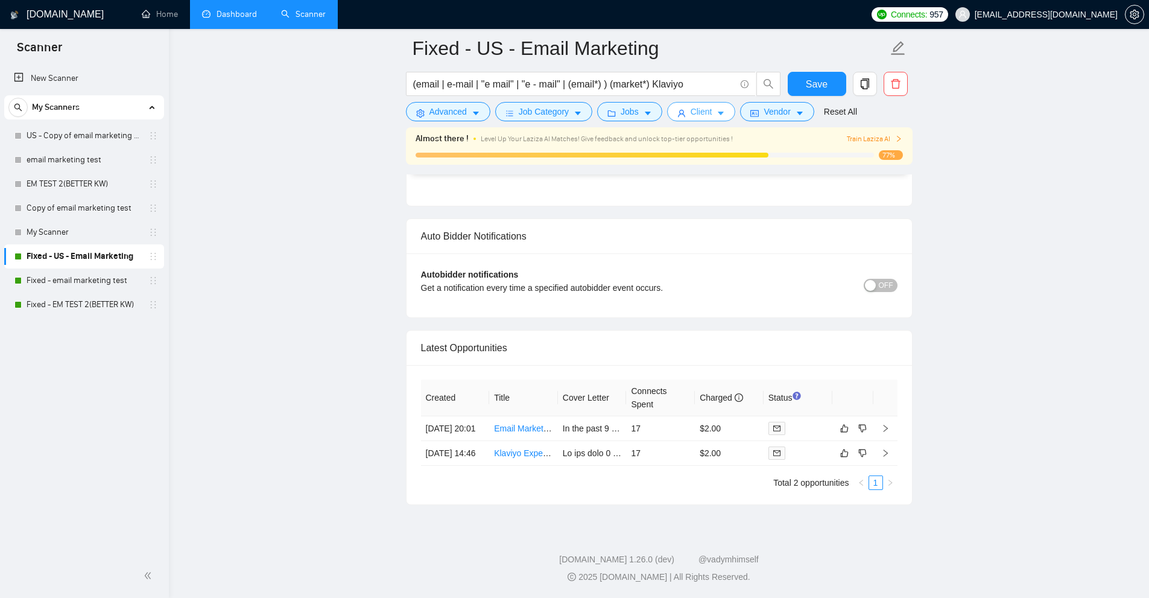
click at [691, 117] on span "Client" at bounding box center [702, 111] width 22 height 13
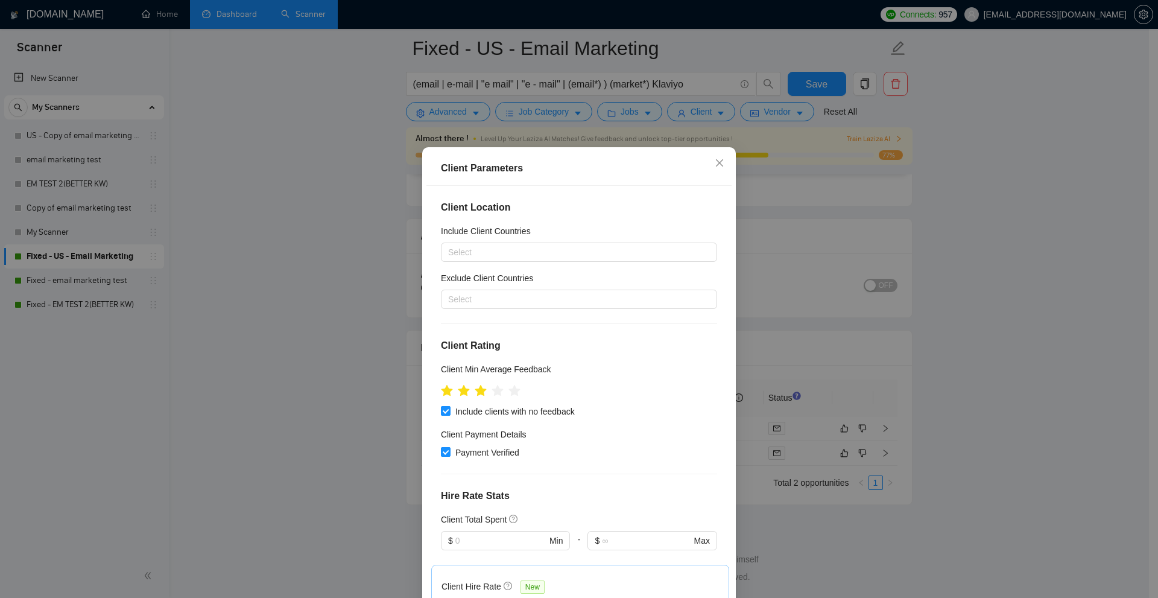
click at [597, 118] on div "Client Parameters Client Location Include Client Countries Select Exclude Clien…" at bounding box center [579, 299] width 1158 height 598
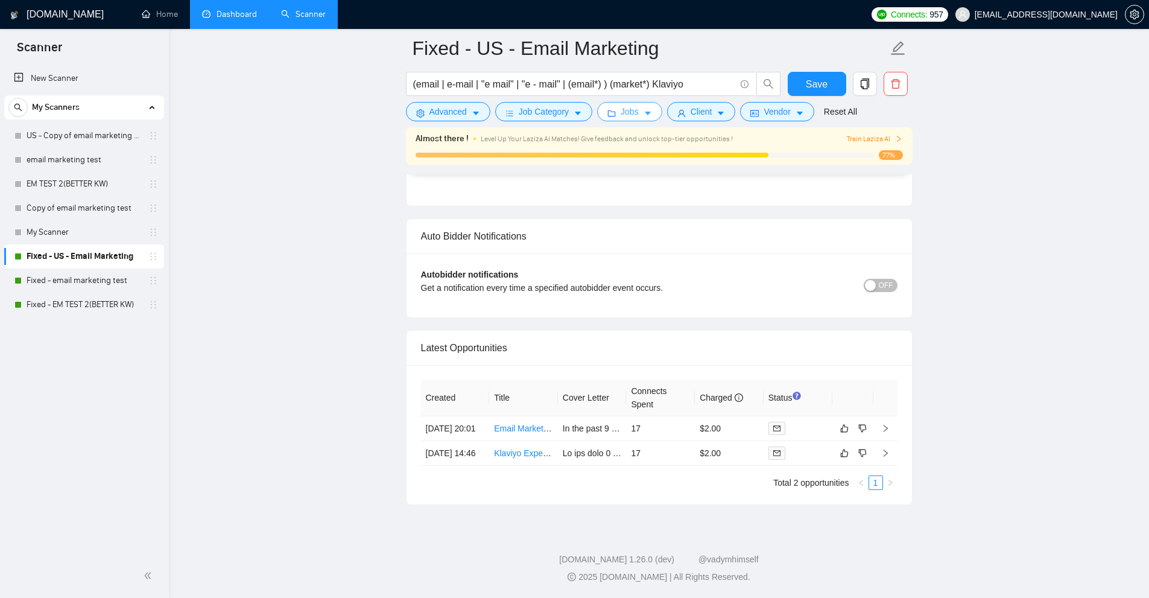
click at [611, 110] on icon "folder" at bounding box center [612, 113] width 8 height 8
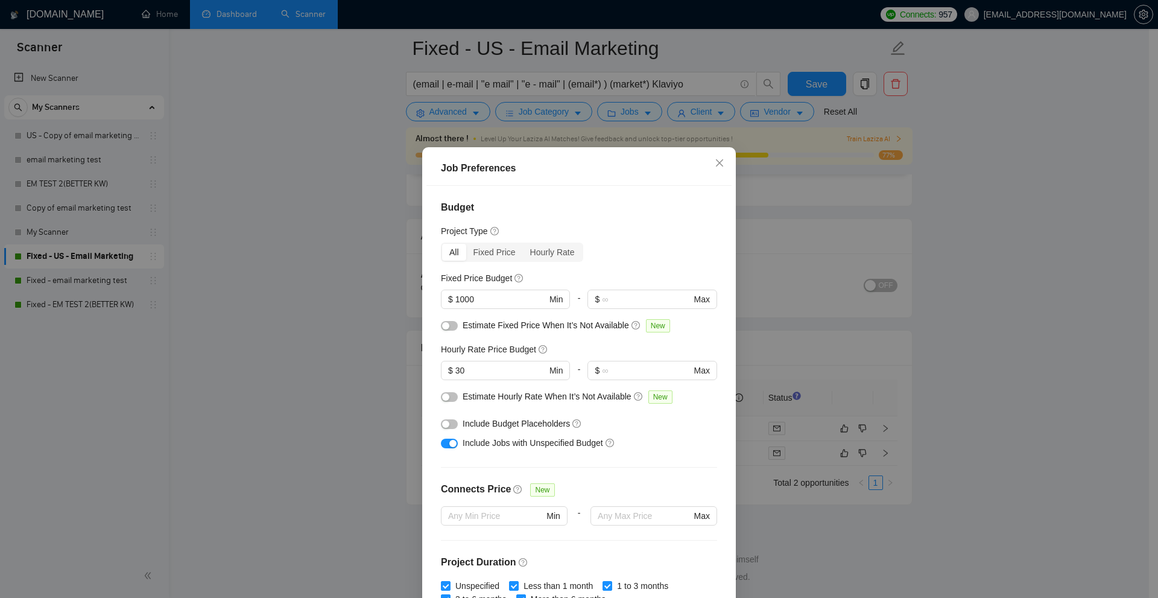
click at [565, 127] on div "Job Preferences Budget Project Type All Fixed Price Hourly Rate Fixed Price Bud…" at bounding box center [579, 299] width 1158 height 598
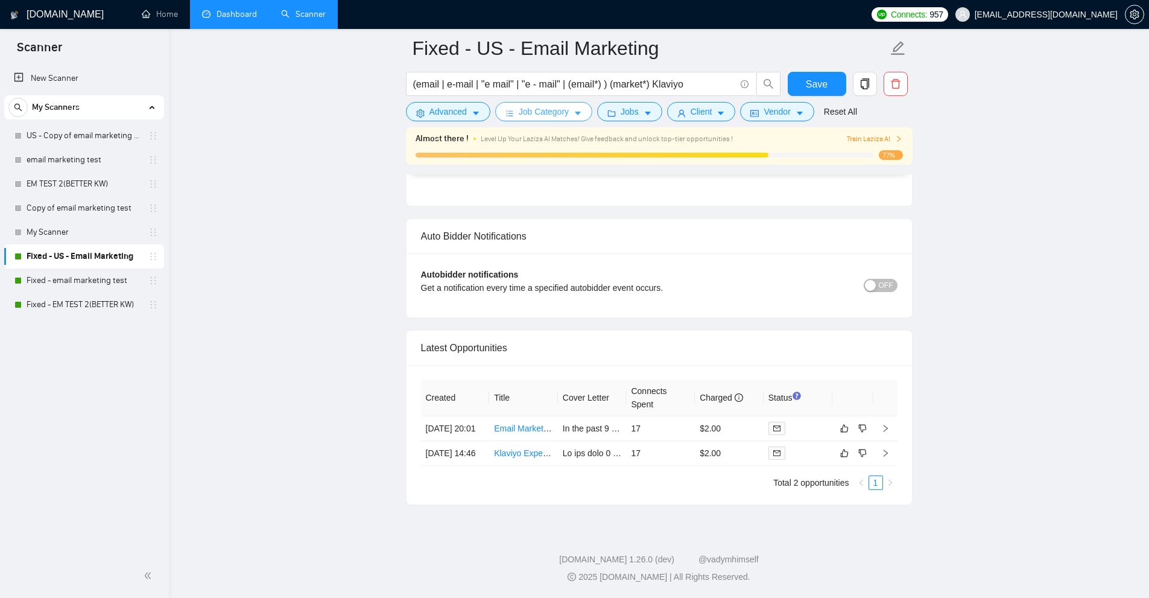
click at [536, 113] on span "Job Category" at bounding box center [544, 111] width 50 height 13
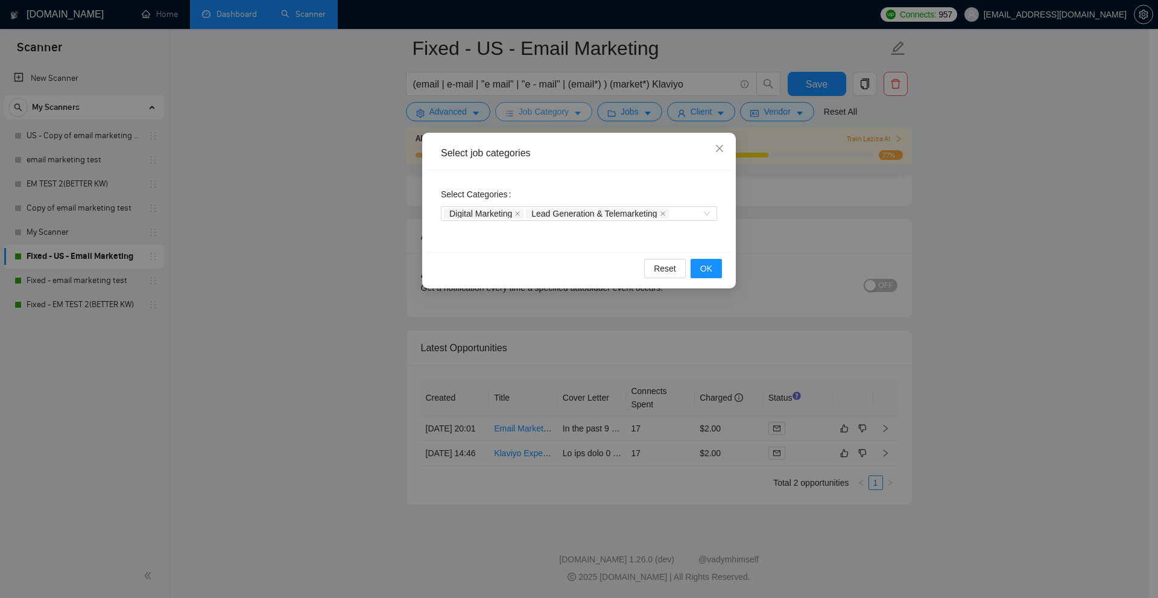
click at [536, 113] on div "Select job categories Select Categories Digital Marketing Lead Generation & Tel…" at bounding box center [579, 299] width 1158 height 598
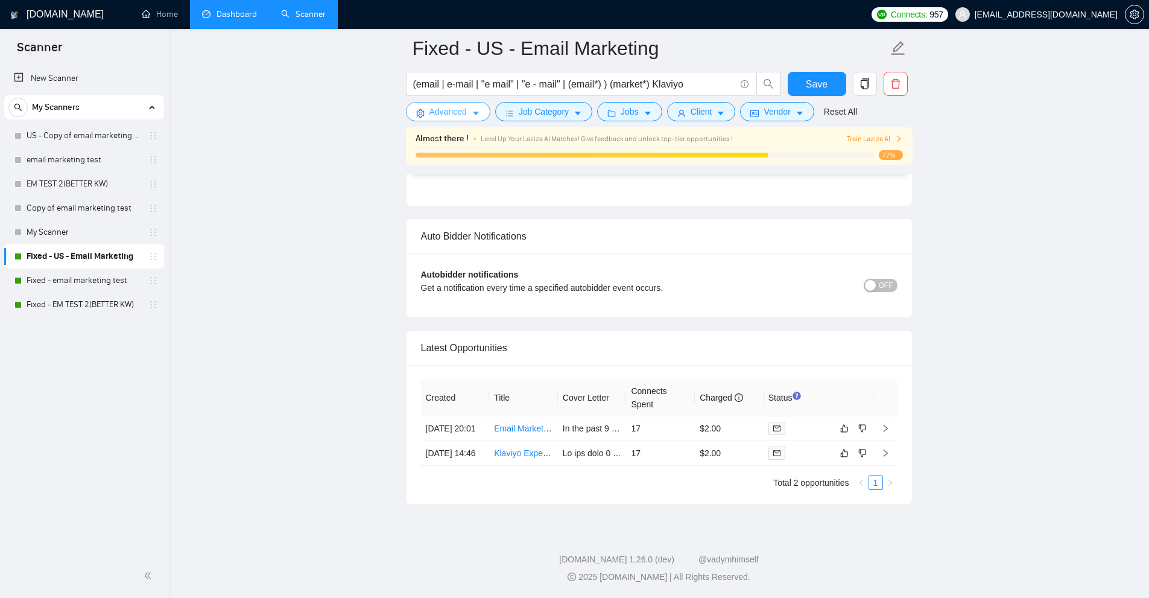
click at [474, 116] on icon "caret-down" at bounding box center [476, 113] width 8 height 8
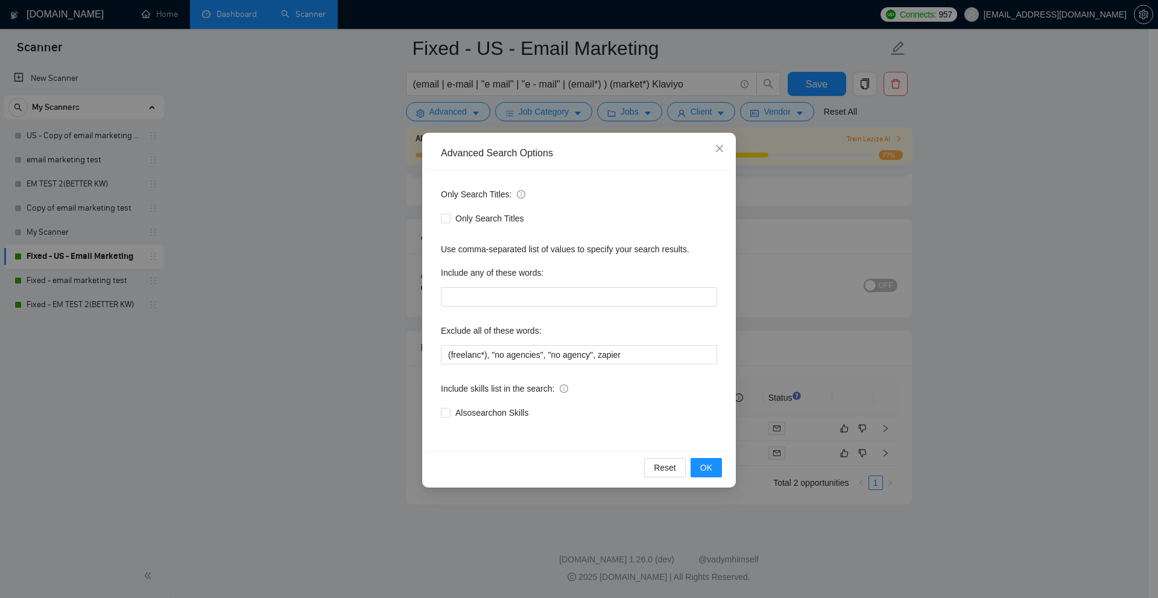
click at [475, 116] on div "Advanced Search Options Only Search Titles: Only Search Titles Use comma-separa…" at bounding box center [579, 299] width 1158 height 598
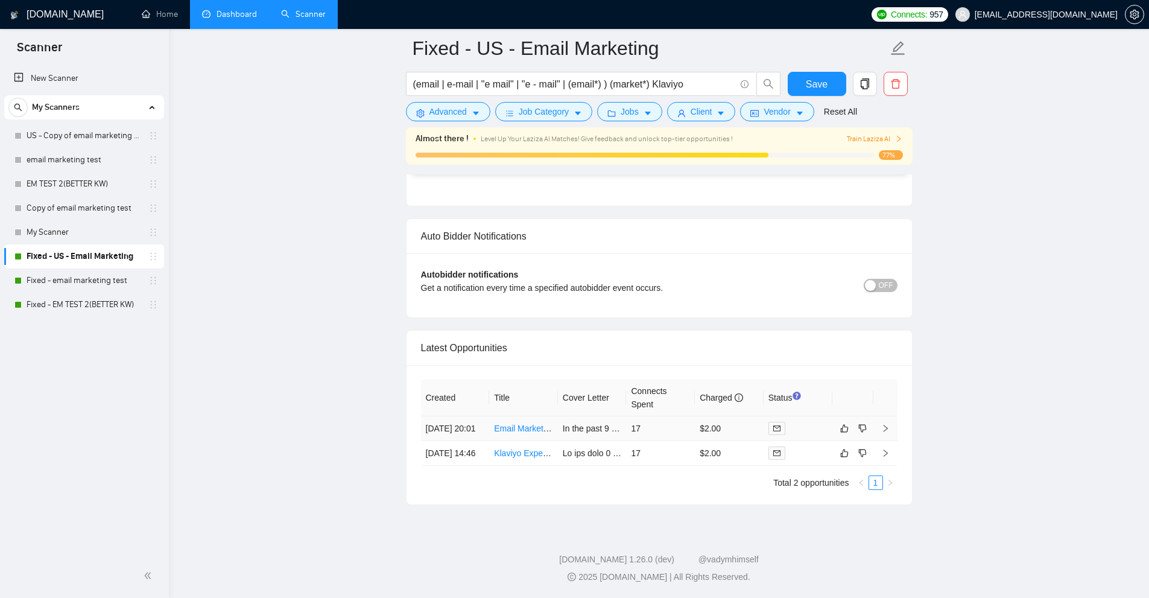
click at [653, 416] on td "17" at bounding box center [660, 428] width 69 height 25
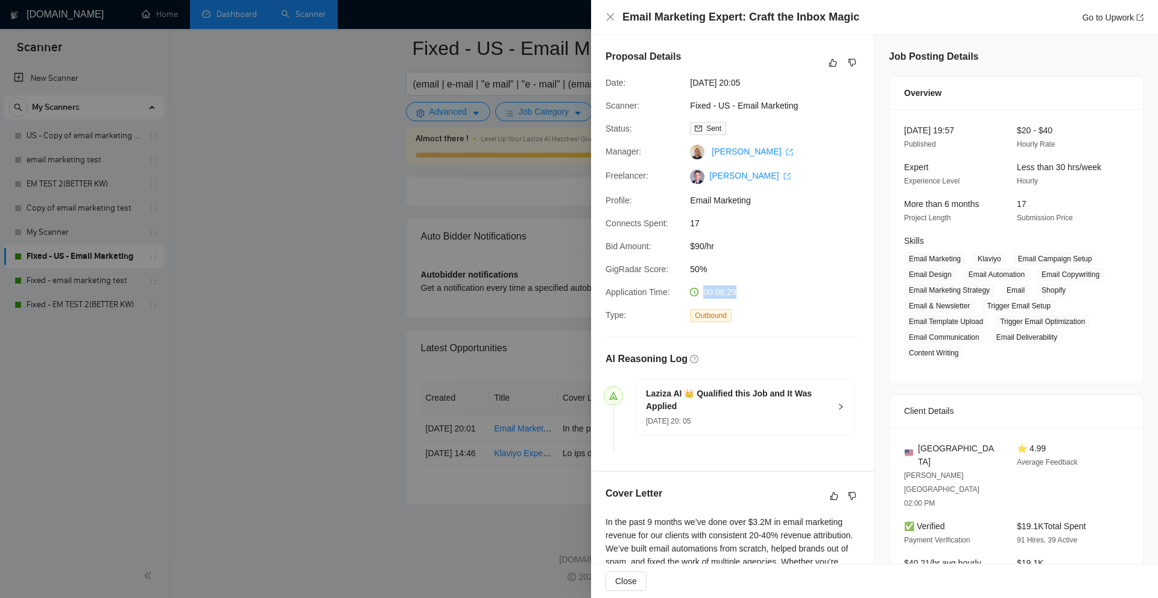
drag, startPoint x: 703, startPoint y: 295, endPoint x: 740, endPoint y: 293, distance: 36.2
click at [740, 293] on div "00:08:29" at bounding box center [748, 291] width 127 height 13
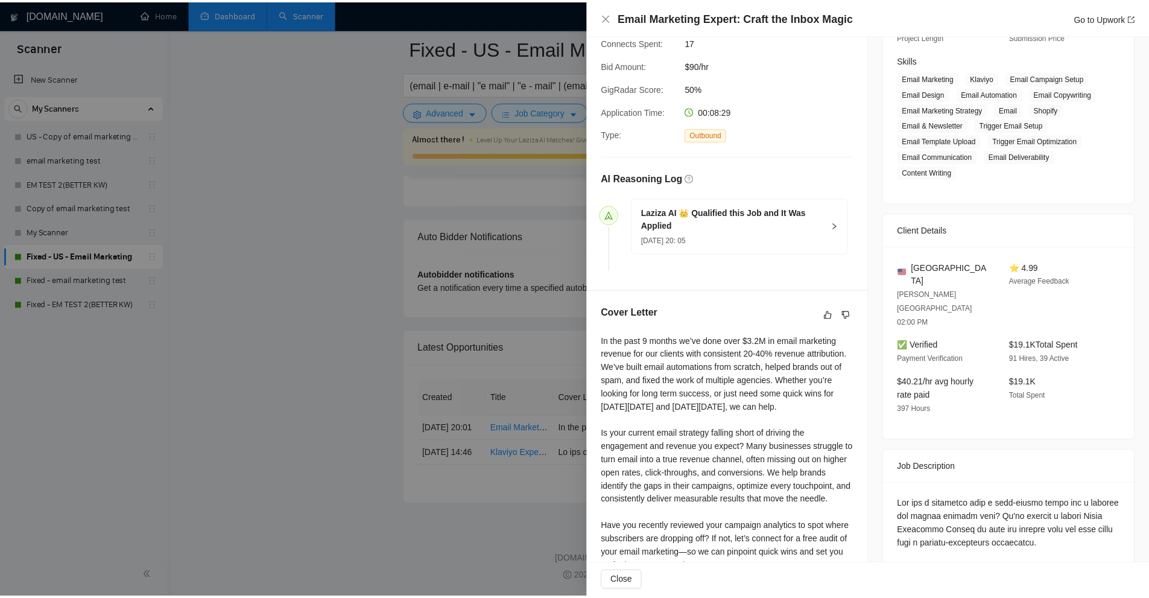
scroll to position [543, 0]
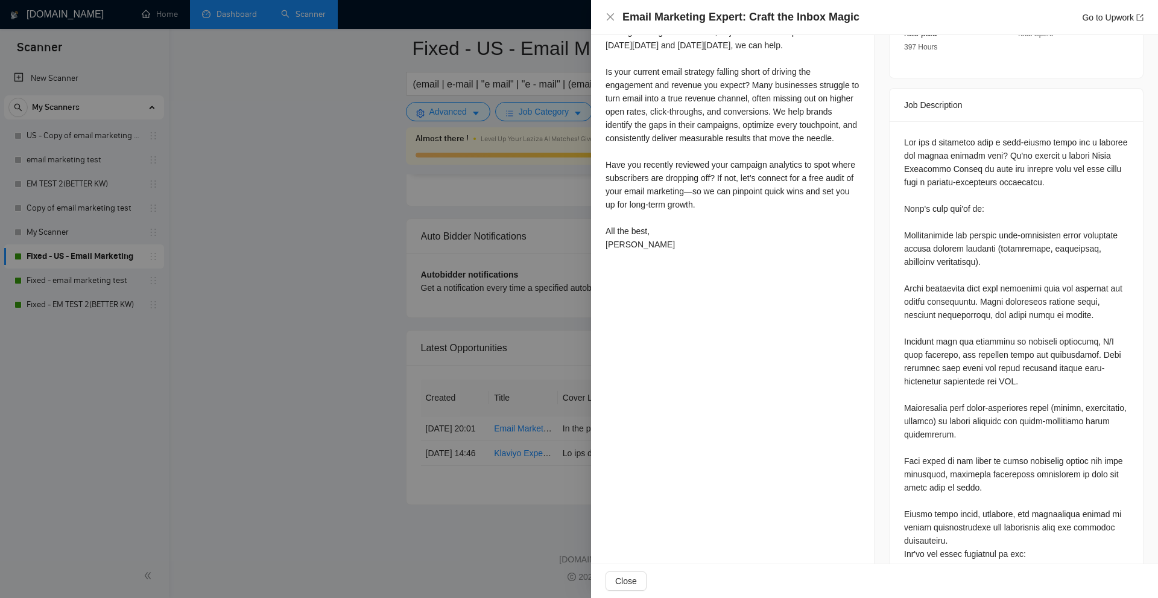
click at [317, 74] on div at bounding box center [579, 299] width 1158 height 598
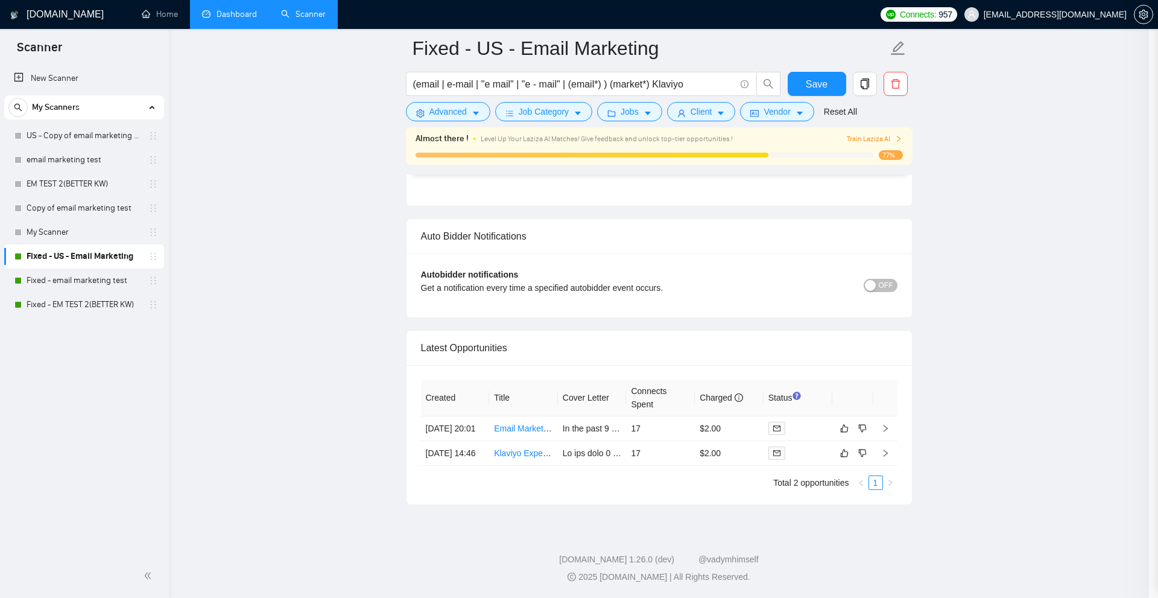
click at [239, 11] on div at bounding box center [579, 299] width 1158 height 598
click at [236, 11] on link "Dashboard" at bounding box center [229, 14] width 55 height 10
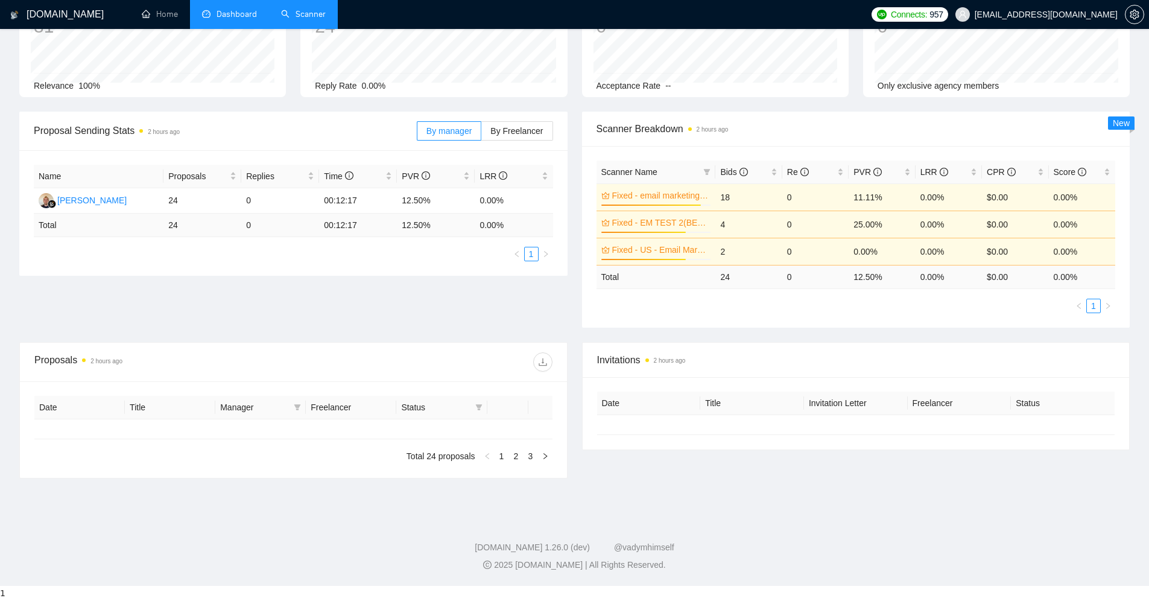
type input "[DATE]"
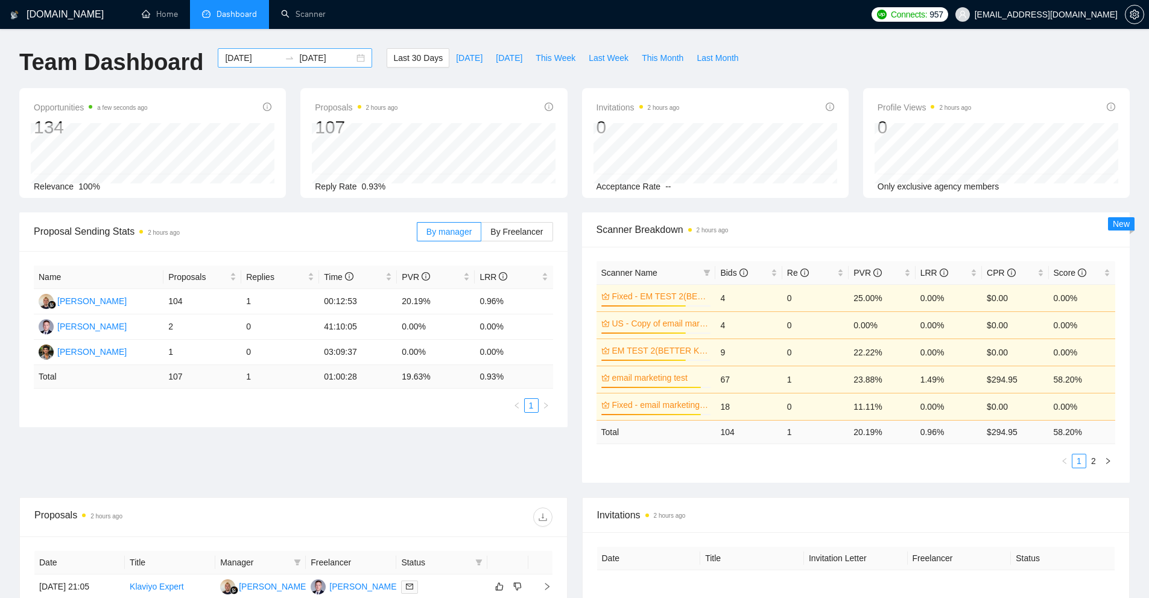
click at [328, 57] on input "[DATE]" at bounding box center [326, 57] width 55 height 13
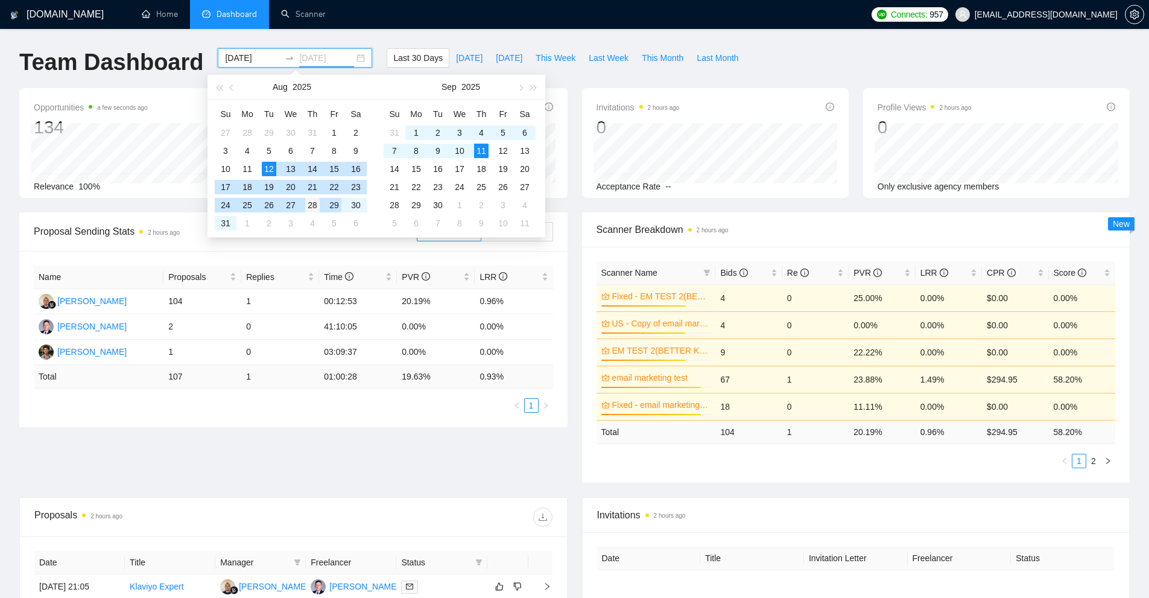
type input "2025-08-28"
click at [309, 208] on div "28" at bounding box center [312, 205] width 14 height 14
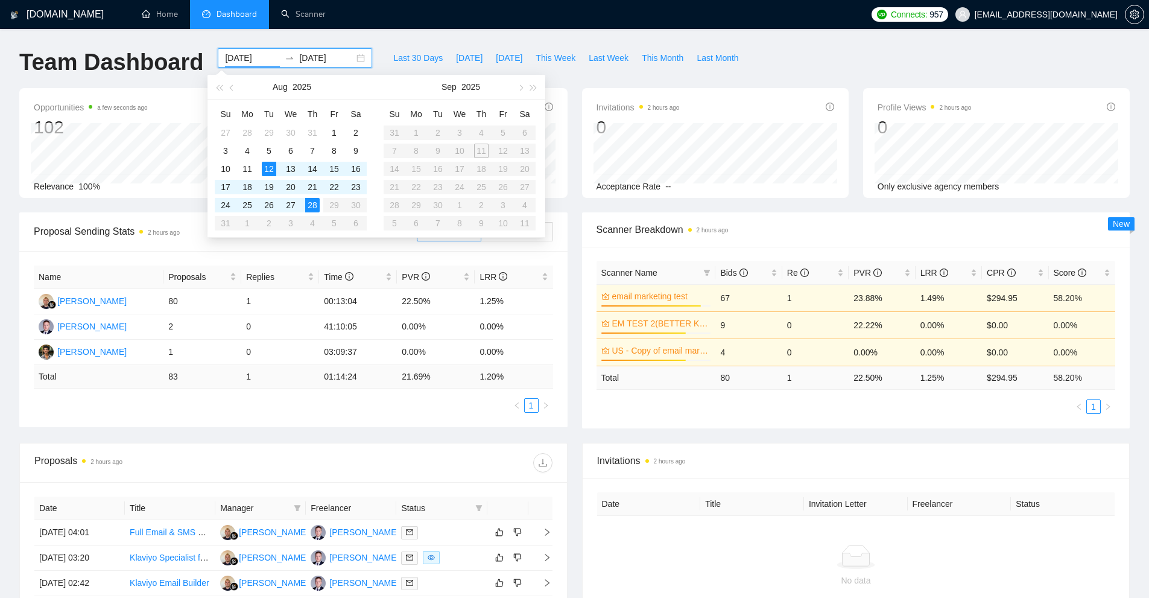
click at [478, 148] on table "Su Mo Tu We Th Fr Sa 31 1 2 3 4 5 6 7 8 9 10 11 12 13 14 15 16 17 18 19 20 21 2…" at bounding box center [460, 168] width 152 height 128
type input "[DATE]"
click at [299, 60] on input "2025-08-28" at bounding box center [326, 57] width 55 height 13
click at [480, 150] on div "11" at bounding box center [481, 151] width 14 height 14
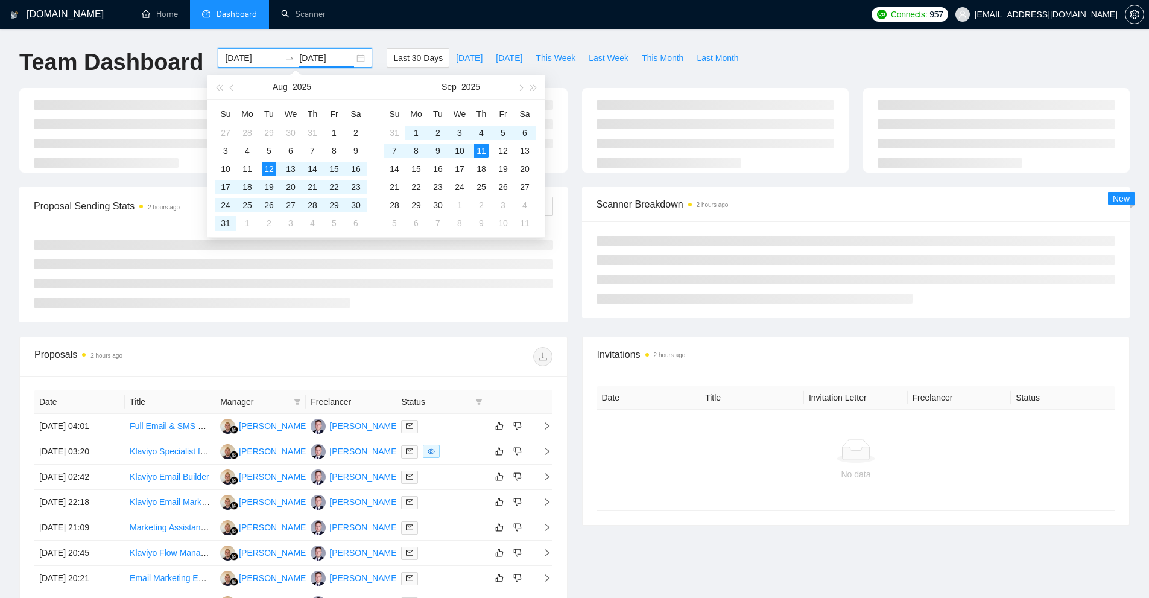
type input "2025-08-28"
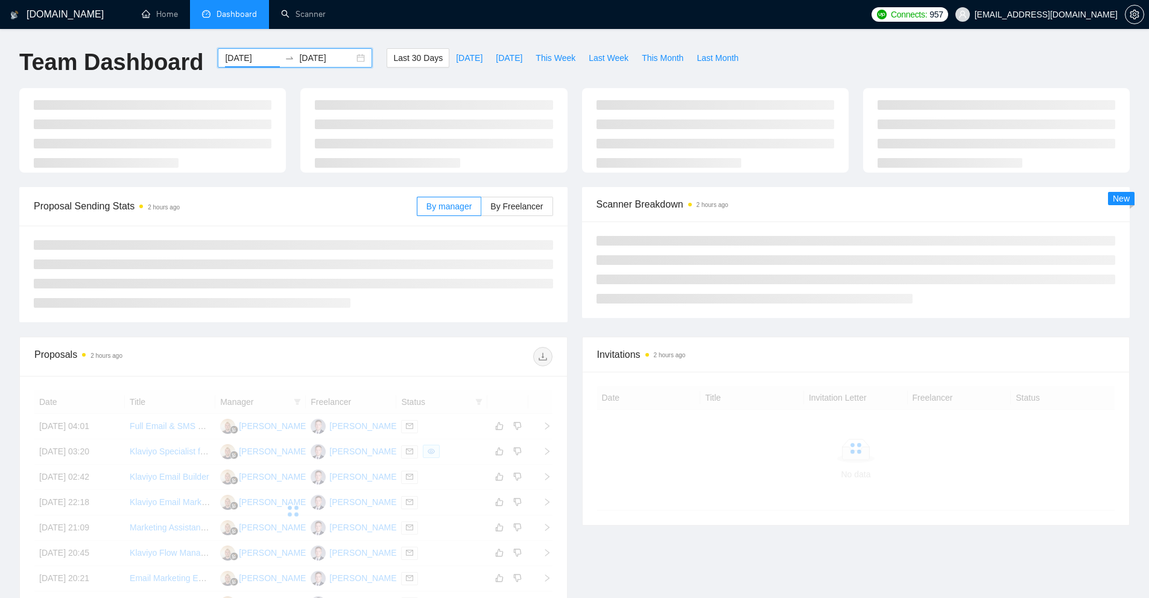
click at [244, 57] on input "[DATE]" at bounding box center [252, 57] width 55 height 13
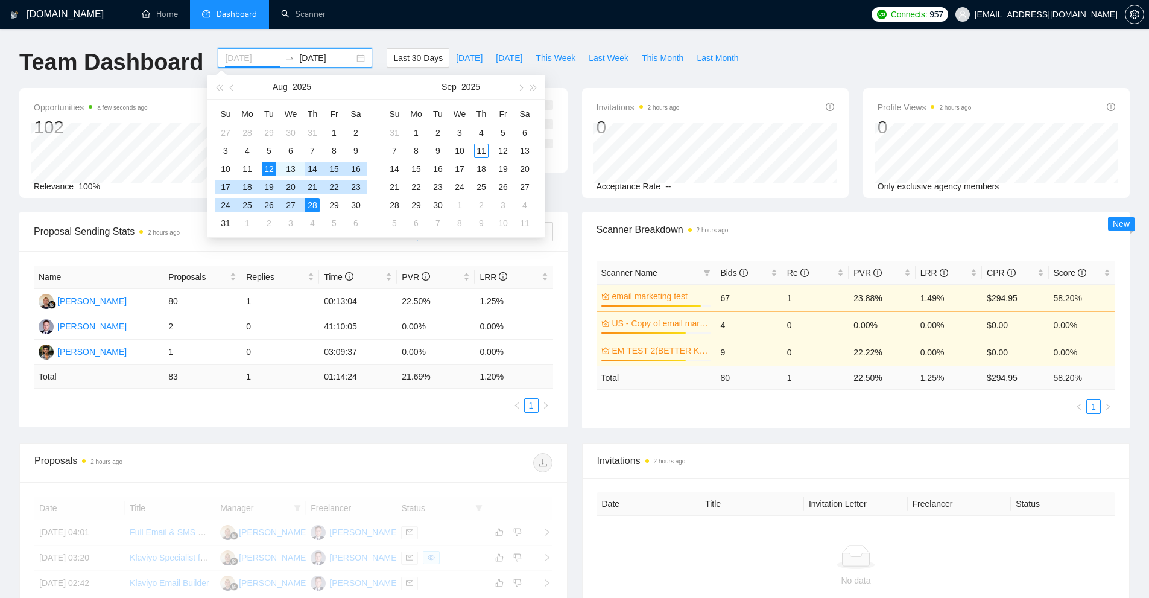
type input "2025-08-28"
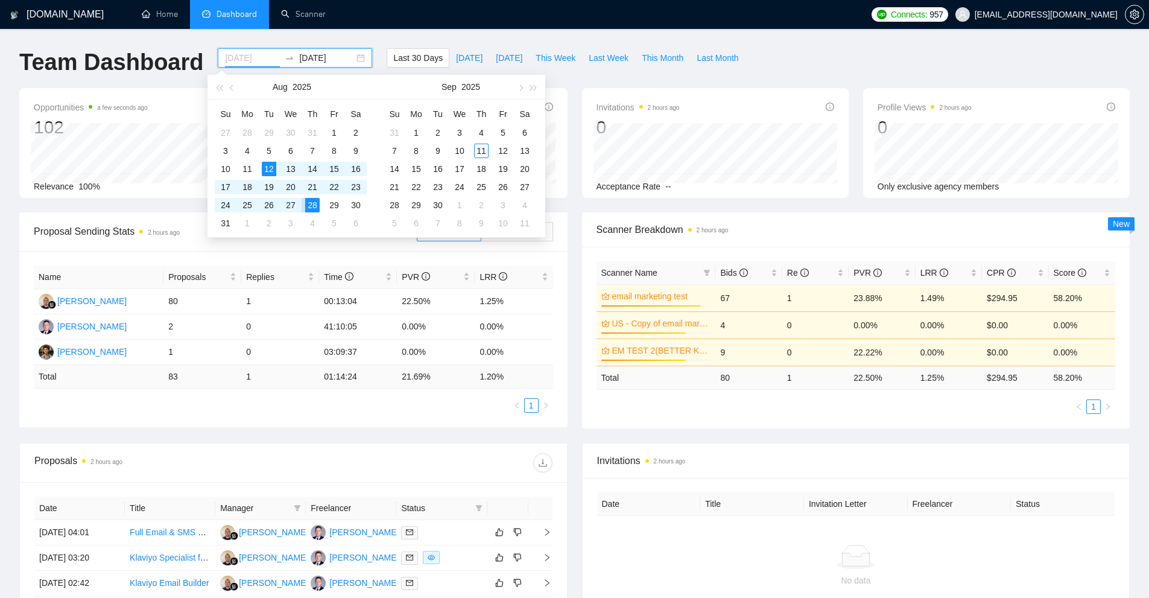
click at [314, 203] on div "28" at bounding box center [312, 205] width 14 height 14
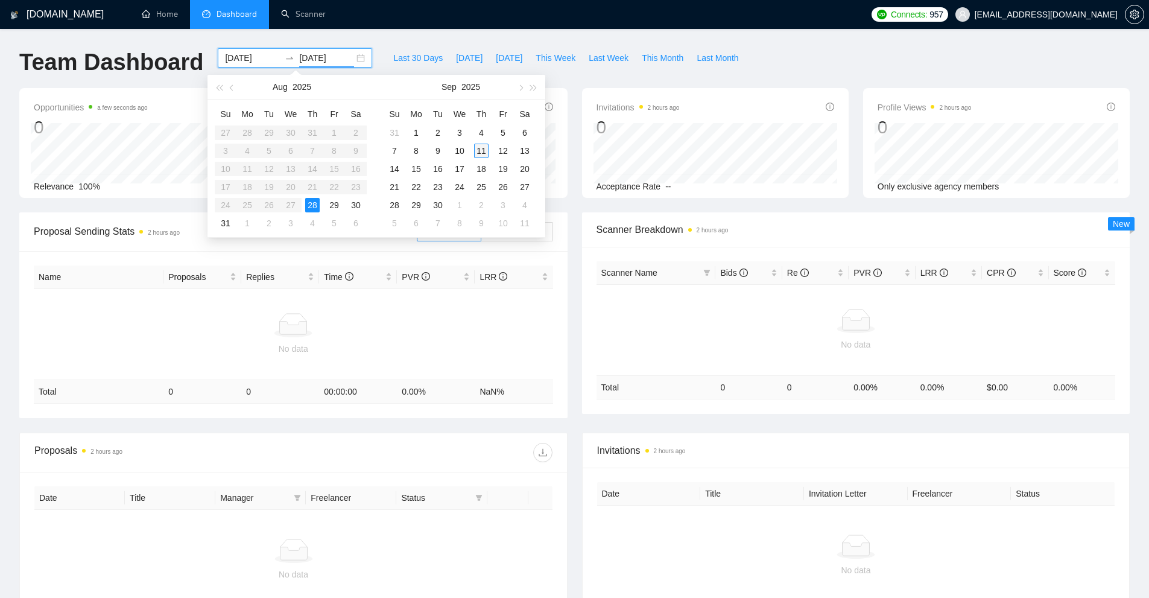
type input "[DATE]"
click at [480, 148] on div "11" at bounding box center [481, 151] width 14 height 14
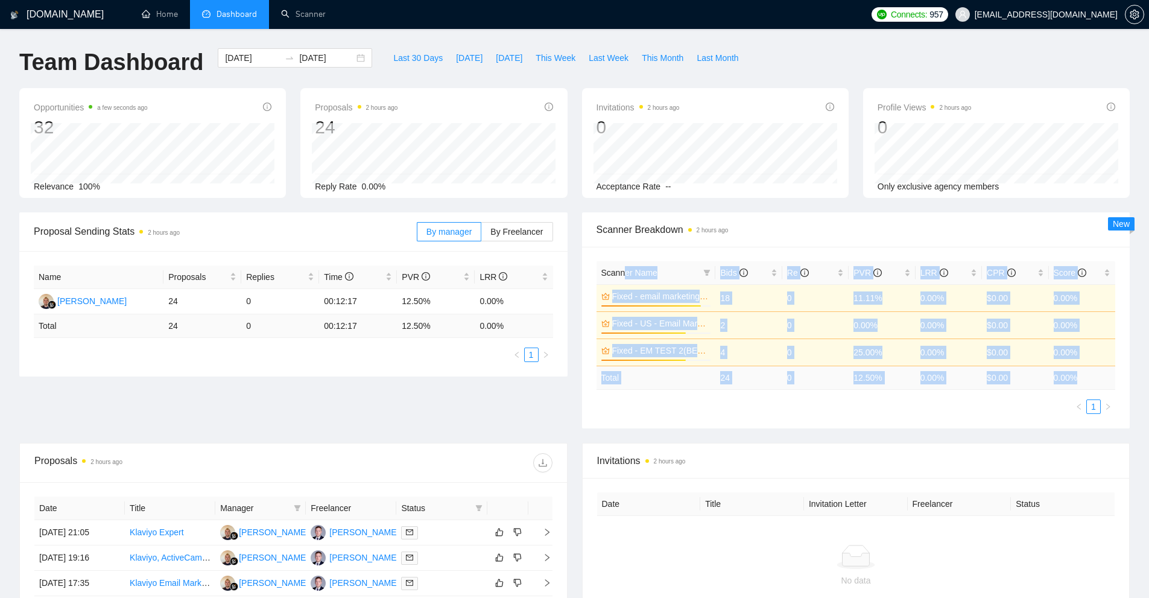
drag, startPoint x: 1106, startPoint y: 376, endPoint x: 622, endPoint y: 272, distance: 495.6
click at [622, 272] on table "Scanner Name Bids Re PVR LRR CPR Score Fixed - email marketing test 91% 18 0 11…" at bounding box center [856, 325] width 519 height 129
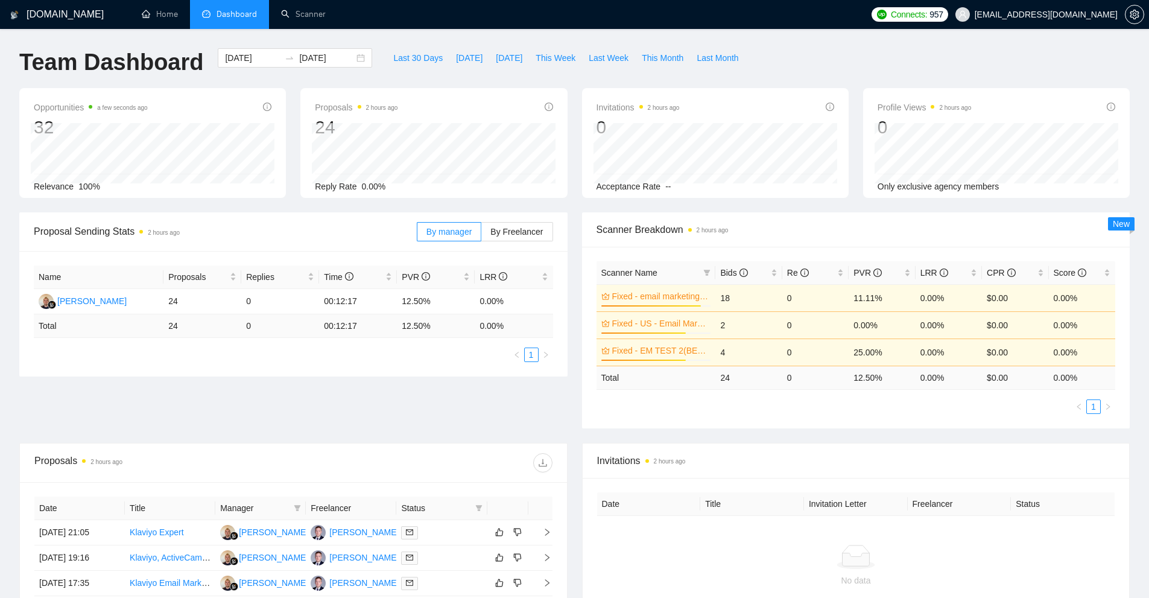
click at [692, 407] on ul "1" at bounding box center [856, 406] width 519 height 14
drag, startPoint x: 854, startPoint y: 353, endPoint x: 887, endPoint y: 357, distance: 33.4
click at [887, 357] on td "25.00%" at bounding box center [882, 351] width 66 height 27
drag, startPoint x: 921, startPoint y: 353, endPoint x: 960, endPoint y: 352, distance: 39.2
click at [959, 352] on td "0.00%" at bounding box center [949, 351] width 66 height 27
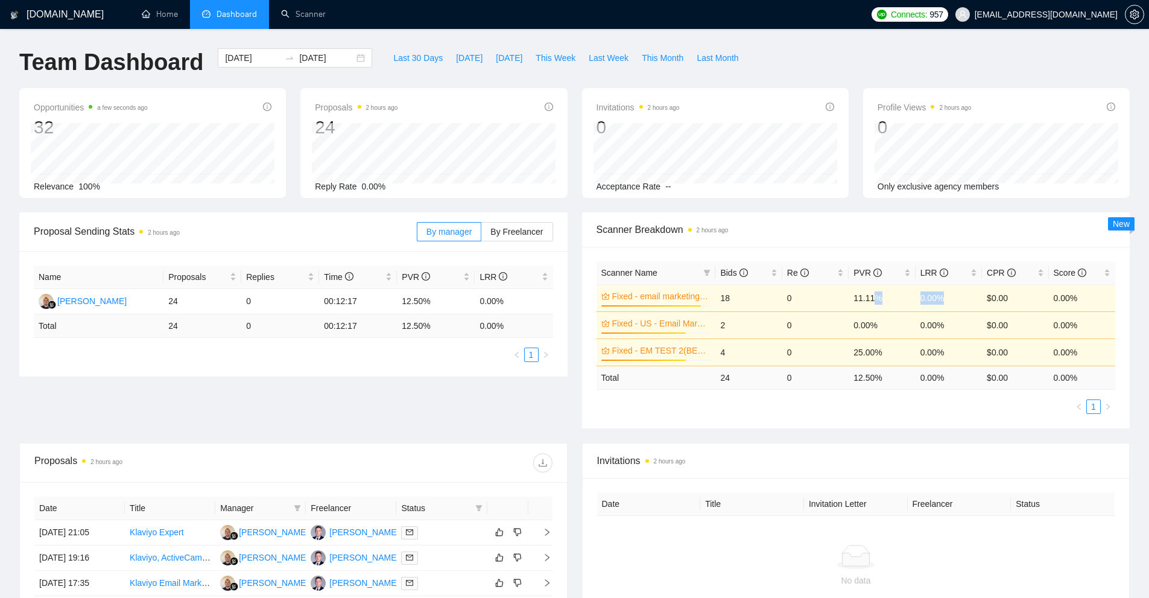
drag, startPoint x: 874, startPoint y: 295, endPoint x: 971, endPoint y: 293, distance: 96.5
click at [968, 293] on tr "Fixed - email marketing test 91% 18 0 11.11% 0.00% $0.00 0.00%" at bounding box center [856, 297] width 519 height 27
click at [903, 418] on div "Scanner Name Bids Re PVR LRR CPR Score Fixed - email marketing test 91% 18 0 11…" at bounding box center [856, 338] width 548 height 182
drag, startPoint x: 942, startPoint y: 300, endPoint x: 813, endPoint y: 295, distance: 129.2
click at [815, 295] on tr "Fixed - email marketing test 91% 18 0 11.11% 0.00% $0.00 0.00%" at bounding box center [856, 297] width 519 height 27
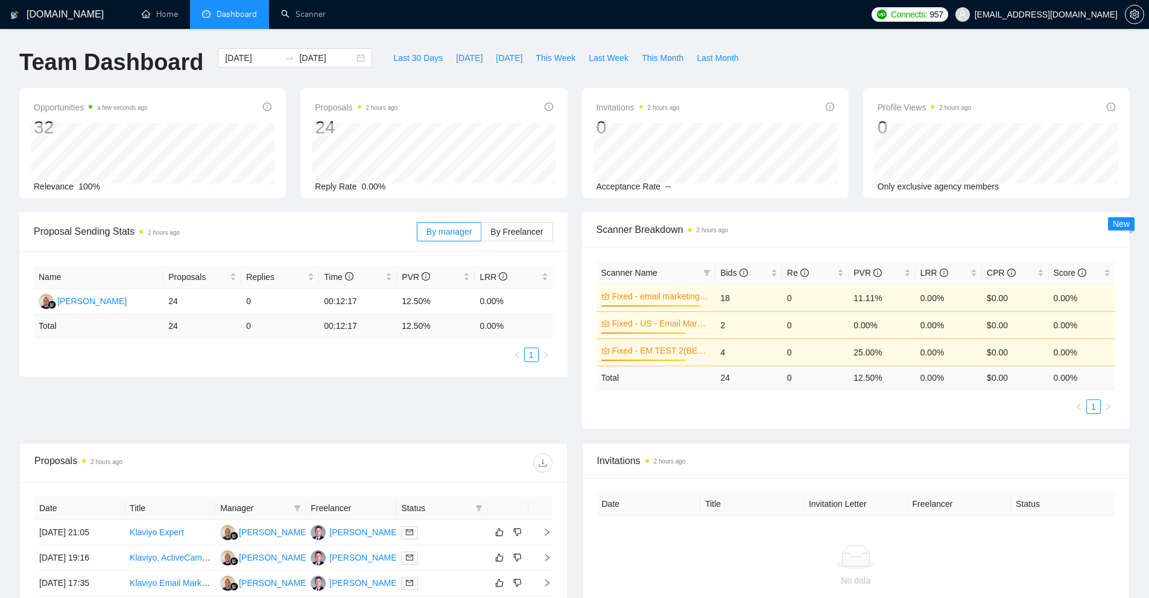
click at [739, 392] on div "Scanner Name Bids Re PVR LRR CPR Score Fixed - email marketing test 91% 18 0 11…" at bounding box center [856, 337] width 519 height 153
drag, startPoint x: 884, startPoint y: 301, endPoint x: 834, endPoint y: 344, distance: 66.4
click at [851, 297] on td "11.11%" at bounding box center [882, 297] width 66 height 27
click at [836, 393] on div "Scanner Name Bids Re PVR LRR CPR Score Fixed - email marketing test 91% 18 0 11…" at bounding box center [856, 337] width 519 height 153
click at [669, 301] on link "Fixed - email marketing test" at bounding box center [660, 296] width 97 height 13
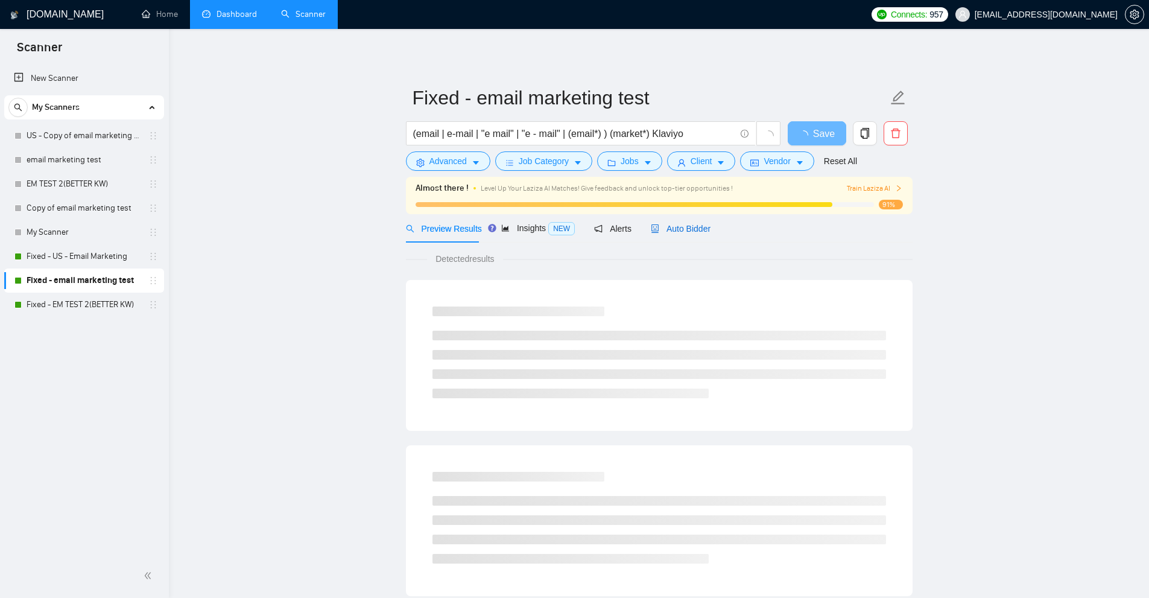
click at [676, 224] on span "Auto Bidder" at bounding box center [681, 229] width 60 height 10
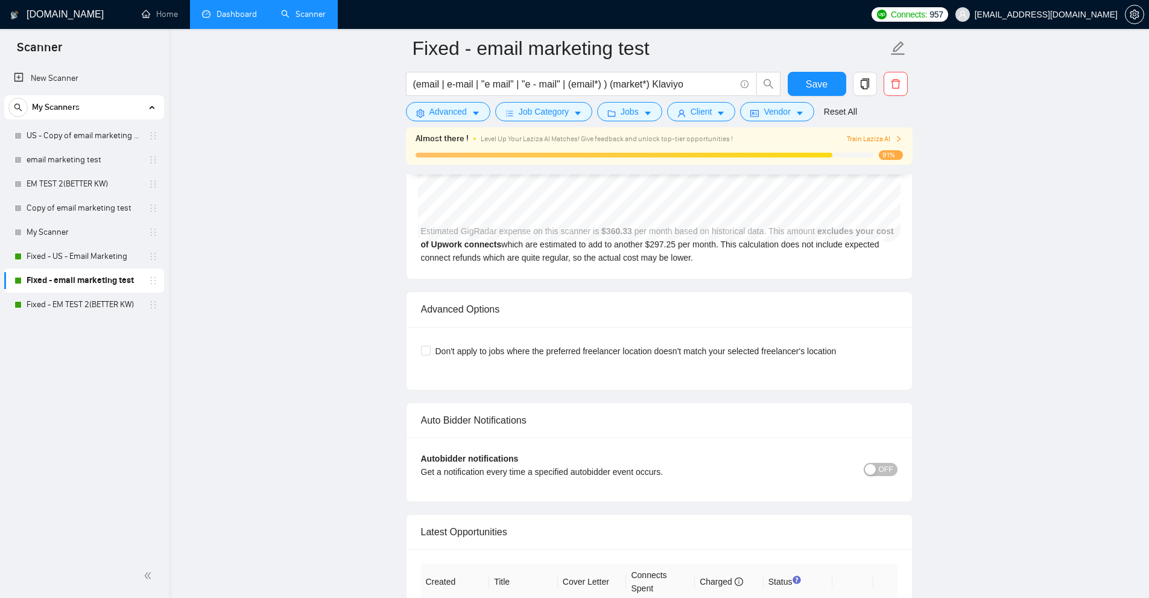
scroll to position [3051, 0]
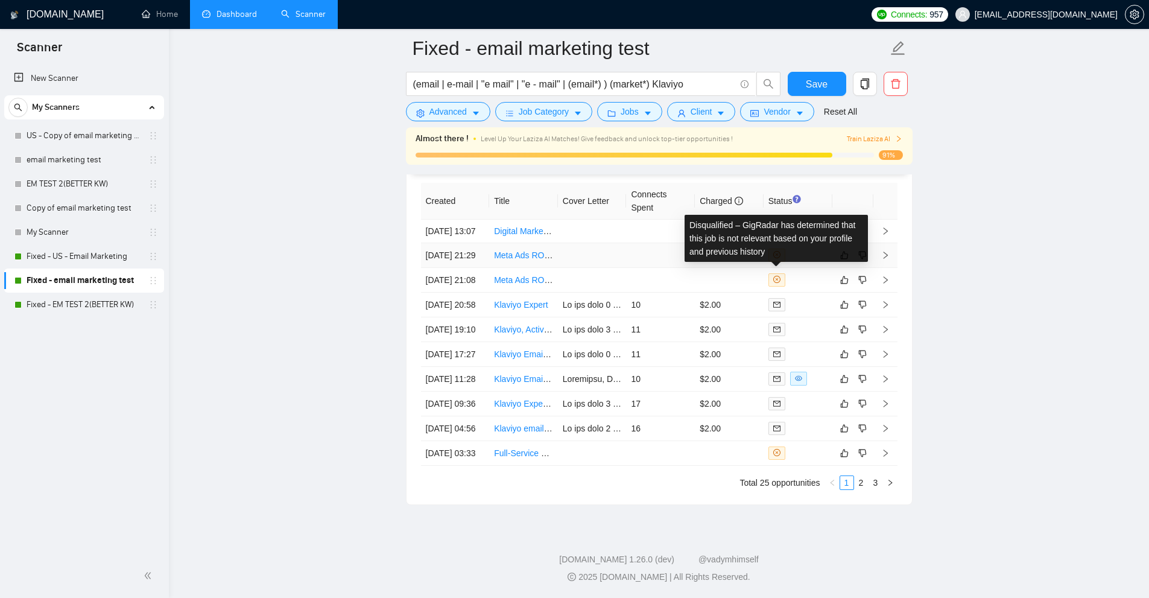
click at [777, 249] on span at bounding box center [777, 255] width 17 height 13
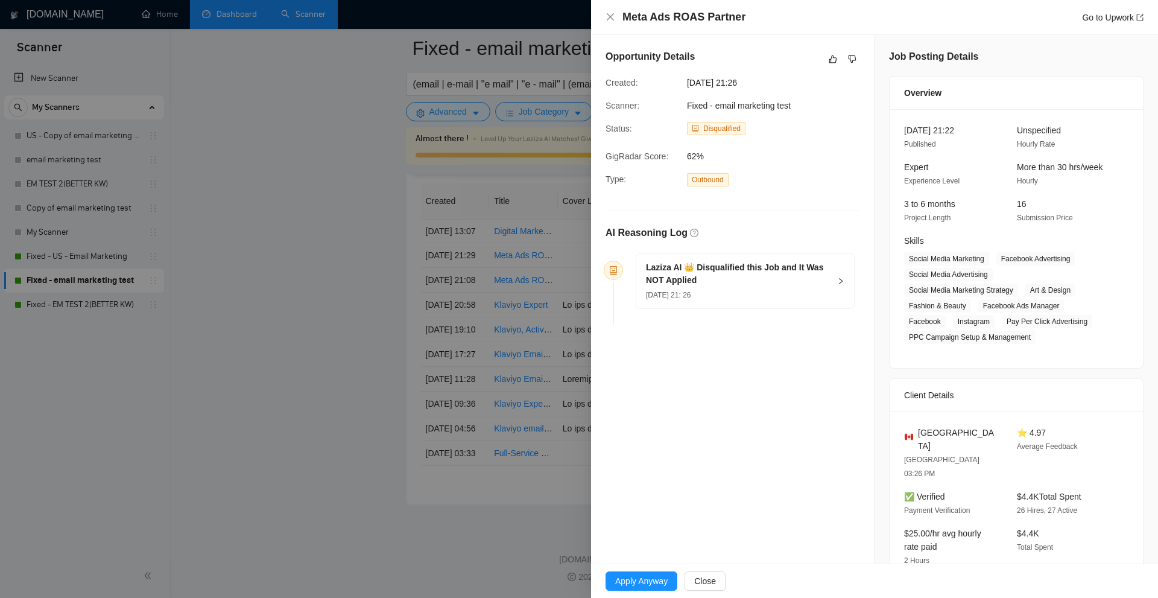
click at [698, 268] on h5 "Laziza AI 👑 Disqualified this Job and It Was NOT Applied" at bounding box center [738, 273] width 184 height 25
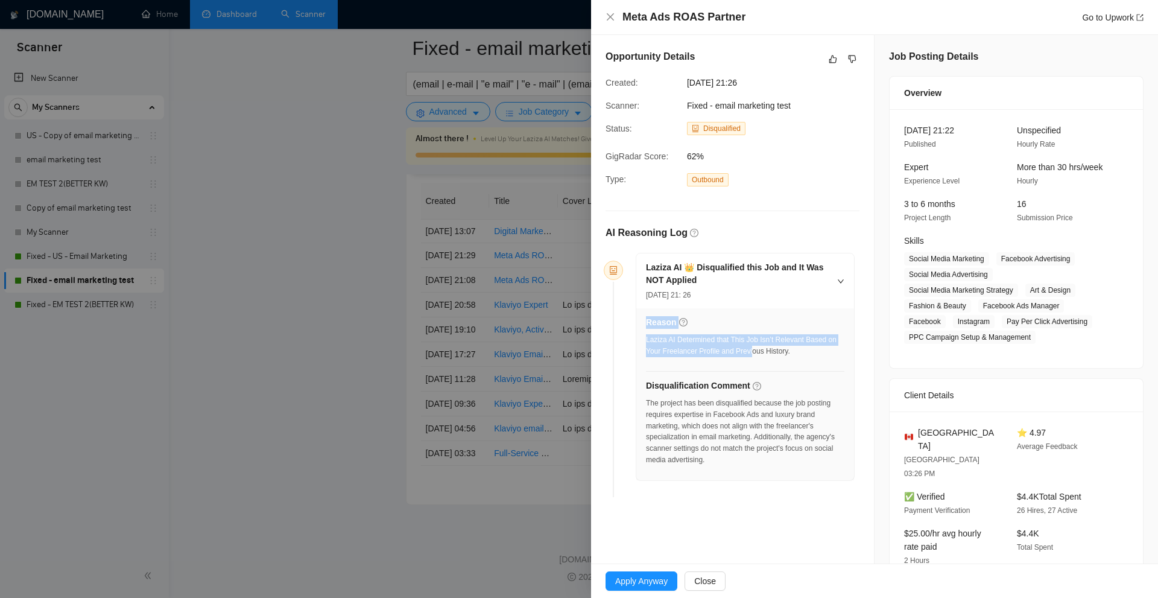
drag, startPoint x: 637, startPoint y: 341, endPoint x: 760, endPoint y: 365, distance: 125.4
click at [755, 359] on div "Reason Laziza AI Determined that This Job Isn’t Relevant Based on Your Freelanc…" at bounding box center [745, 394] width 218 height 172
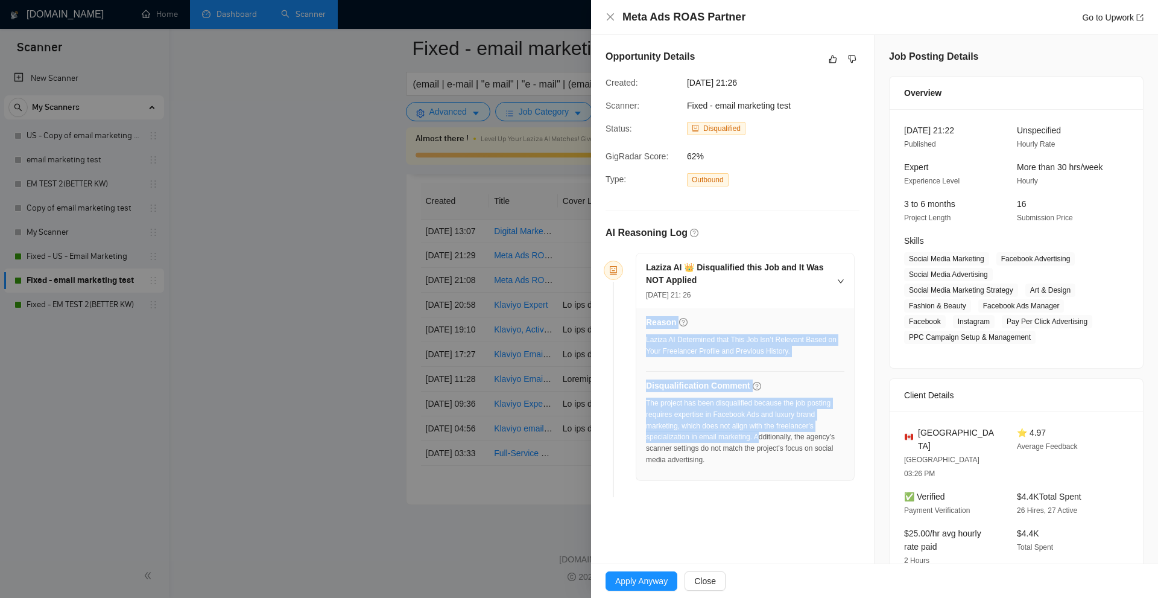
drag, startPoint x: 716, startPoint y: 416, endPoint x: 749, endPoint y: 431, distance: 36.7
click at [756, 434] on div "Reason Laziza AI Determined that This Job Isn’t Relevant Based on Your Freelanc…" at bounding box center [745, 394] width 218 height 172
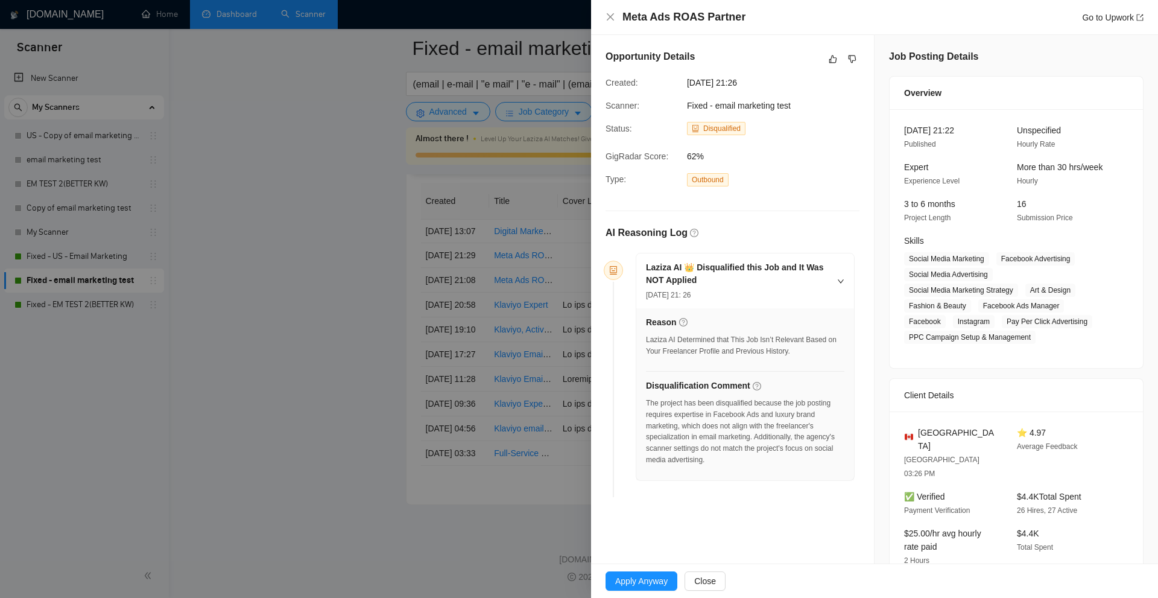
click at [427, 307] on div at bounding box center [579, 299] width 1158 height 598
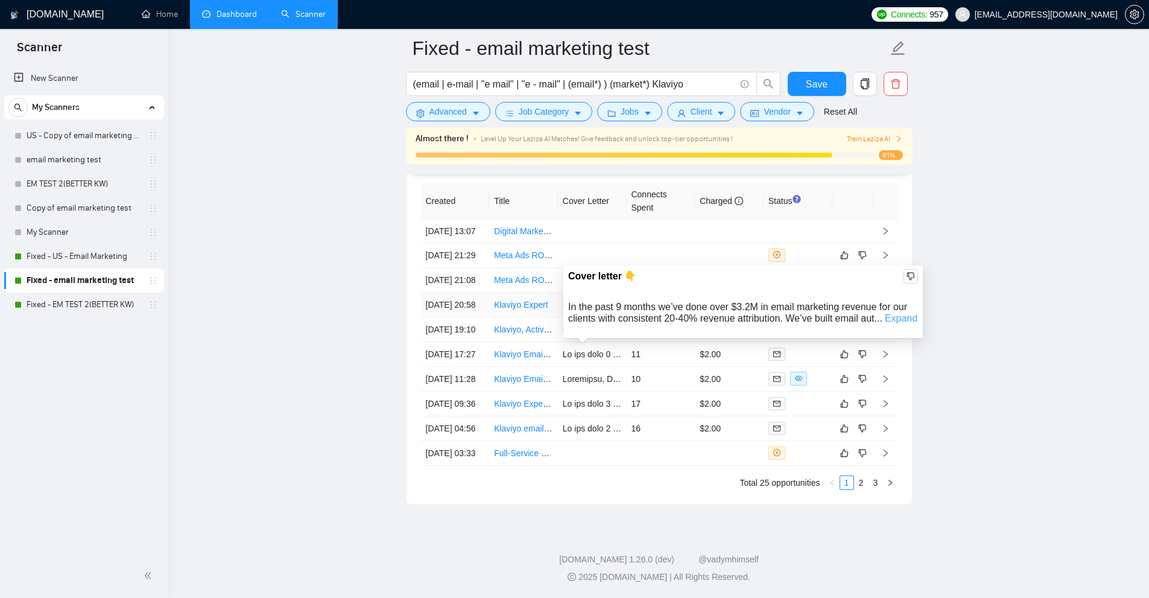
click at [898, 313] on link "Expand" at bounding box center [901, 318] width 33 height 10
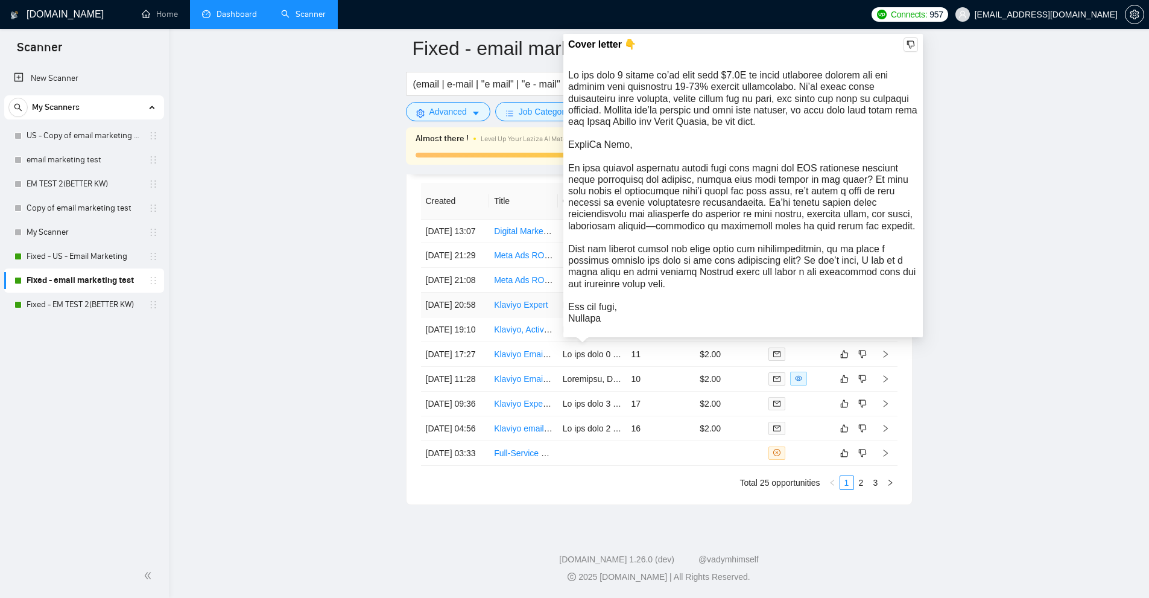
scroll to position [2990, 0]
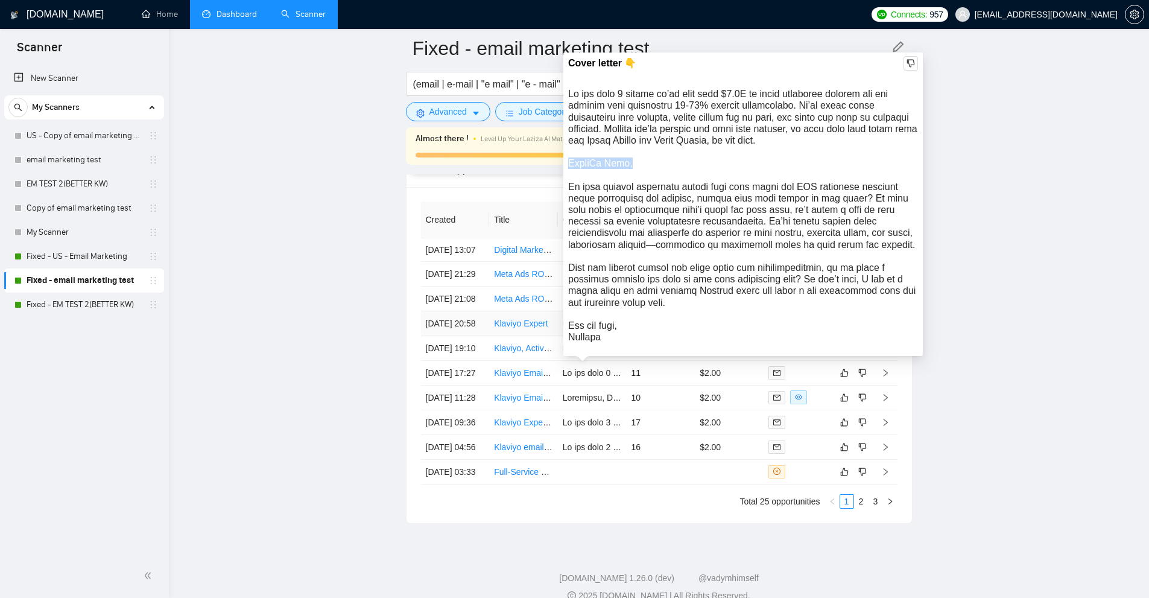
drag, startPoint x: 633, startPoint y: 161, endPoint x: 567, endPoint y: 166, distance: 65.9
click at [567, 166] on div "Cover letter 👇" at bounding box center [743, 203] width 360 height 303
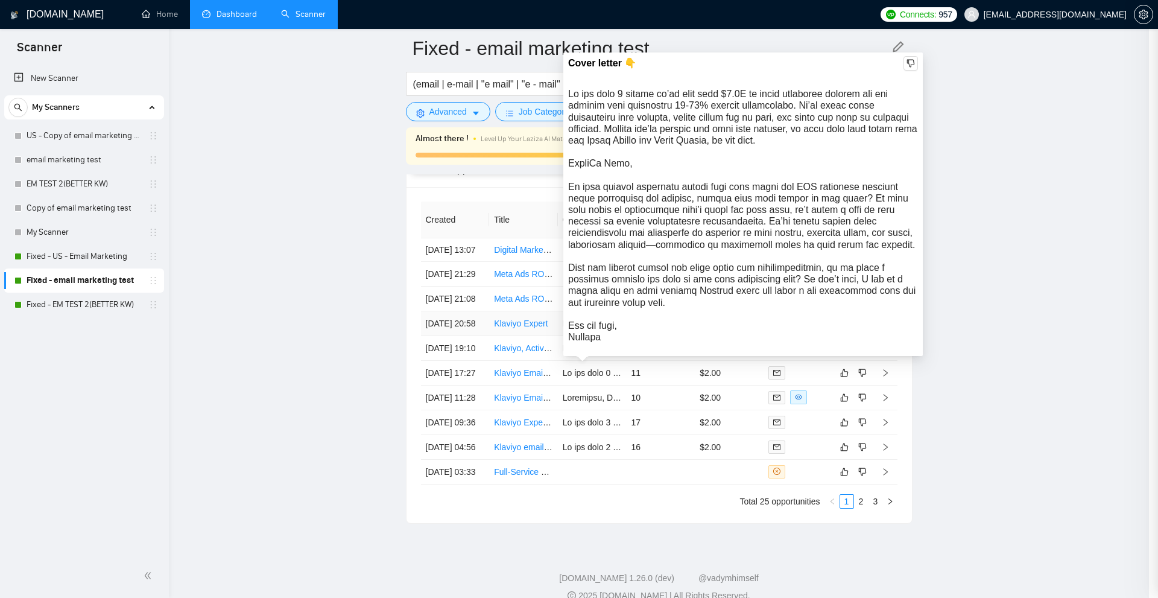
click at [588, 169] on div at bounding box center [579, 299] width 1158 height 598
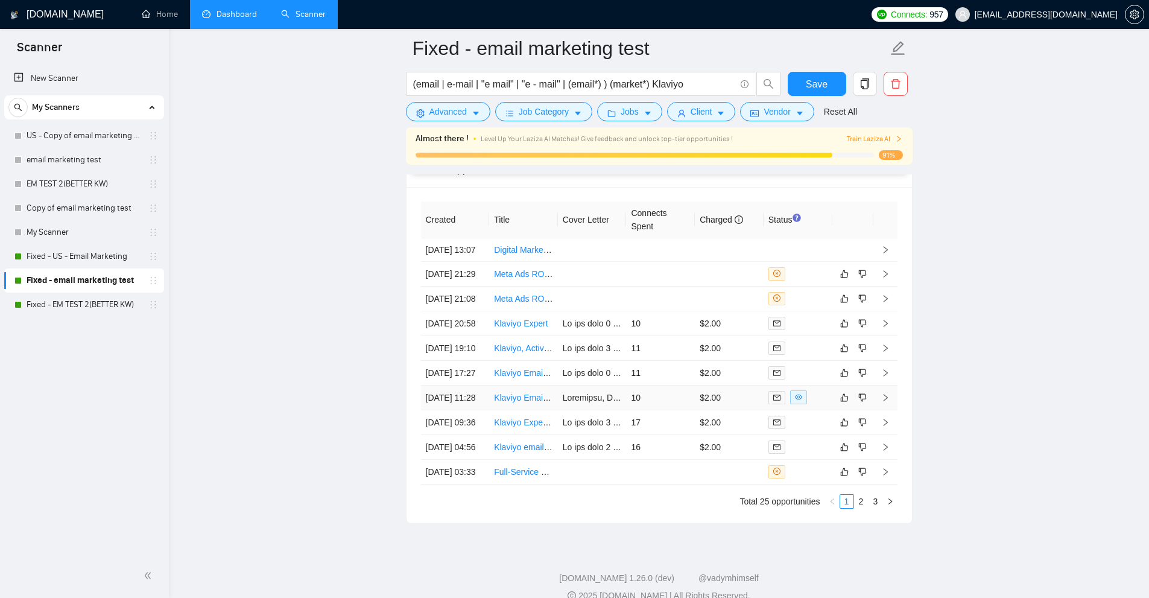
click at [678, 410] on td "10" at bounding box center [660, 398] width 69 height 25
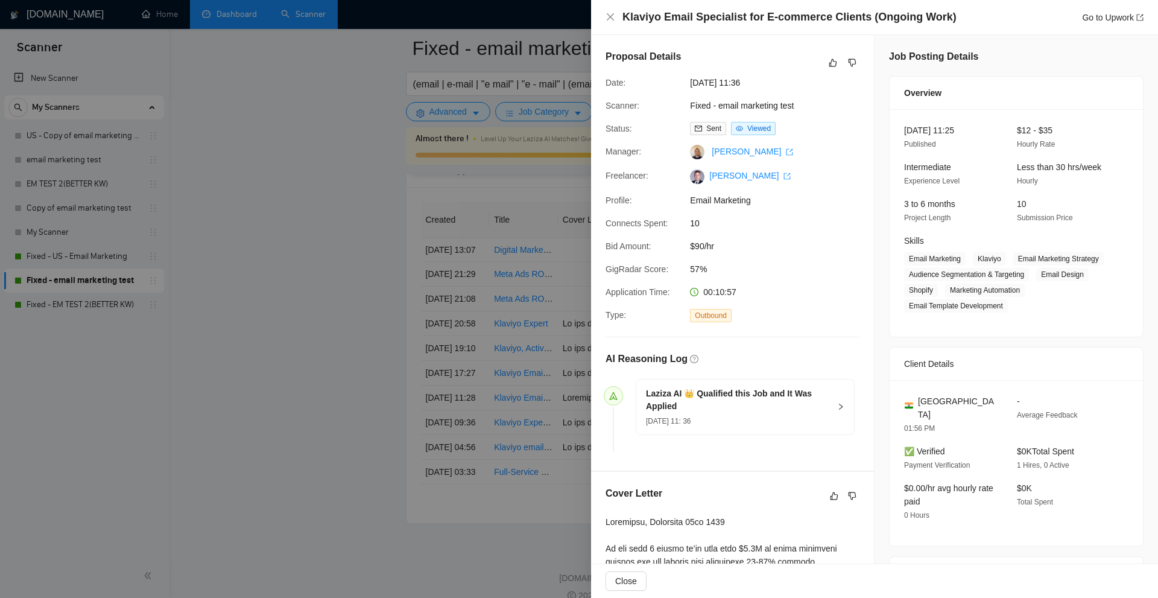
click at [500, 205] on div at bounding box center [579, 299] width 1158 height 598
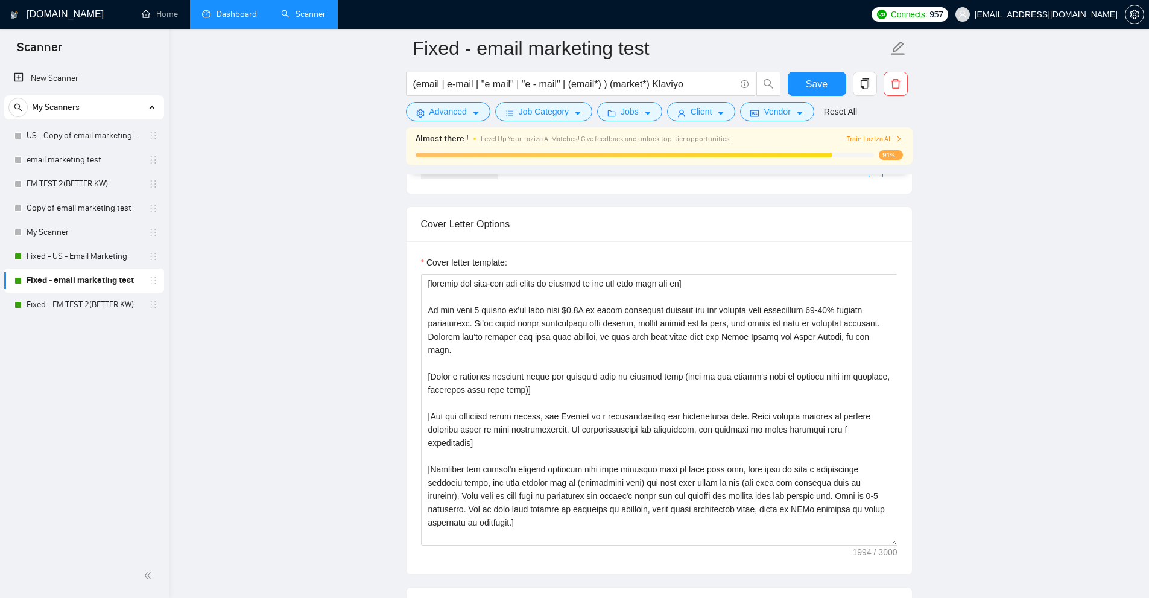
scroll to position [1362, 0]
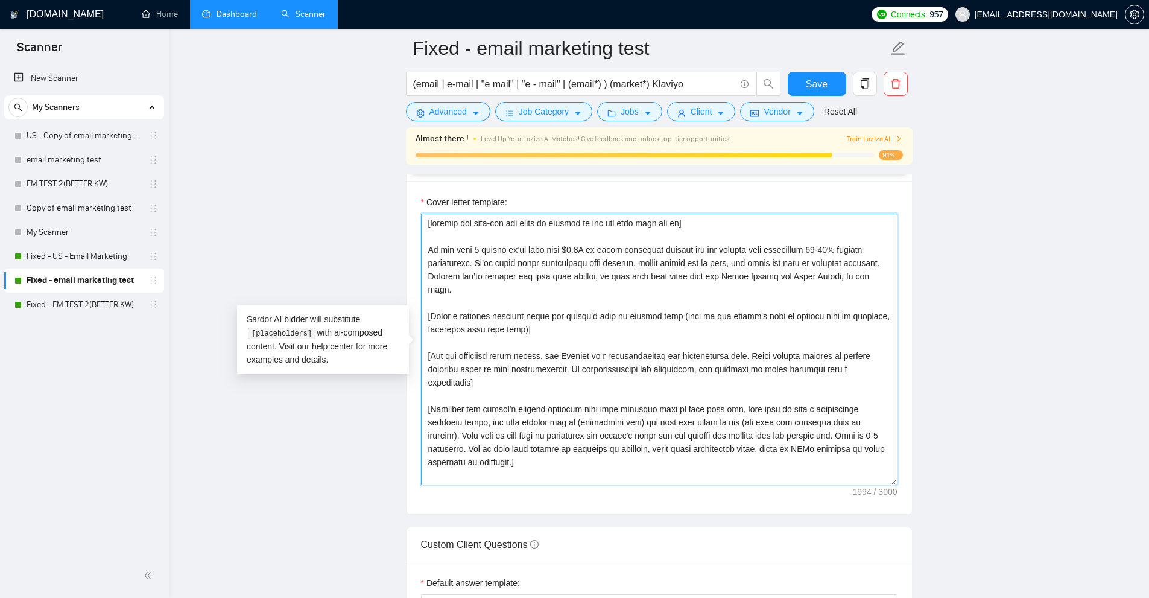
drag, startPoint x: 422, startPoint y: 310, endPoint x: 752, endPoint y: 325, distance: 330.9
click at [752, 325] on textarea "Cover letter template:" at bounding box center [659, 349] width 477 height 271
drag, startPoint x: 683, startPoint y: 329, endPoint x: 428, endPoint y: 312, distance: 255.2
click at [428, 312] on textarea "Cover letter template:" at bounding box center [659, 349] width 477 height 271
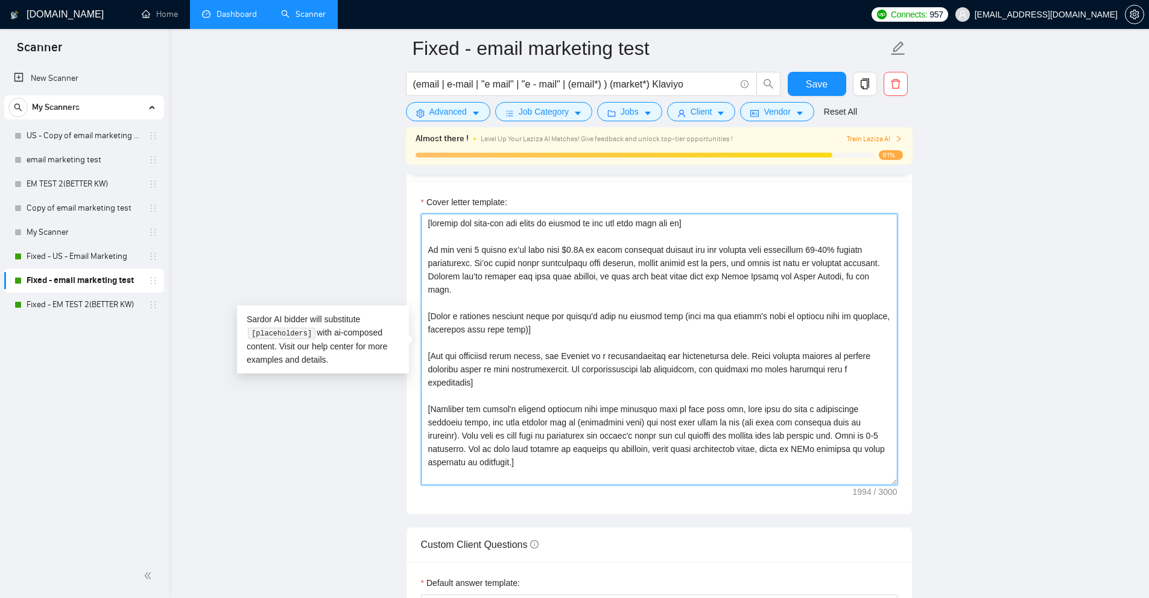
click at [578, 322] on textarea "Cover letter template:" at bounding box center [659, 349] width 477 height 271
click at [577, 330] on textarea "Cover letter template:" at bounding box center [659, 349] width 477 height 271
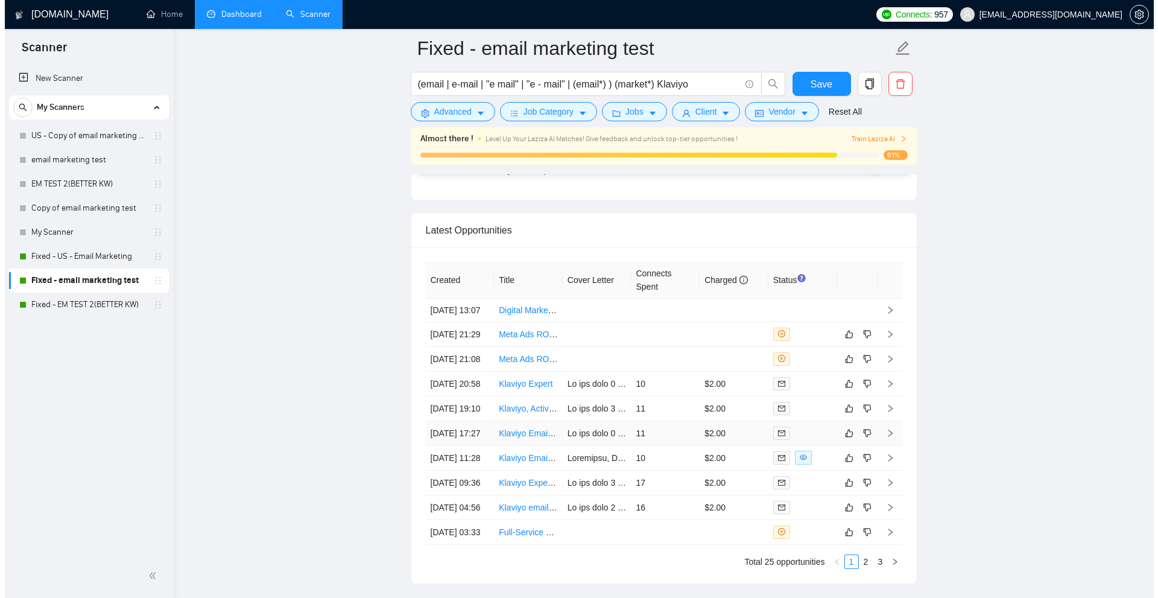
scroll to position [3130, 0]
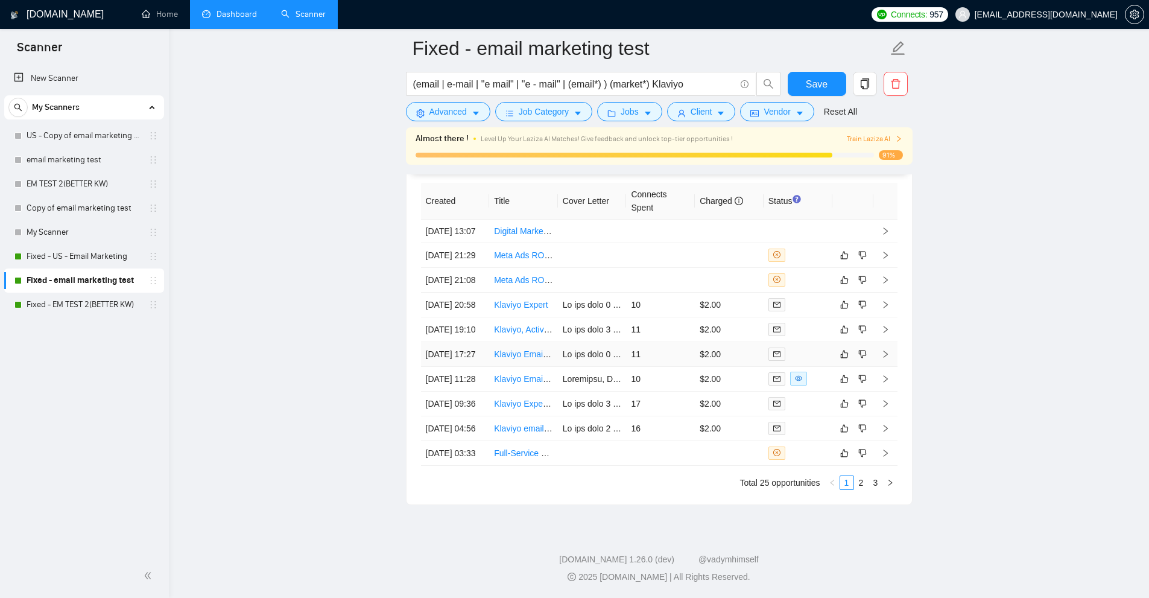
click at [670, 342] on td "11" at bounding box center [660, 354] width 69 height 25
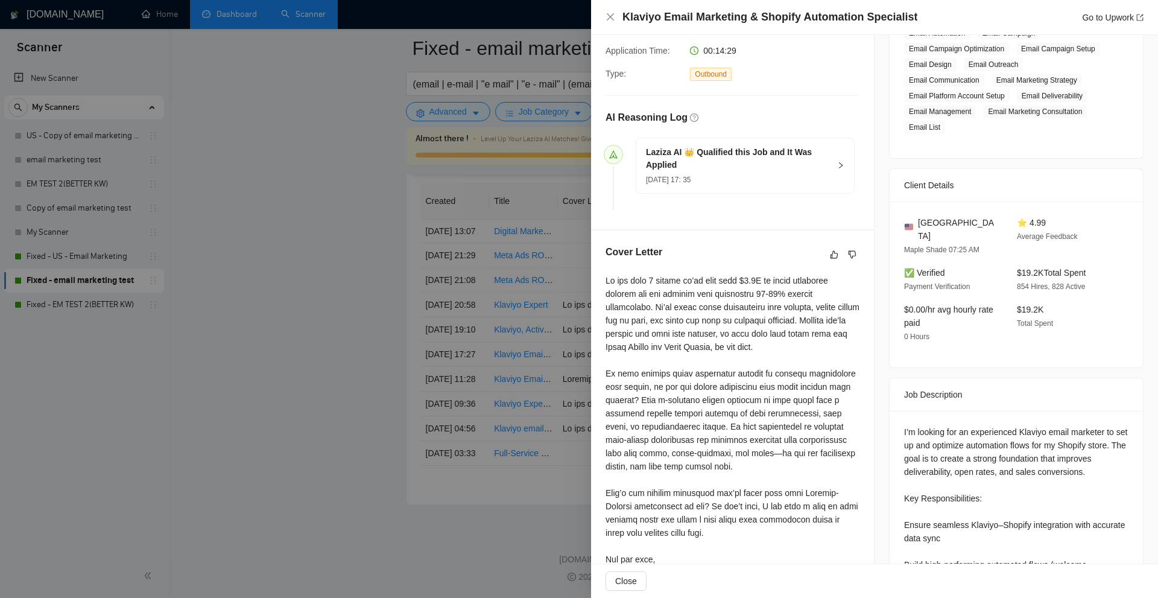
scroll to position [362, 0]
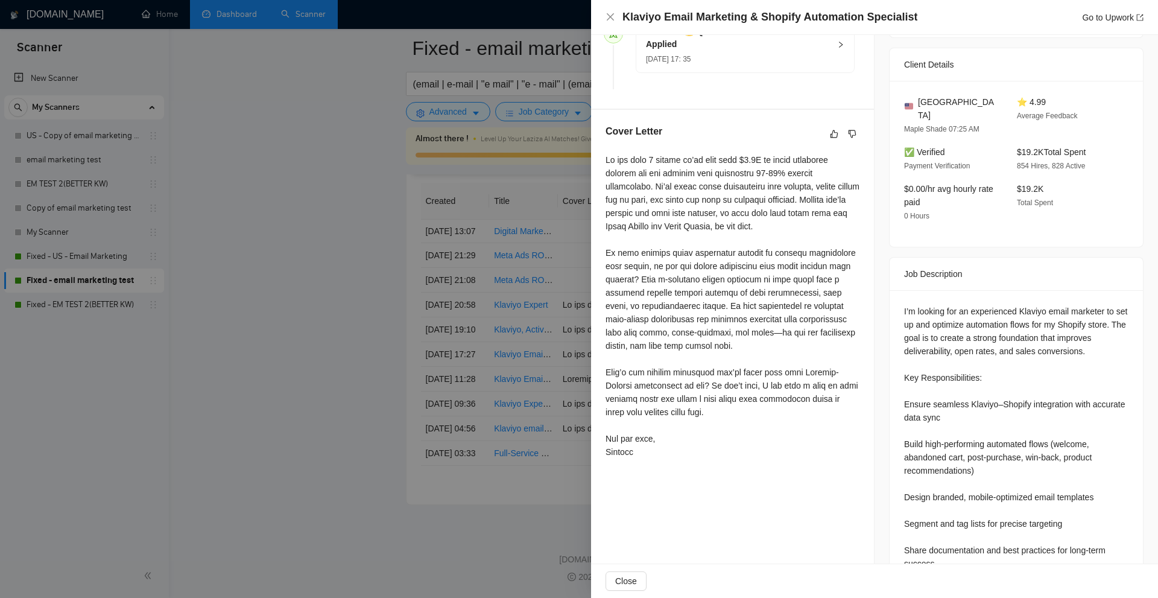
click at [705, 253] on div at bounding box center [733, 305] width 254 height 305
click at [475, 215] on div at bounding box center [579, 299] width 1158 height 598
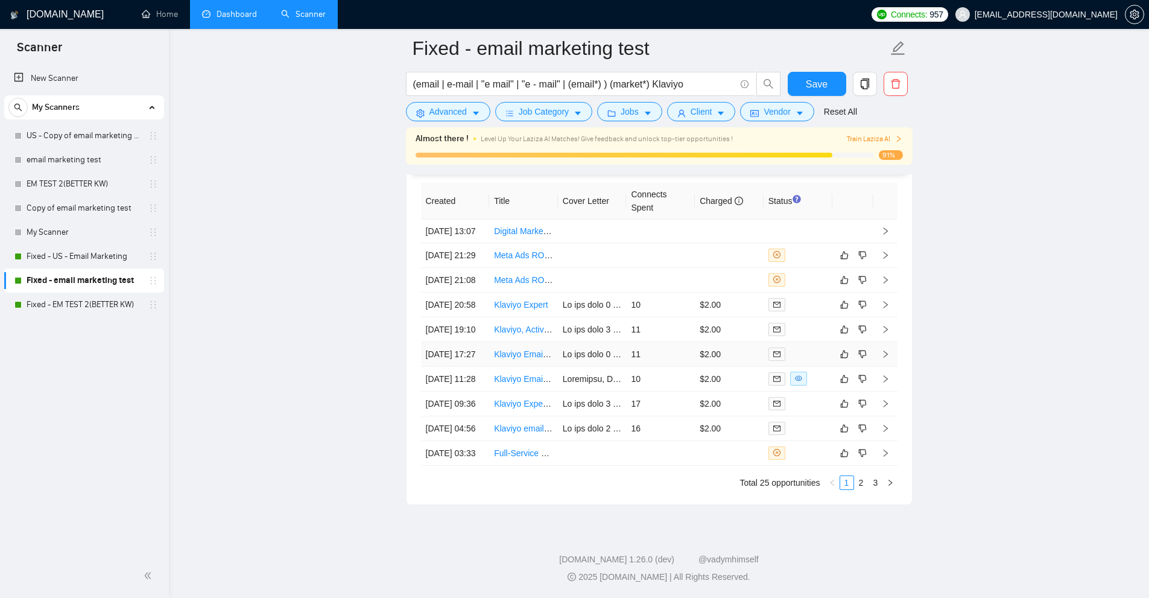
click at [660, 342] on td "11" at bounding box center [660, 354] width 69 height 25
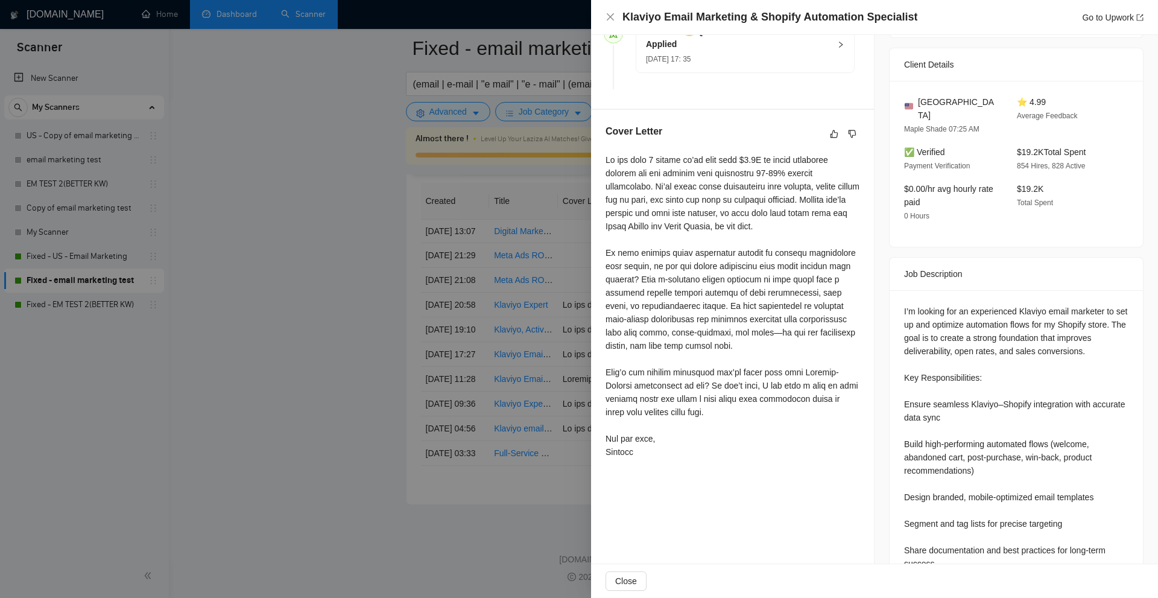
click at [565, 262] on div at bounding box center [579, 299] width 1158 height 598
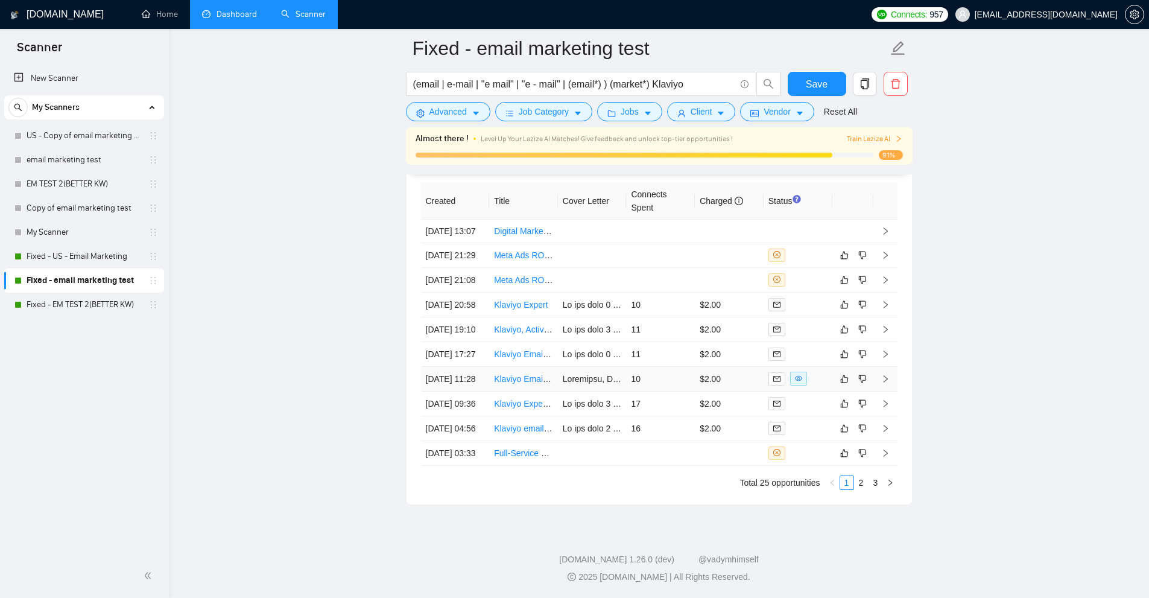
click at [673, 367] on td "10" at bounding box center [660, 379] width 69 height 25
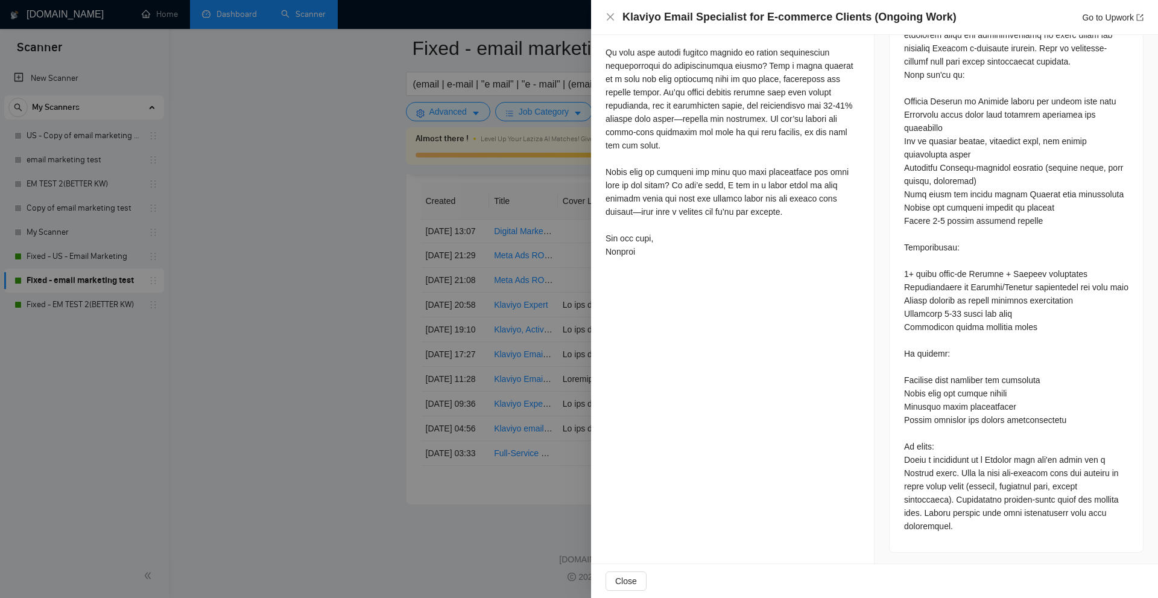
scroll to position [287, 0]
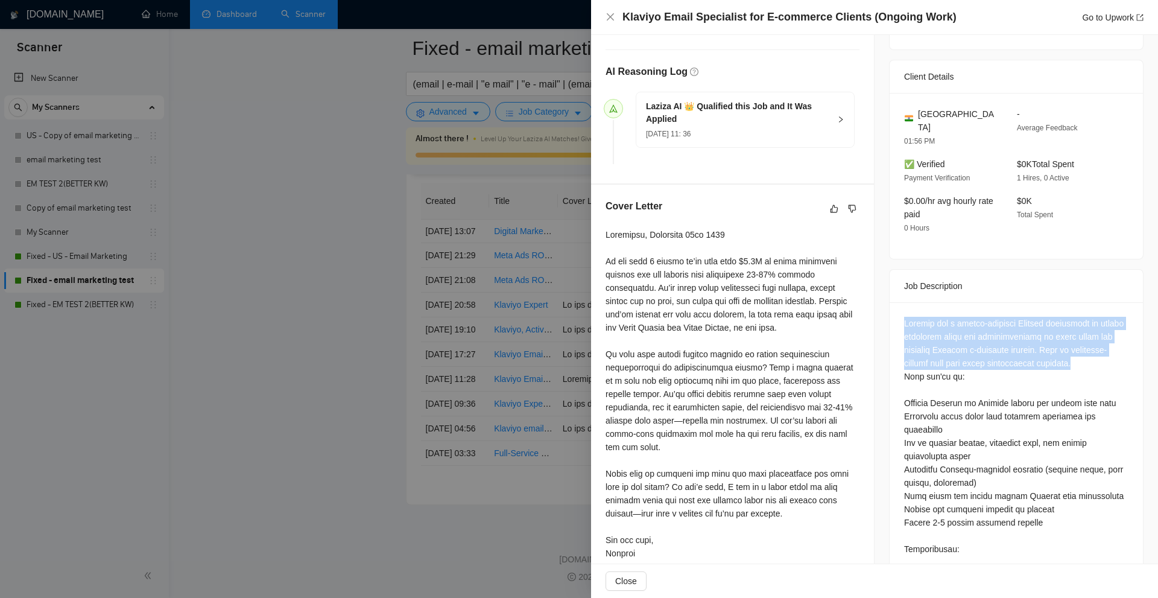
drag, startPoint x: 898, startPoint y: 298, endPoint x: 1093, endPoint y: 347, distance: 200.5
click at [1093, 347] on div at bounding box center [1016, 577] width 253 height 551
click at [1087, 347] on div at bounding box center [1016, 576] width 224 height 518
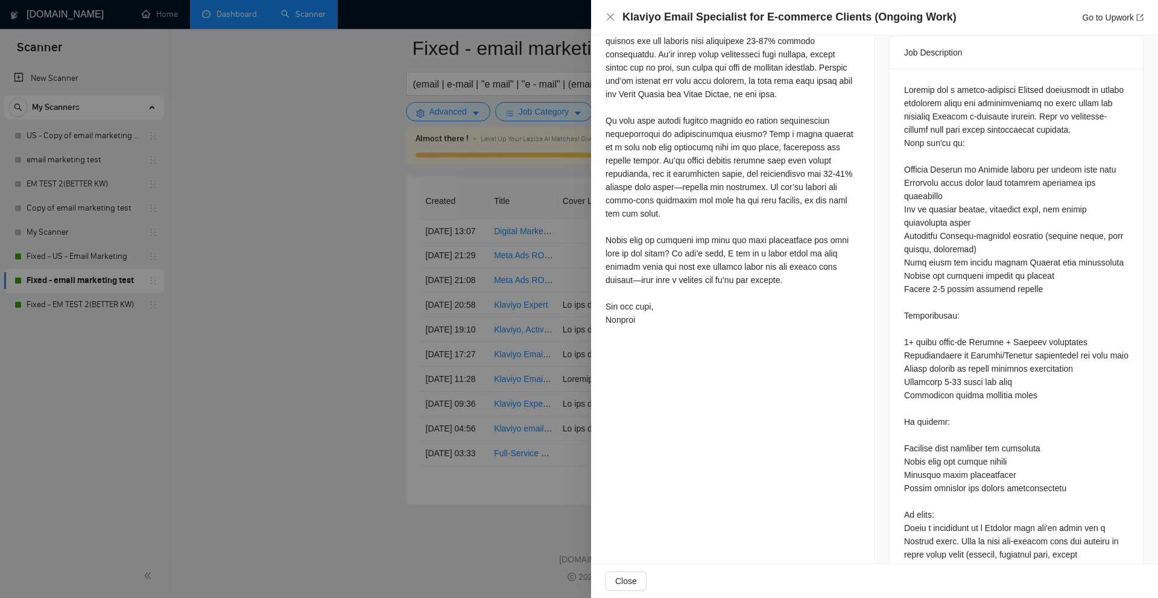
scroll to position [581, 0]
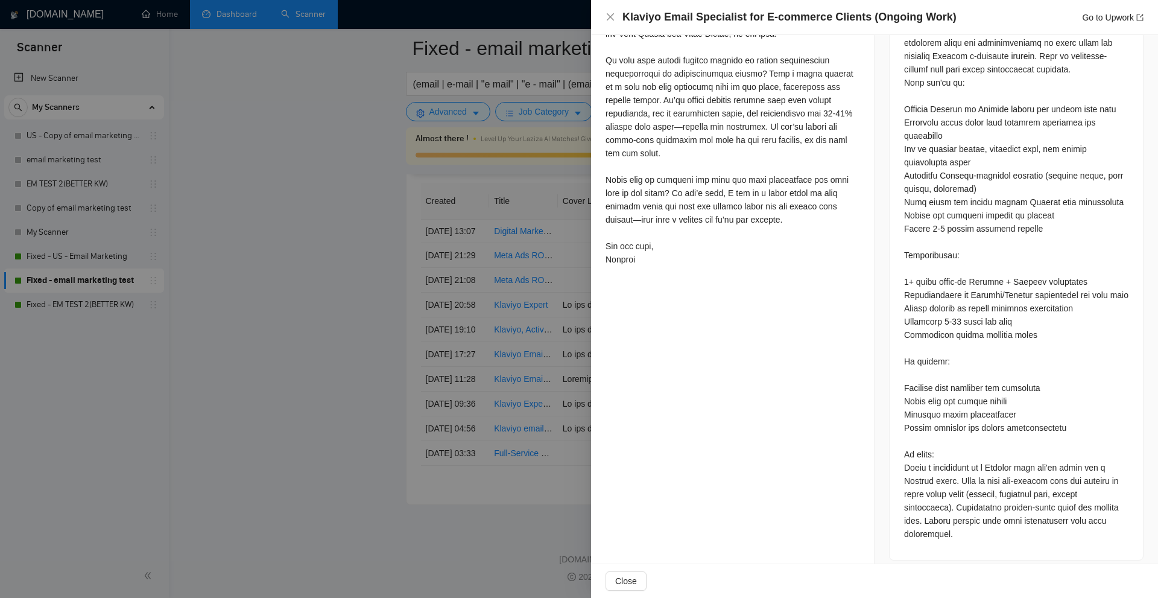
click at [918, 466] on div at bounding box center [1016, 282] width 224 height 518
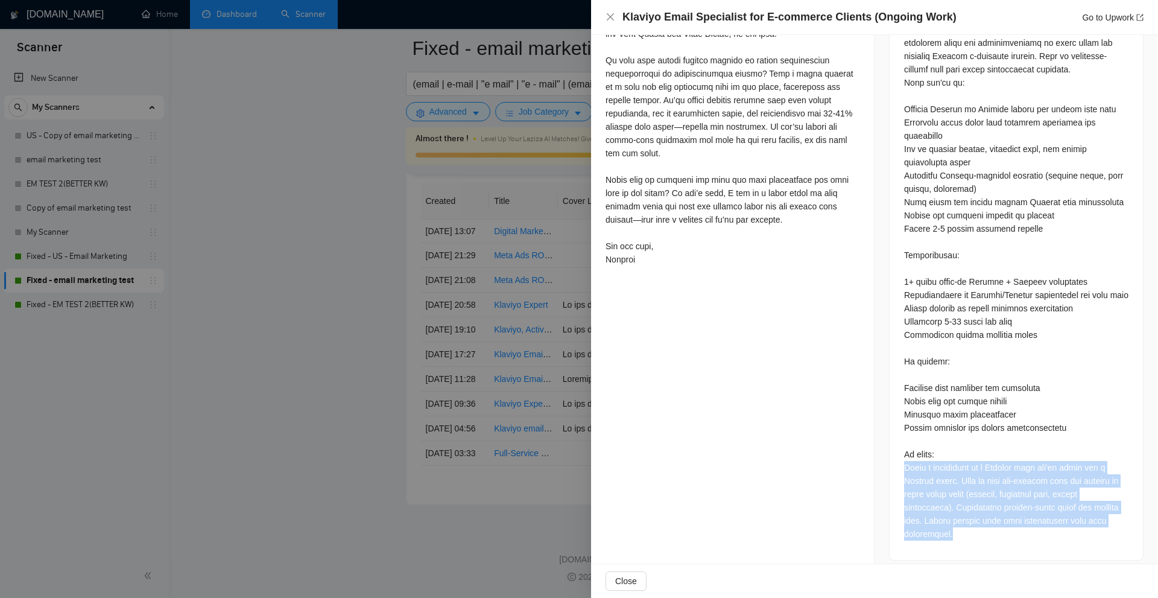
click at [918, 466] on div at bounding box center [1016, 282] width 224 height 518
click at [928, 463] on div at bounding box center [1016, 282] width 224 height 518
drag, startPoint x: 889, startPoint y: 464, endPoint x: 1038, endPoint y: 499, distance: 153.7
click at [1001, 533] on div at bounding box center [1016, 283] width 253 height 551
click at [1061, 463] on div at bounding box center [1016, 282] width 224 height 518
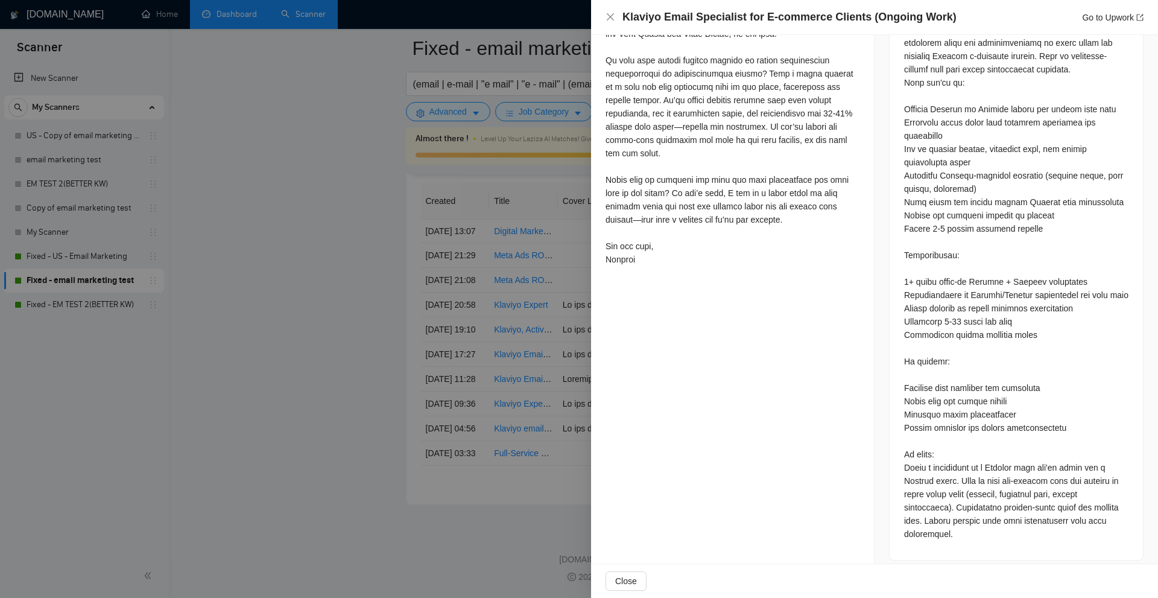
scroll to position [589, 0]
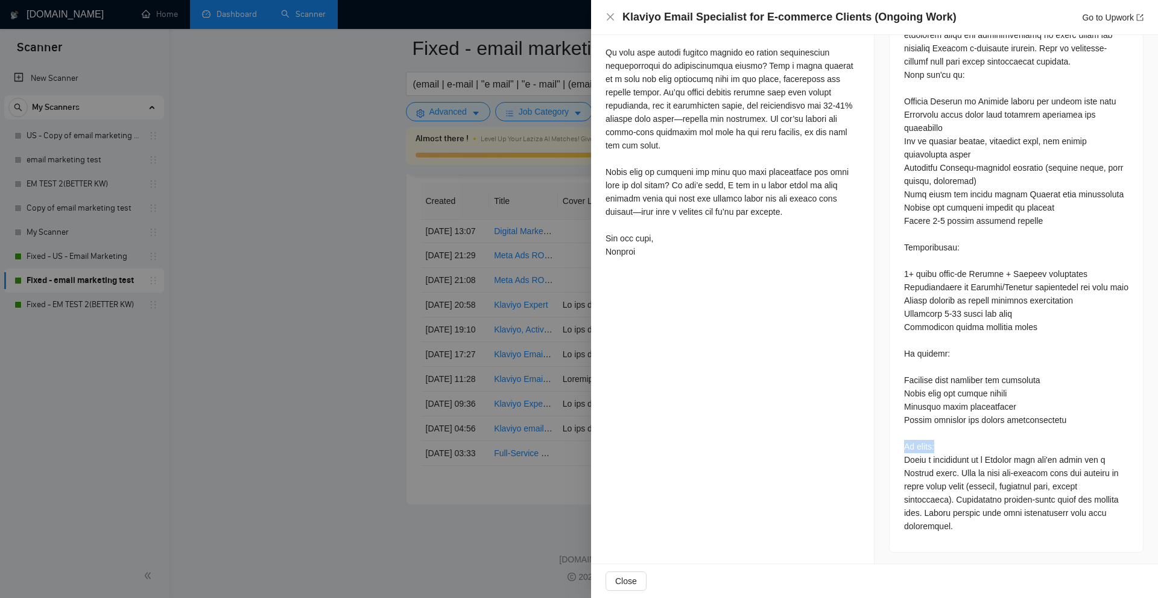
drag, startPoint x: 939, startPoint y: 445, endPoint x: 889, endPoint y: 445, distance: 49.5
click at [890, 445] on div at bounding box center [1016, 276] width 253 height 551
click at [892, 445] on div at bounding box center [1016, 276] width 253 height 551
